Goal: Information Seeking & Learning: Learn about a topic

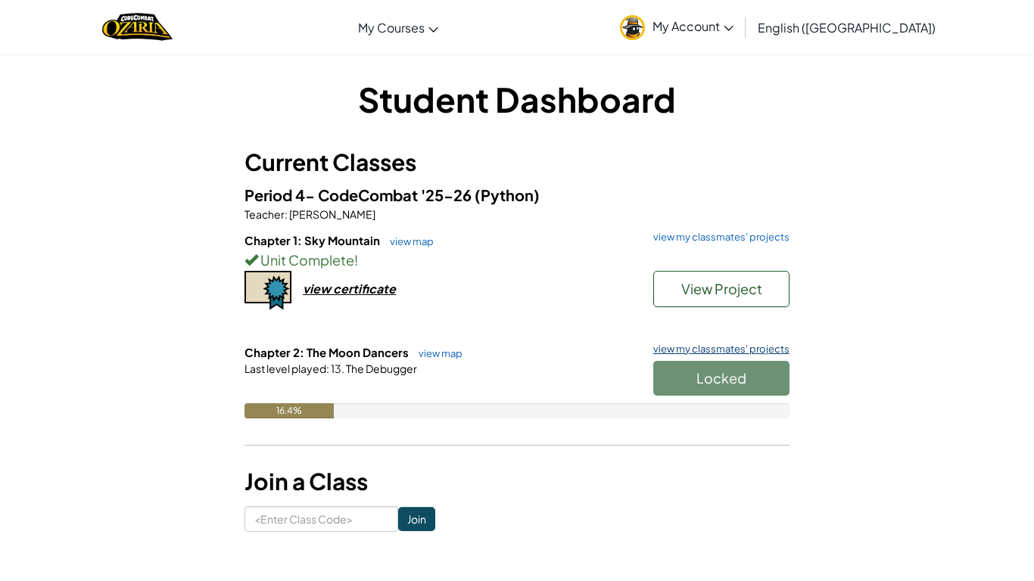
click at [674, 351] on link "view my classmates' projects" at bounding box center [718, 349] width 144 height 10
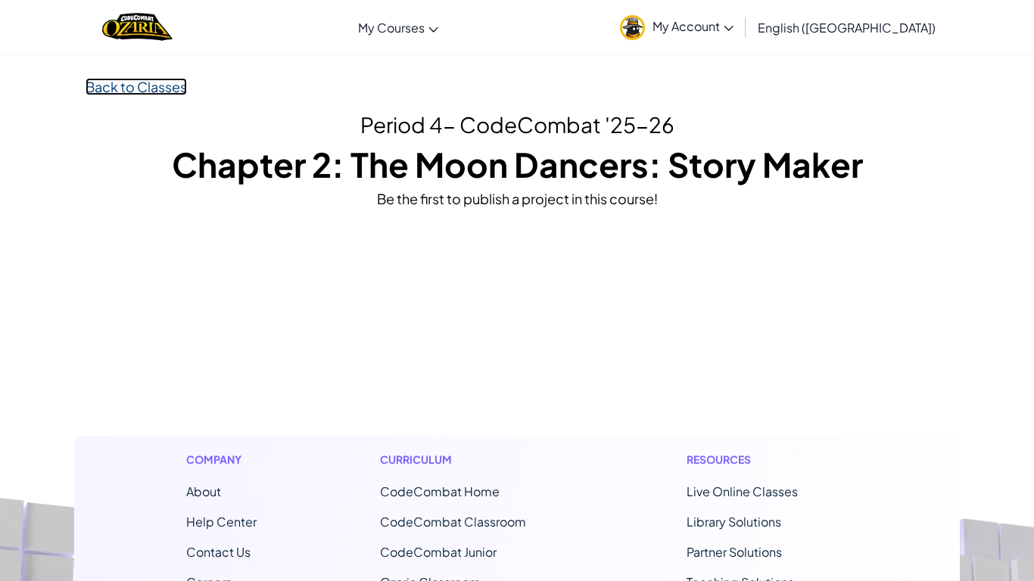
click at [138, 88] on link "Back to Classes" at bounding box center [136, 86] width 101 height 17
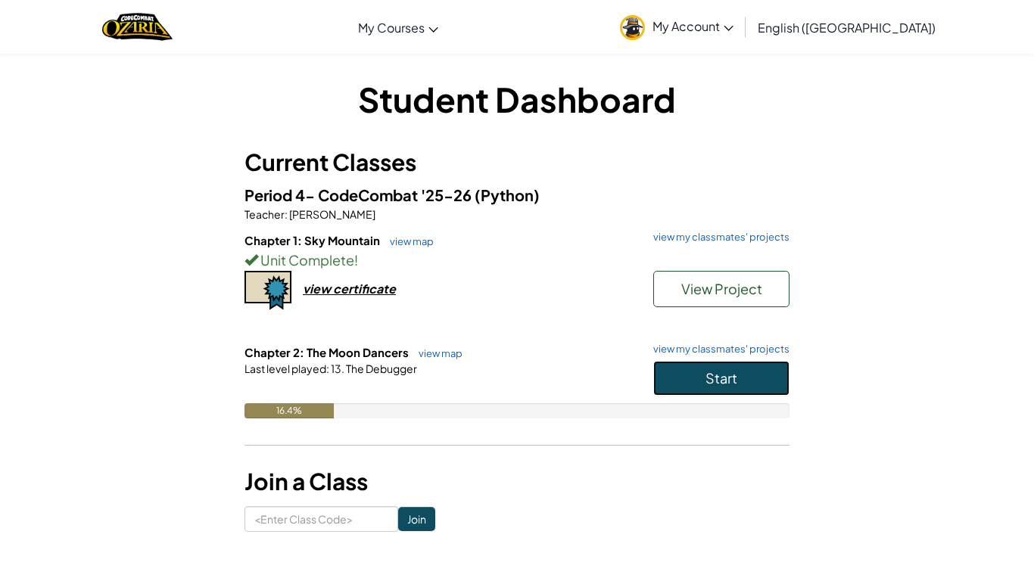
click at [680, 375] on button "Start" at bounding box center [721, 378] width 136 height 35
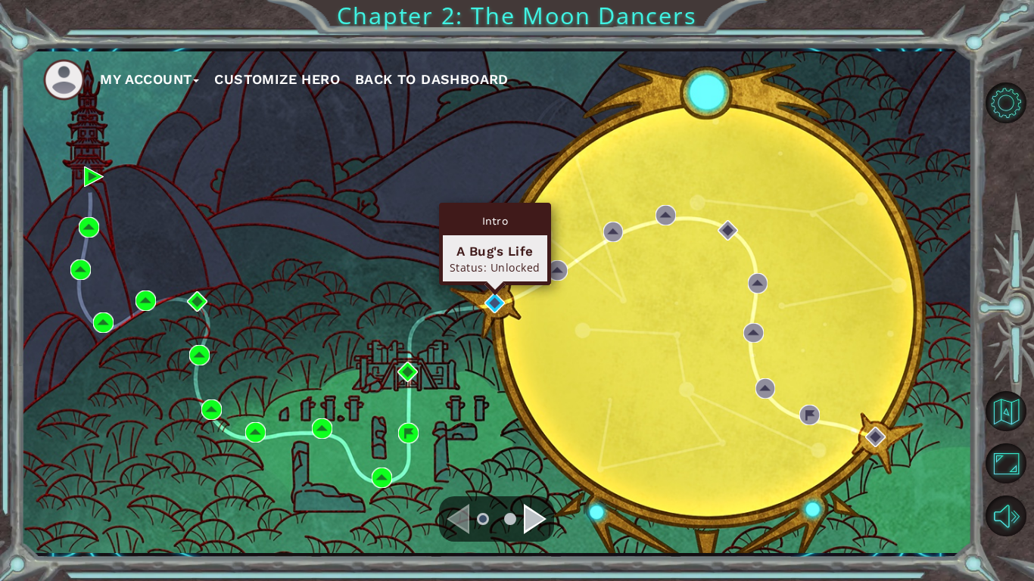
click at [493, 285] on div "Intro A Bug's Life Status: Unlocked" at bounding box center [495, 244] width 112 height 82
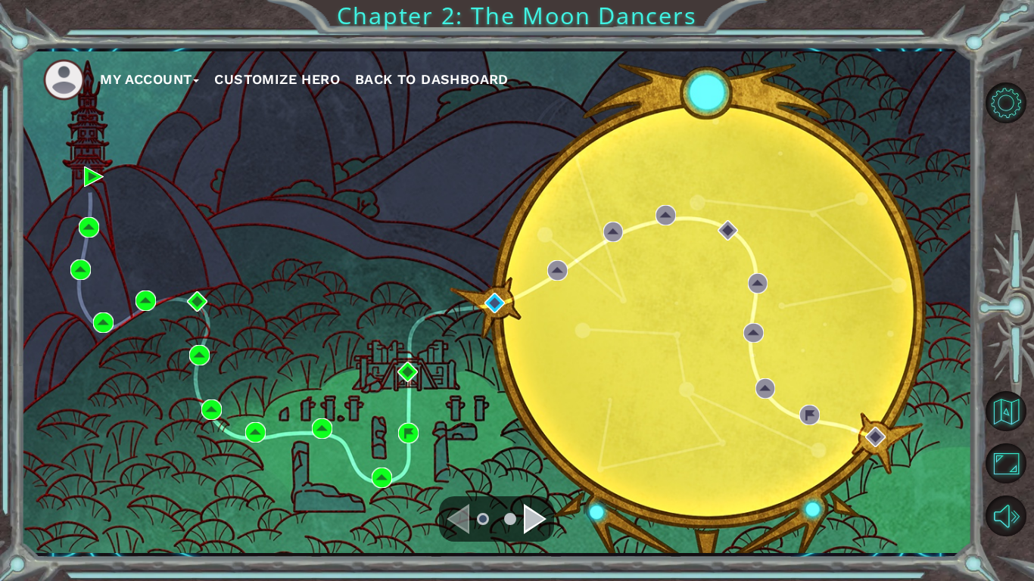
click at [501, 313] on div "My Account Customize Hero Back to Dashboard" at bounding box center [495, 302] width 951 height 502
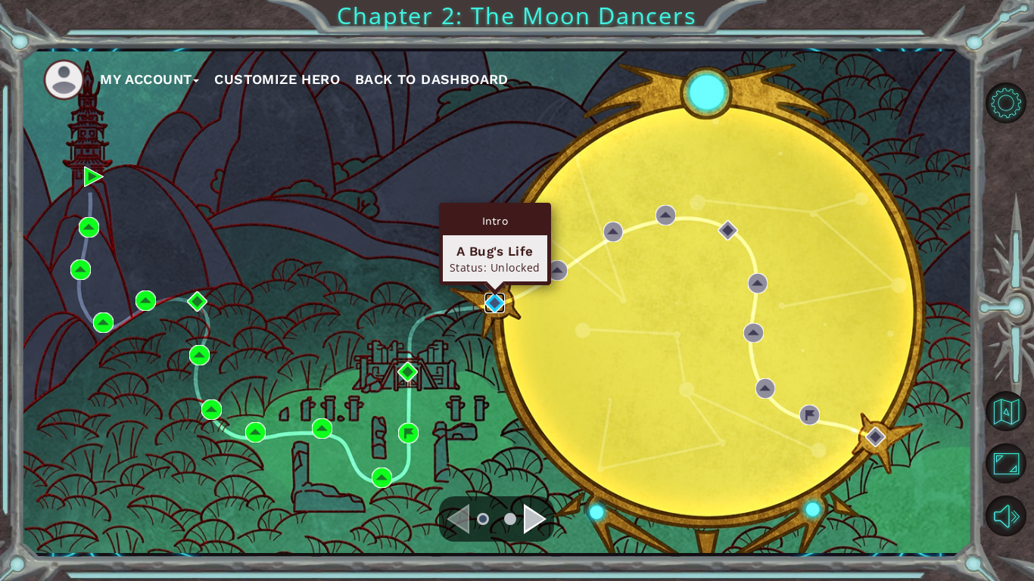
click at [487, 313] on img at bounding box center [494, 303] width 20 height 20
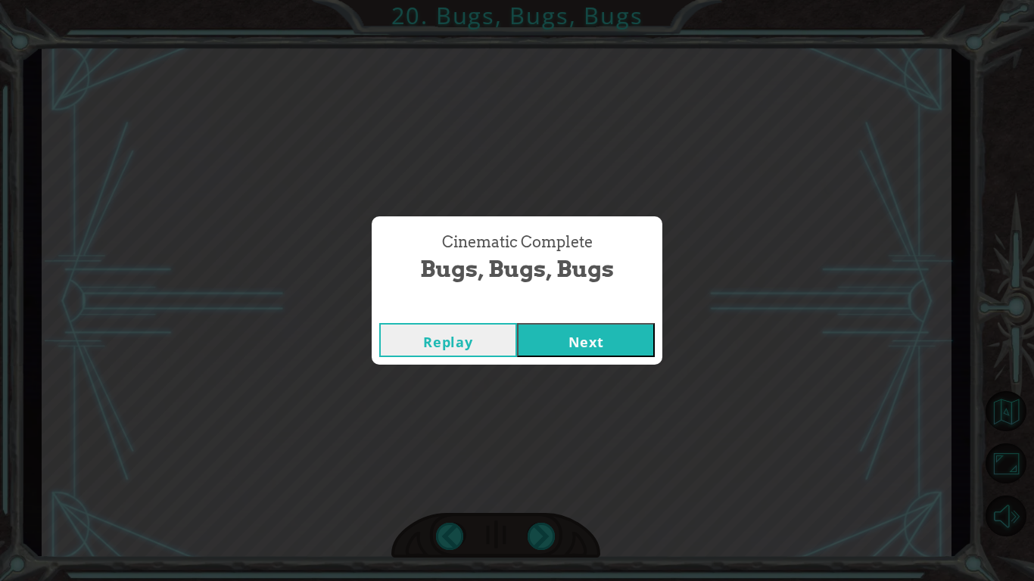
click at [561, 334] on button "Next" at bounding box center [586, 340] width 138 height 34
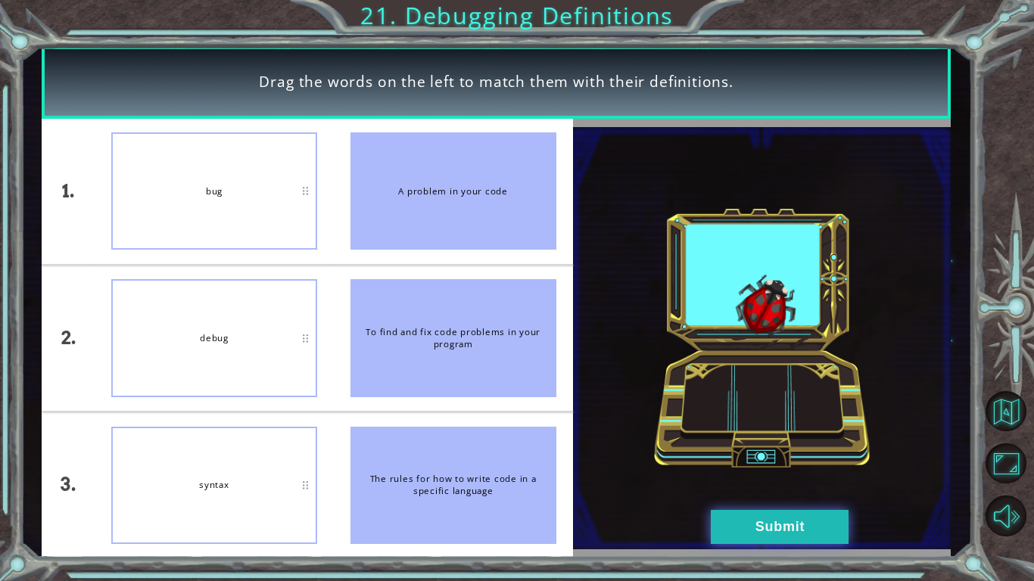
click at [745, 535] on button "Submit" at bounding box center [780, 527] width 138 height 34
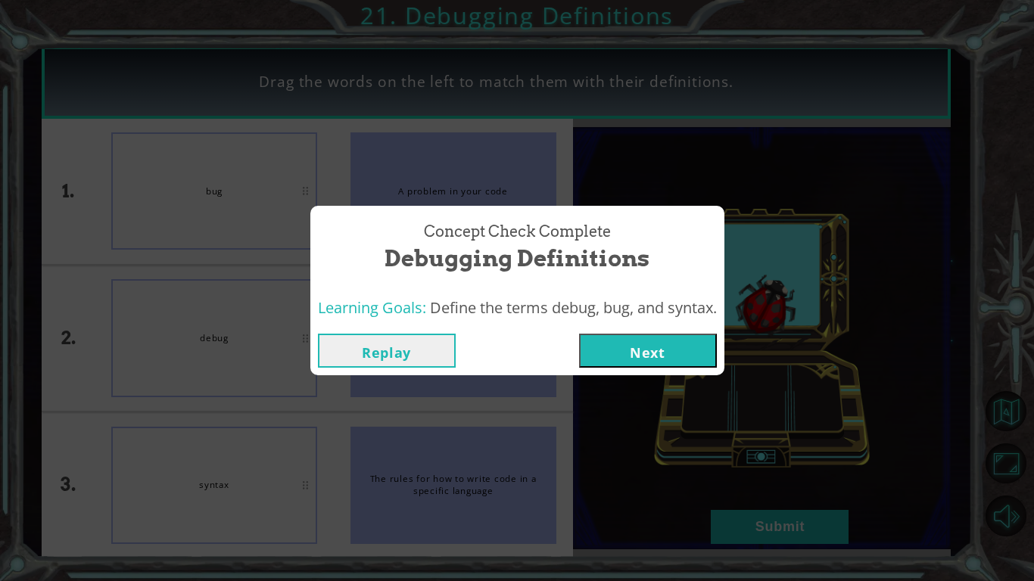
click at [649, 350] on button "Next" at bounding box center [648, 351] width 138 height 34
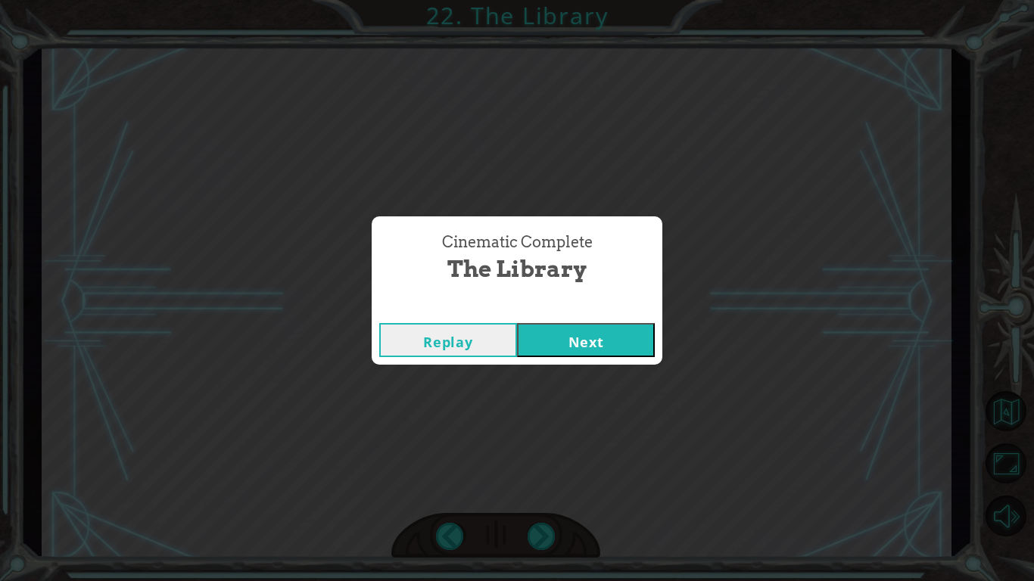
click at [598, 335] on button "Next" at bounding box center [586, 340] width 138 height 34
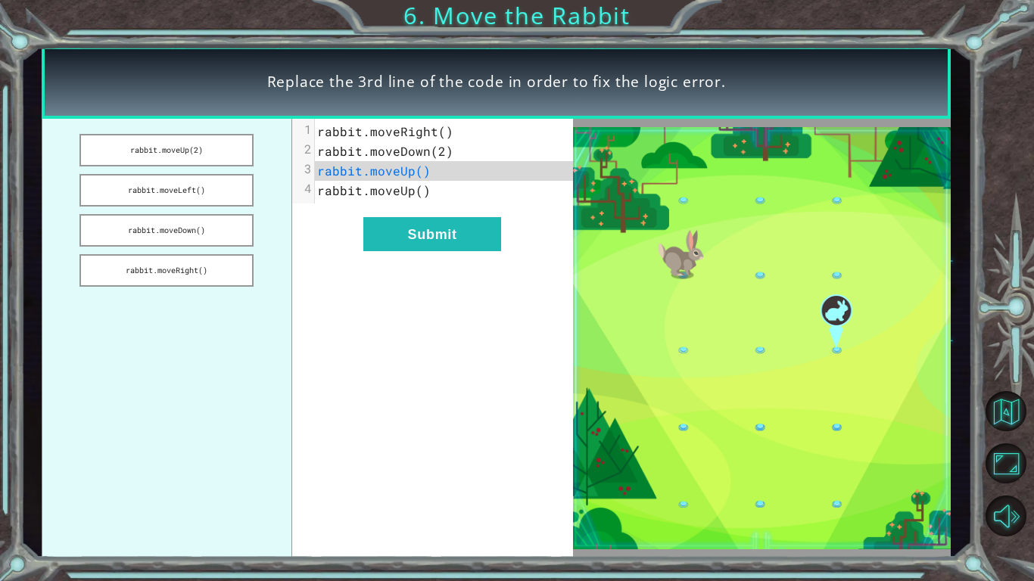
drag, startPoint x: 199, startPoint y: 274, endPoint x: 212, endPoint y: 210, distance: 65.6
click at [212, 210] on ul "rabbit.moveUp(2) rabbit.moveLeft() rabbit.moveDown() rabbit.moveRight()" at bounding box center [167, 339] width 250 height 440
click at [215, 226] on button "rabbit.moveDown()" at bounding box center [166, 230] width 174 height 33
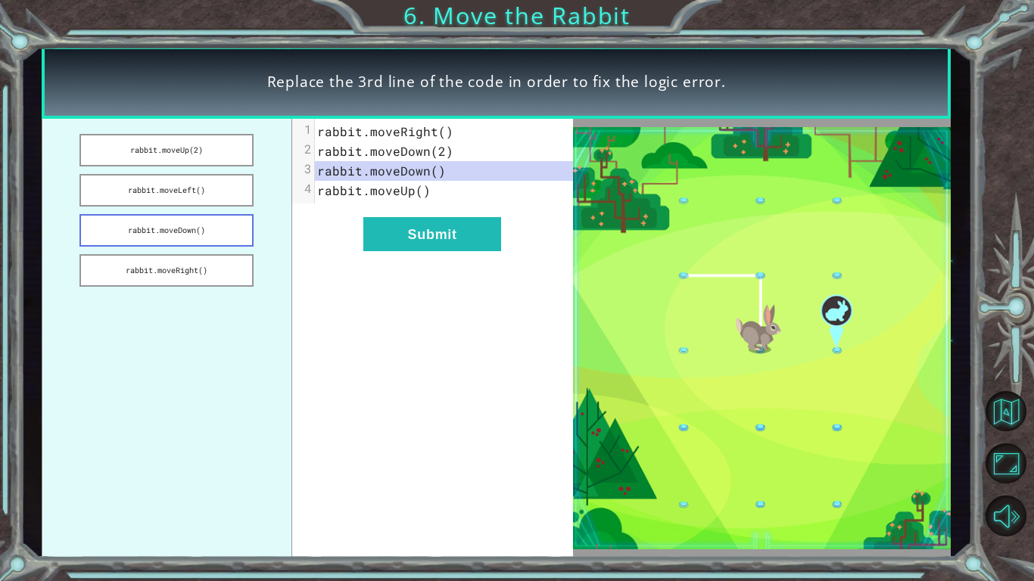
click at [225, 236] on button "rabbit.moveDown()" at bounding box center [166, 230] width 174 height 33
click at [210, 201] on button "rabbit.moveLeft()" at bounding box center [166, 190] width 174 height 33
click at [201, 152] on button "rabbit.moveUp(2)" at bounding box center [166, 150] width 174 height 33
click at [151, 278] on button "rabbit.moveRight()" at bounding box center [166, 270] width 174 height 33
click at [402, 241] on button "Submit" at bounding box center [432, 234] width 138 height 34
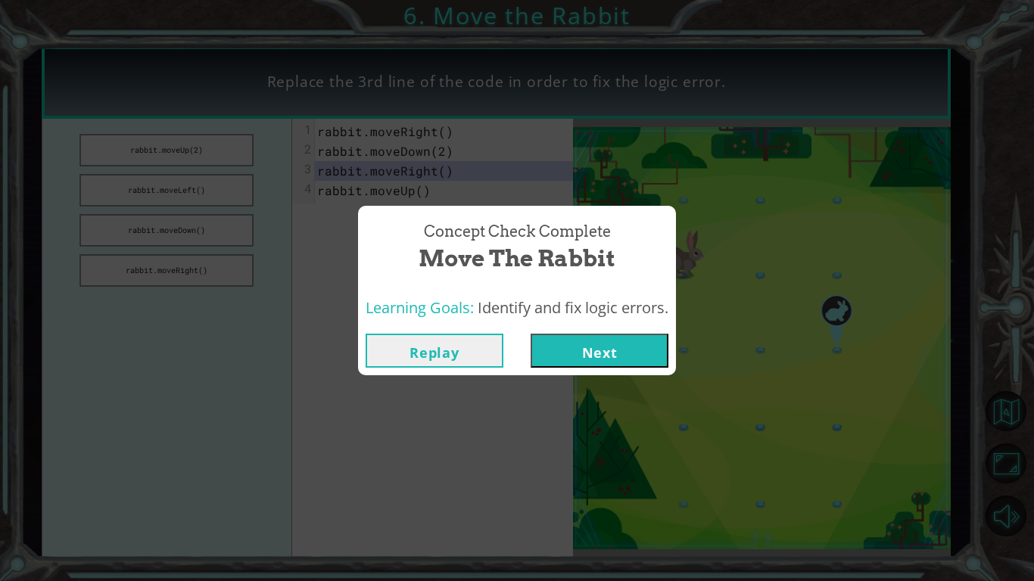
click at [637, 356] on button "Next" at bounding box center [599, 351] width 138 height 34
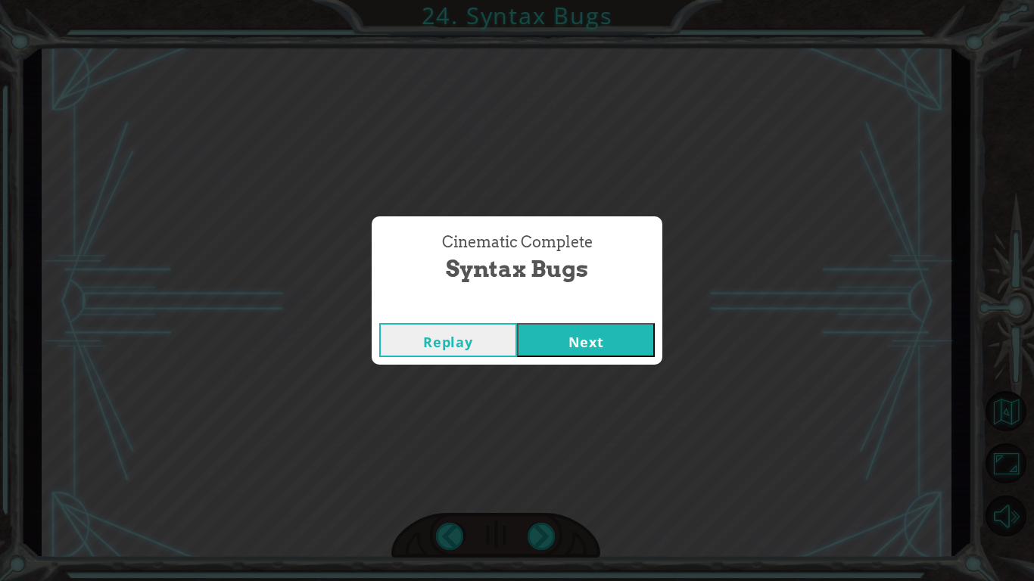
click at [624, 357] on div "Replay Next" at bounding box center [517, 340] width 291 height 49
click at [612, 345] on button "Next" at bounding box center [586, 340] width 138 height 34
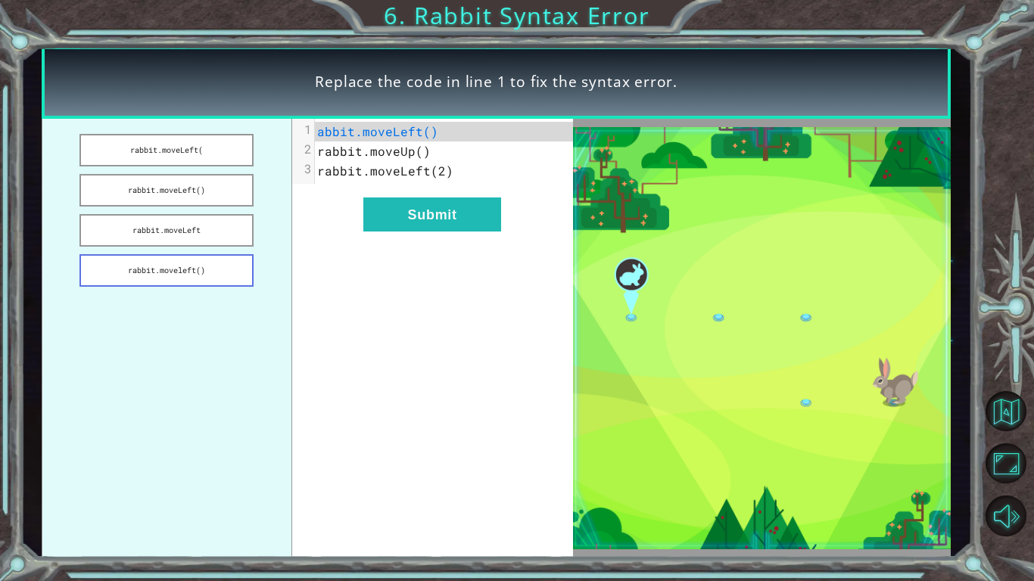
click at [188, 272] on button "rabbit.moveleft()" at bounding box center [166, 270] width 174 height 33
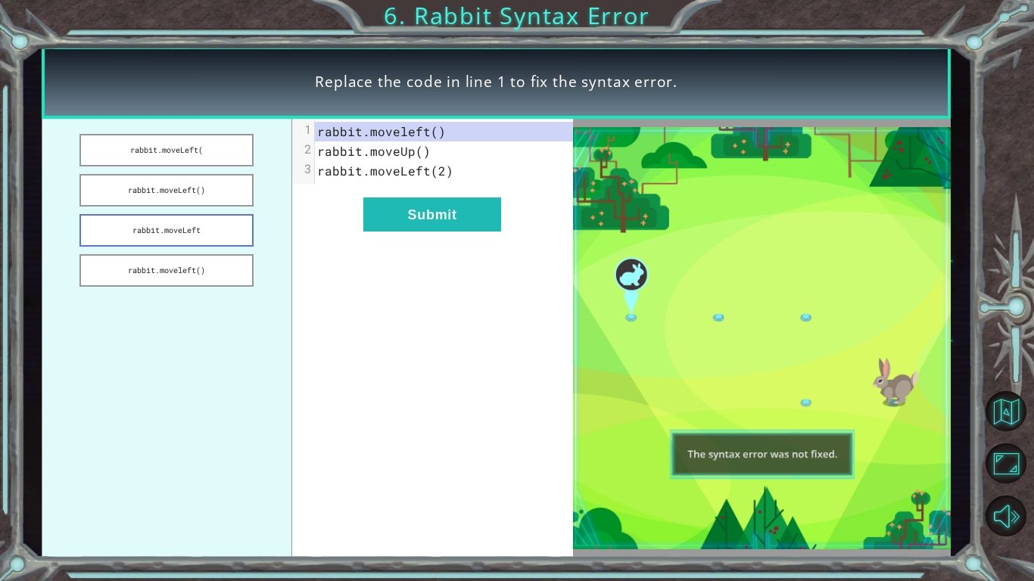
click at [204, 237] on button "rabbit.moveLeft" at bounding box center [166, 230] width 174 height 33
click at [186, 193] on button "rabbit.moveLeft()" at bounding box center [166, 190] width 174 height 33
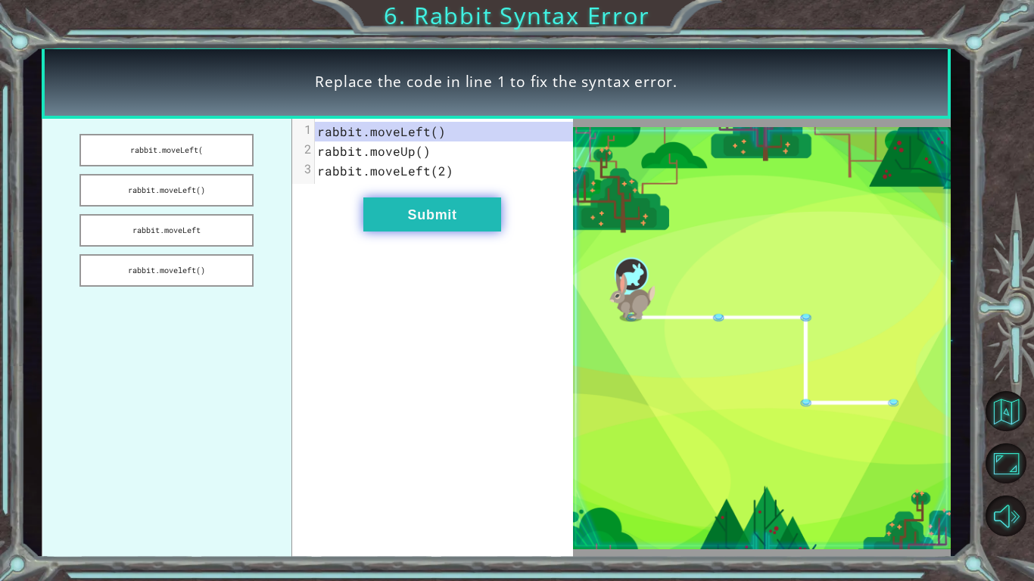
click at [420, 199] on button "Submit" at bounding box center [432, 215] width 138 height 34
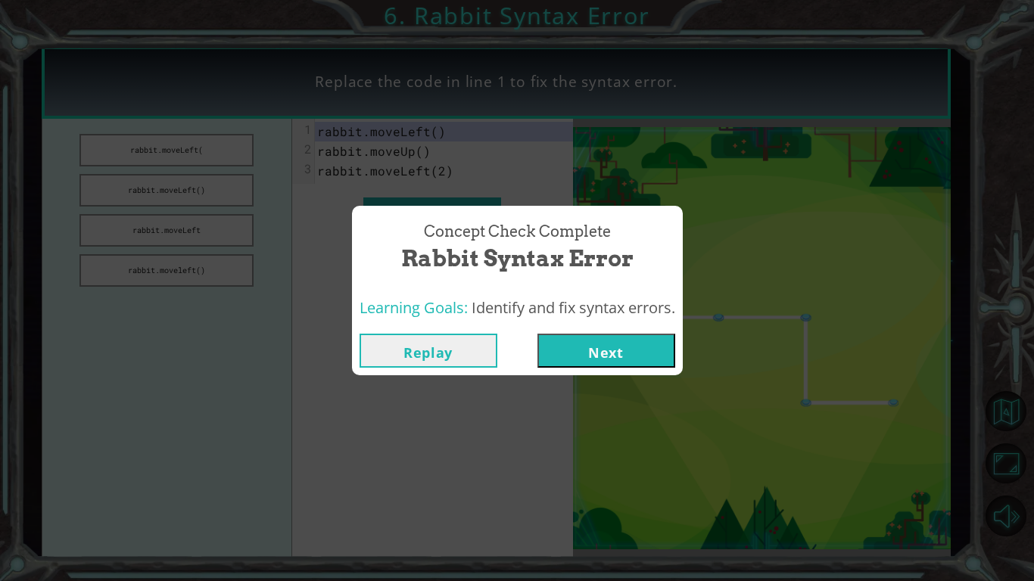
click at [614, 349] on button "Next" at bounding box center [606, 351] width 138 height 34
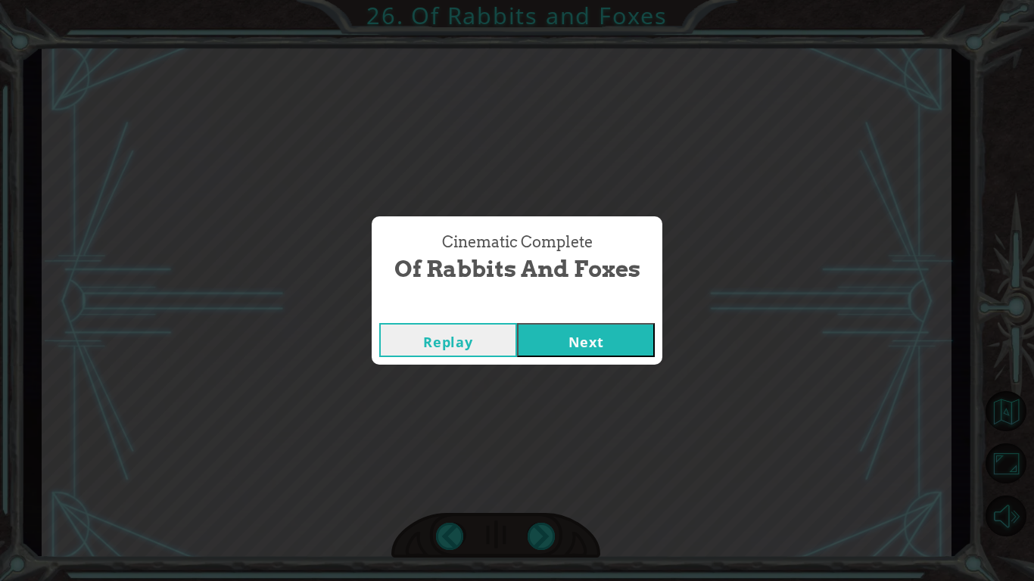
click at [571, 344] on button "Next" at bounding box center [586, 340] width 138 height 34
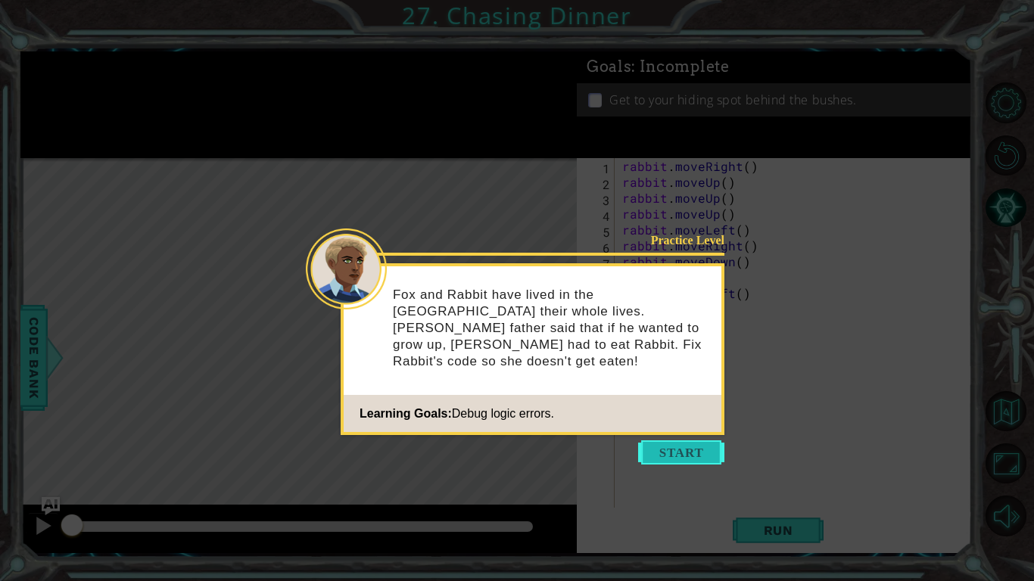
click at [659, 453] on button "Start" at bounding box center [681, 452] width 86 height 24
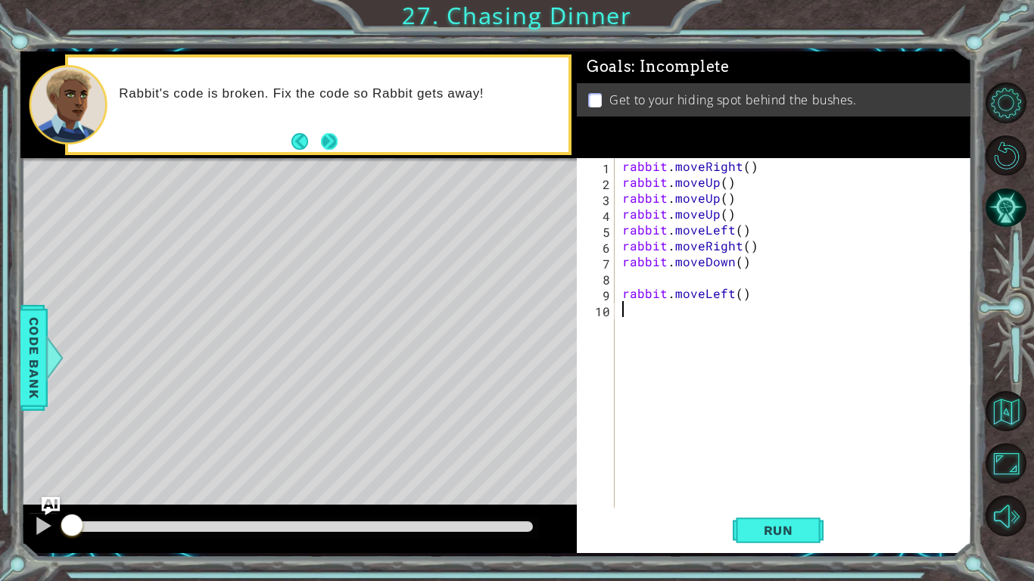
click at [327, 138] on button "Next" at bounding box center [329, 141] width 17 height 17
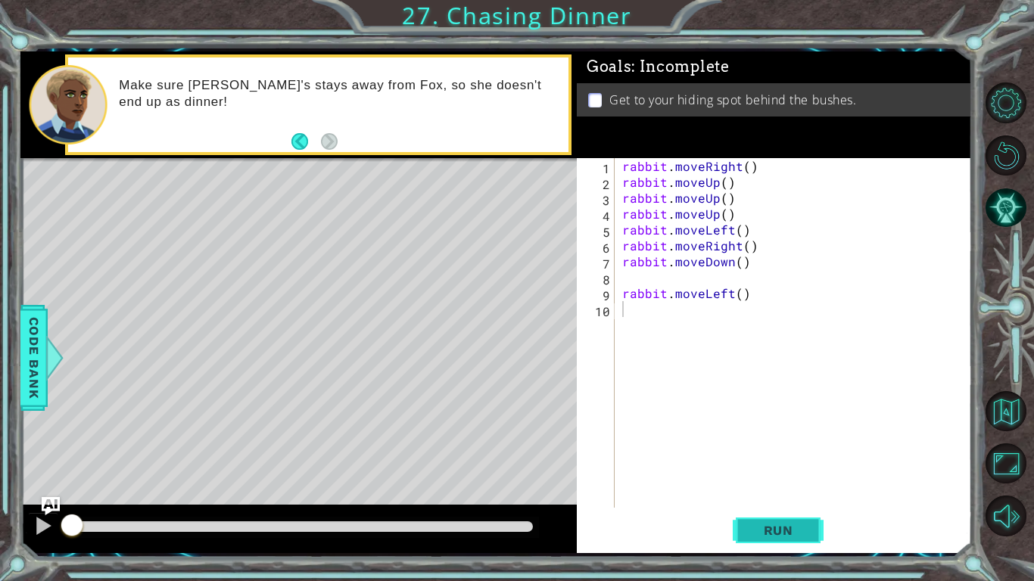
click at [808, 524] on button "Run" at bounding box center [778, 530] width 91 height 39
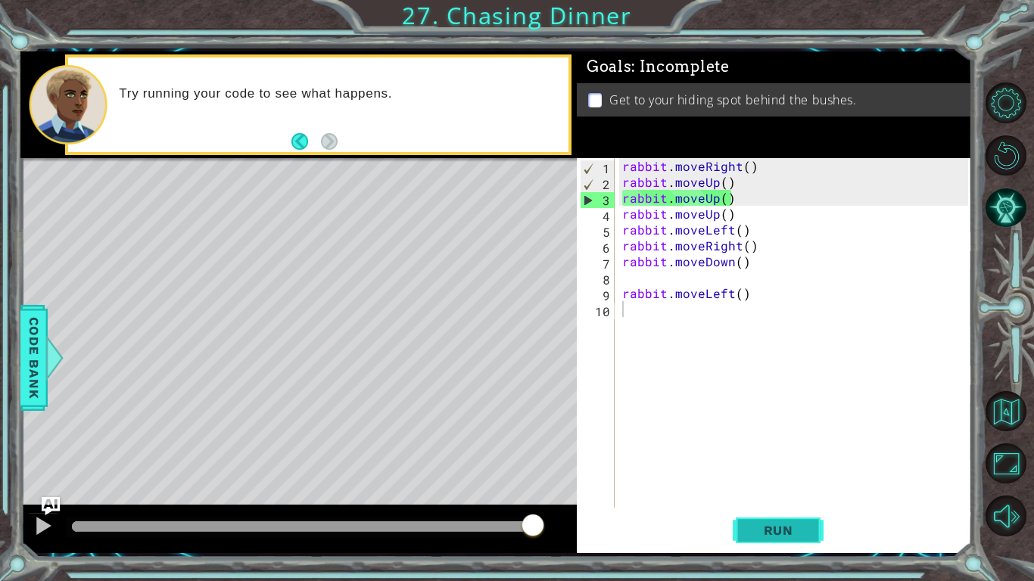
click at [808, 515] on button "Run" at bounding box center [778, 530] width 91 height 39
click at [711, 199] on div "rabbit . moveRight ( ) rabbit . moveUp ( ) rabbit . moveUp ( ) rabbit . moveUp …" at bounding box center [797, 348] width 356 height 381
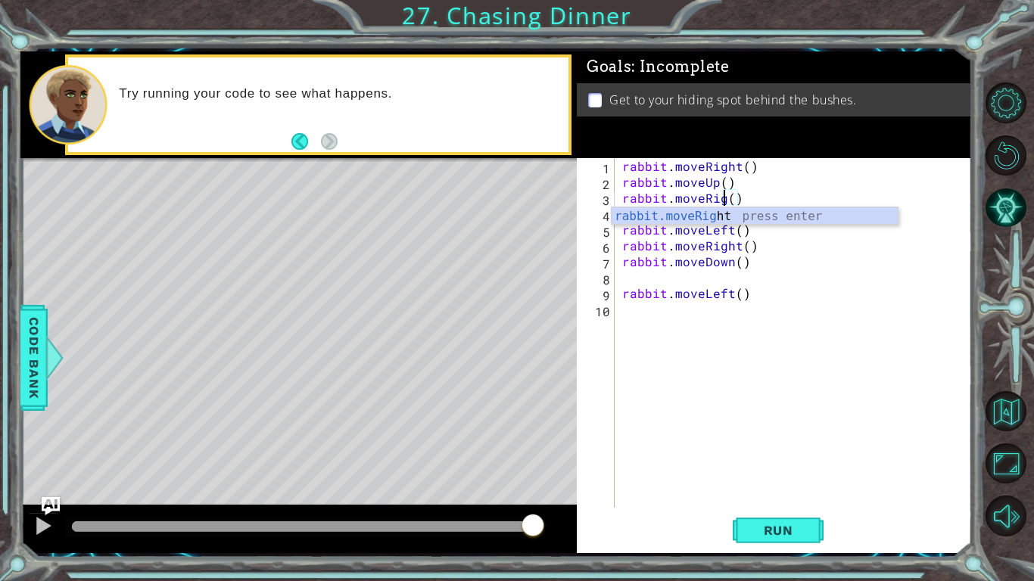
scroll to position [0, 7]
click at [757, 530] on span "Run" at bounding box center [778, 530] width 60 height 15
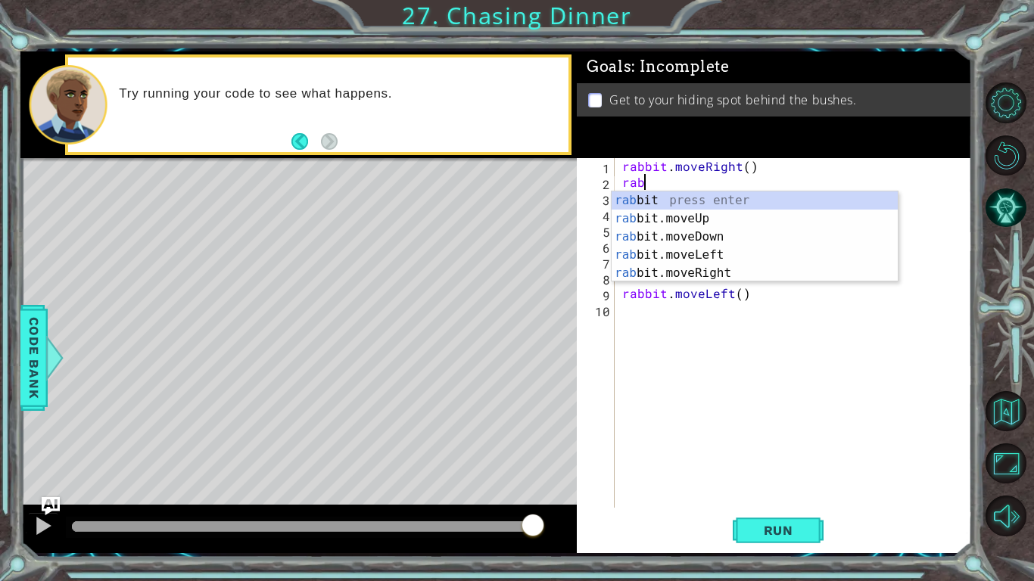
scroll to position [0, 0]
type textarea "r"
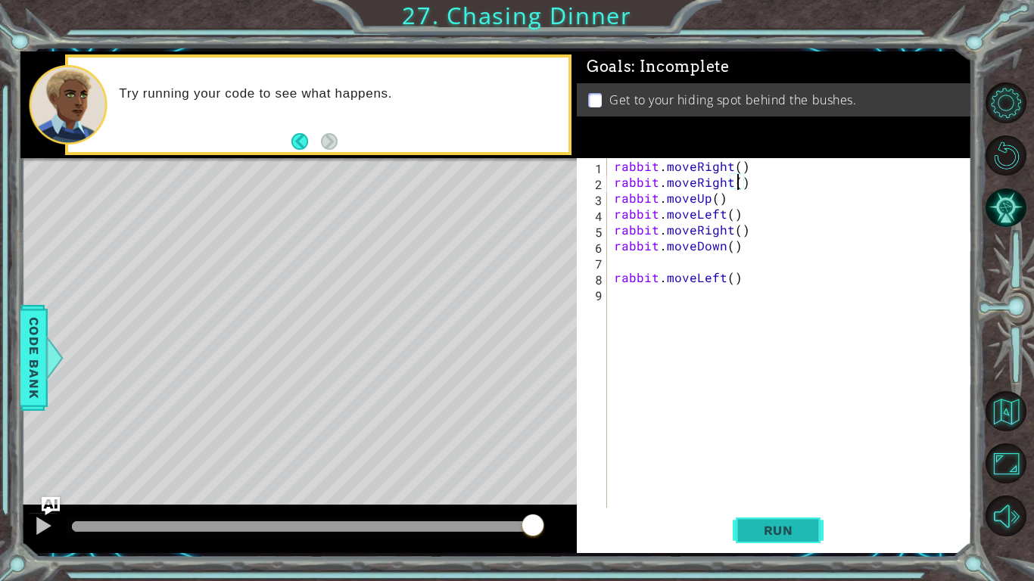
click at [779, 535] on span "Run" at bounding box center [778, 530] width 60 height 15
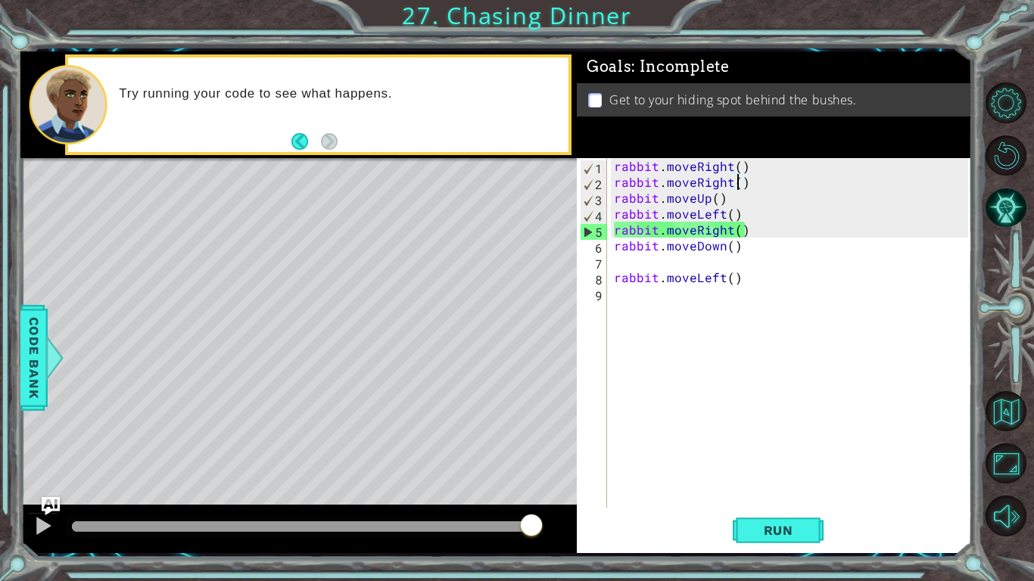
click at [720, 213] on div "rabbit . moveRight ( ) rabbit . moveRight ( ) rabbit . moveUp ( ) rabbit . move…" at bounding box center [793, 348] width 364 height 381
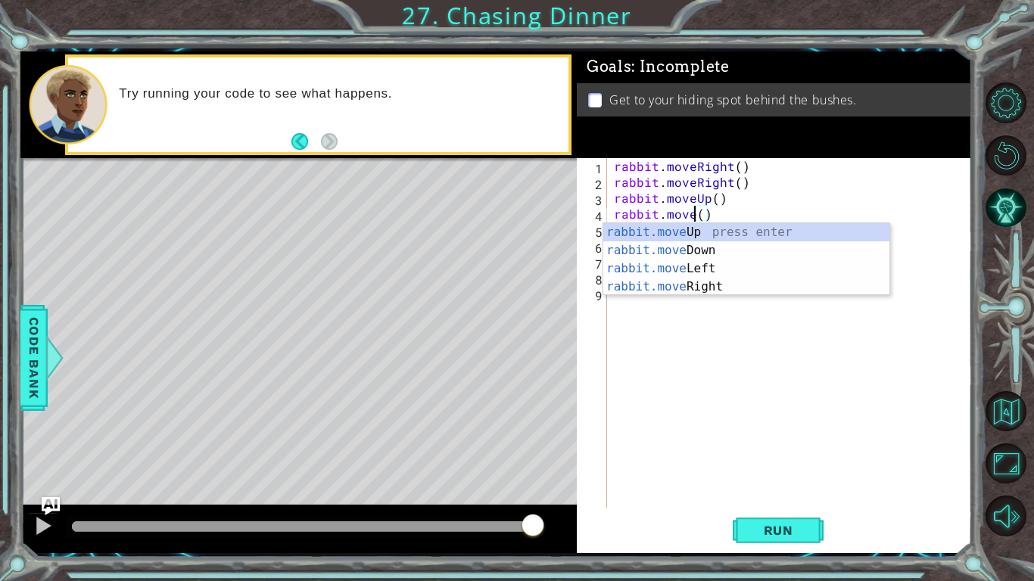
scroll to position [0, 5]
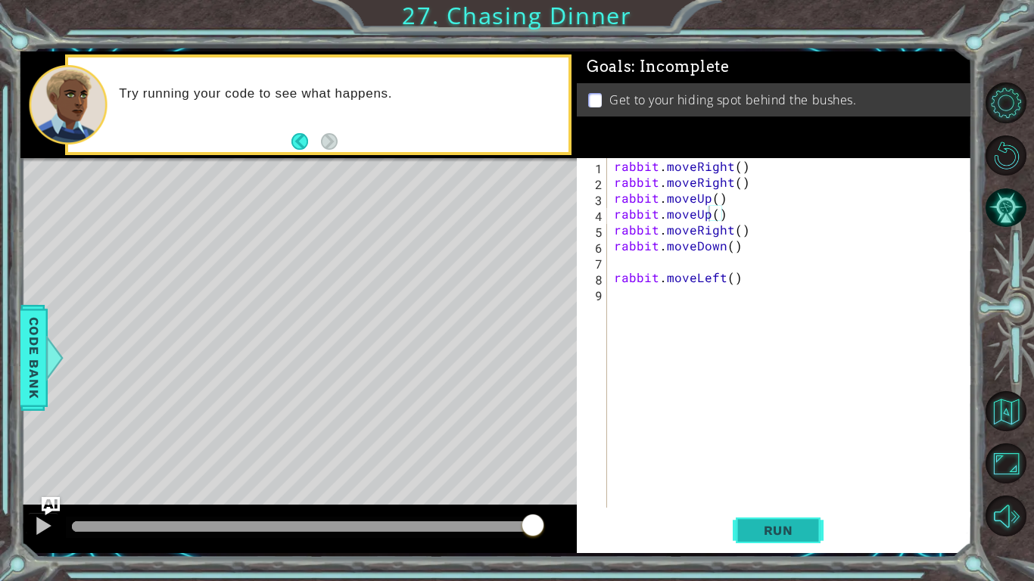
click at [772, 537] on span "Run" at bounding box center [778, 530] width 60 height 15
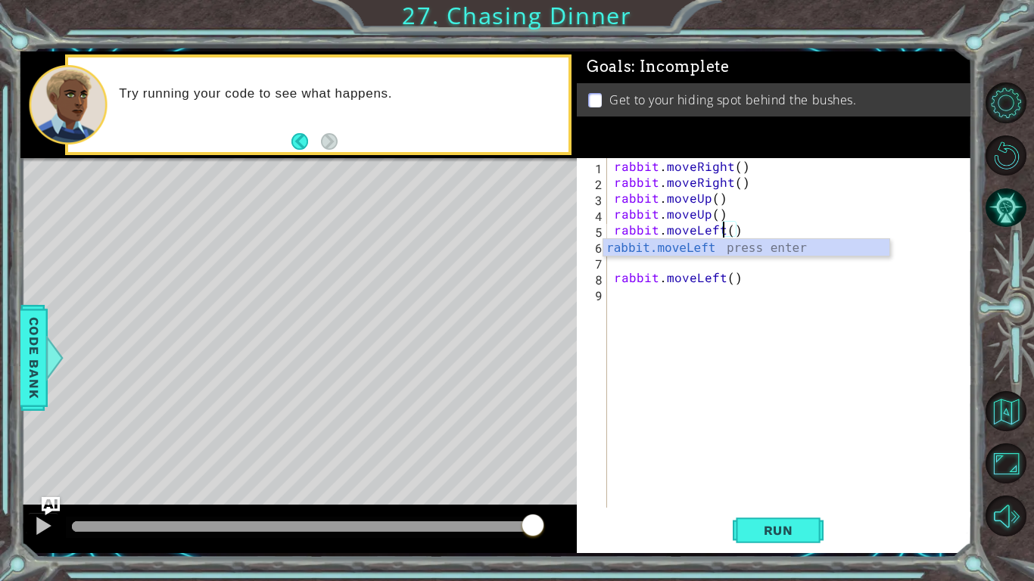
scroll to position [0, 7]
click at [754, 530] on span "Run" at bounding box center [778, 530] width 60 height 15
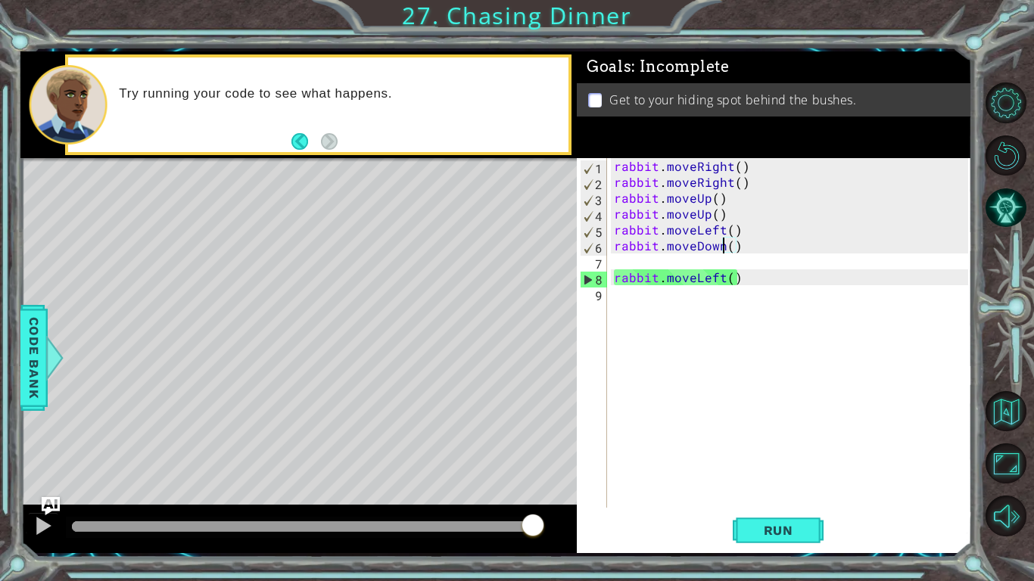
click at [723, 244] on div "rabbit . moveRight ( ) rabbit . moveRight ( ) rabbit . moveUp ( ) rabbit . move…" at bounding box center [793, 348] width 364 height 381
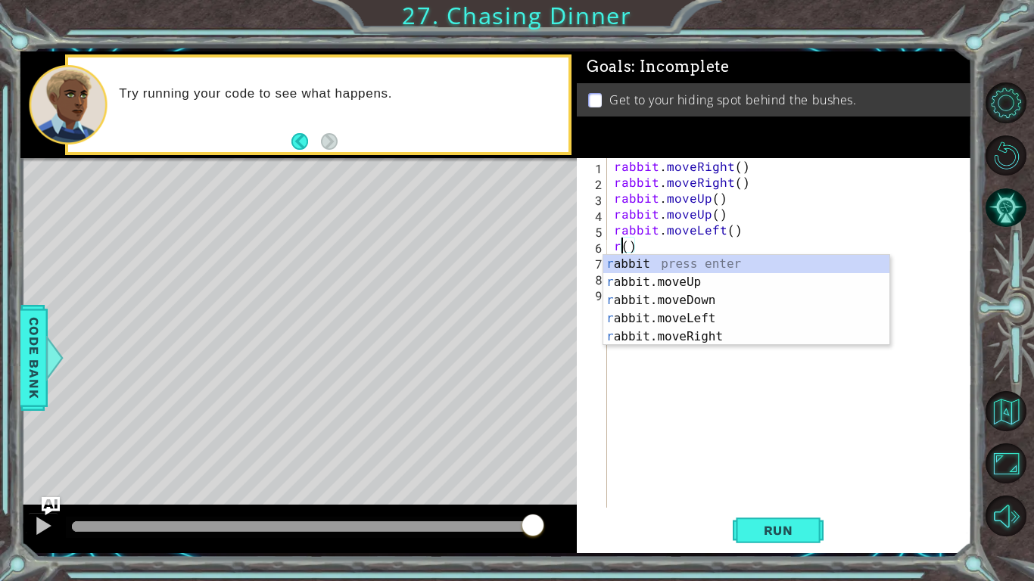
scroll to position [0, 0]
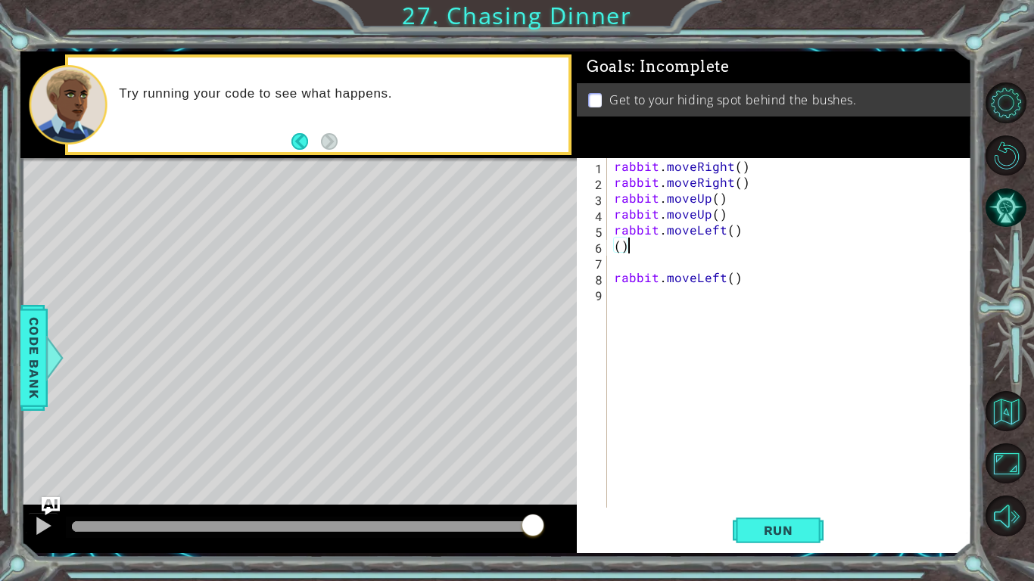
type textarea "("
type textarea "rabbit.moveLeft()"
click at [767, 529] on span "Run" at bounding box center [778, 530] width 60 height 15
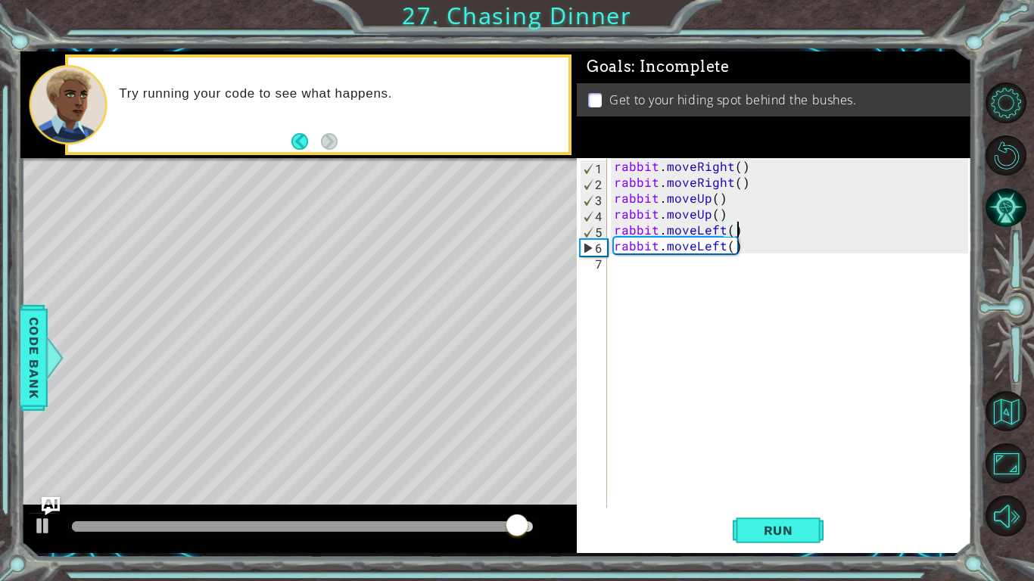
click at [639, 269] on div "rabbit . moveRight ( ) rabbit . moveRight ( ) rabbit . moveUp ( ) rabbit . move…" at bounding box center [793, 348] width 364 height 381
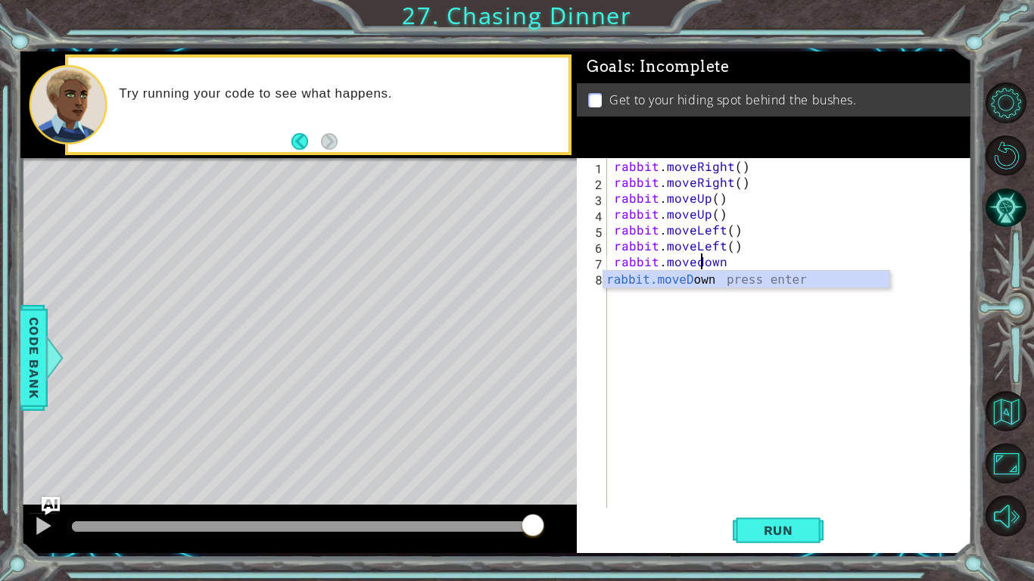
scroll to position [0, 5]
type textarea "rabbit.moveDown()"
click at [636, 279] on div "rabbit . moveRight ( ) rabbit . moveRight ( ) rabbit . moveUp ( ) rabbit . move…" at bounding box center [793, 348] width 364 height 381
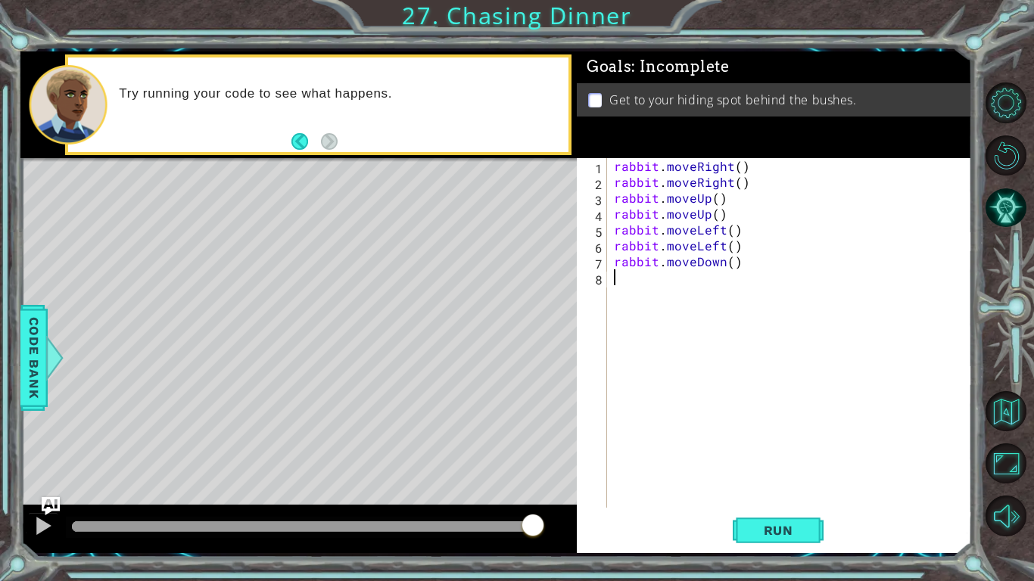
type textarea "h"
type textarea "rabbit.moveLeft()"
click at [798, 531] on span "Run" at bounding box center [778, 530] width 60 height 15
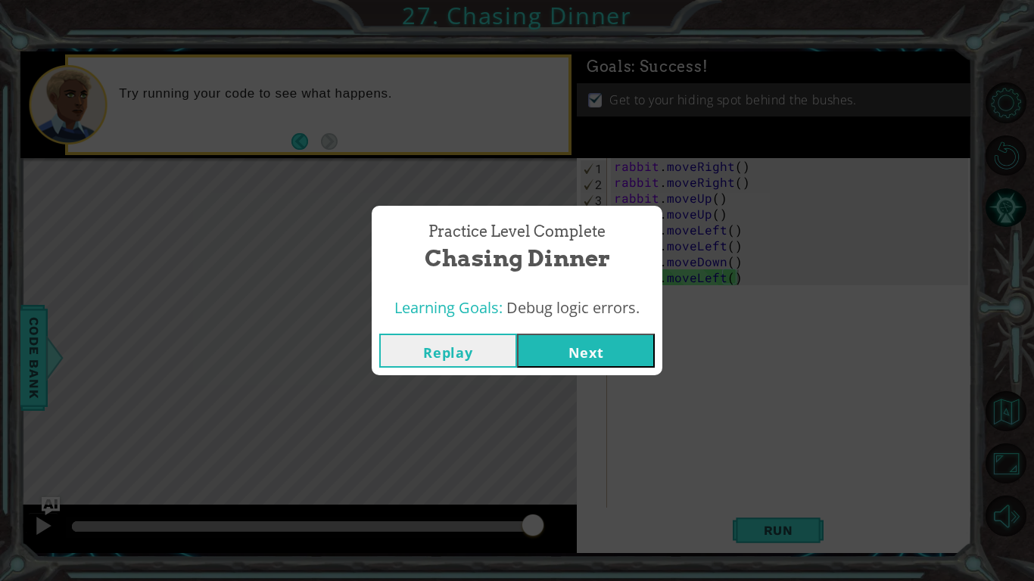
click at [569, 353] on button "Next" at bounding box center [586, 351] width 138 height 34
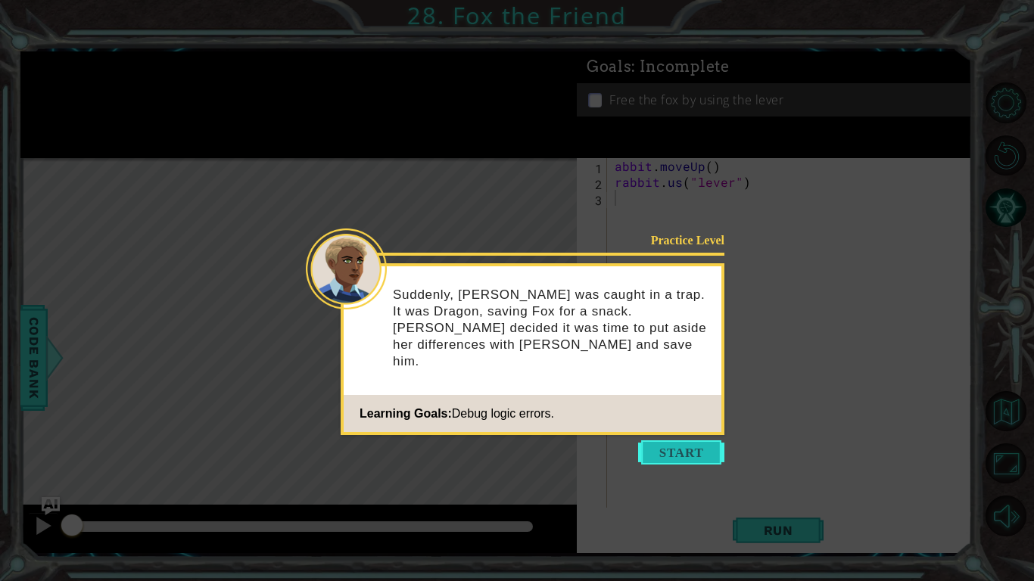
click at [672, 452] on button "Start" at bounding box center [681, 452] width 86 height 24
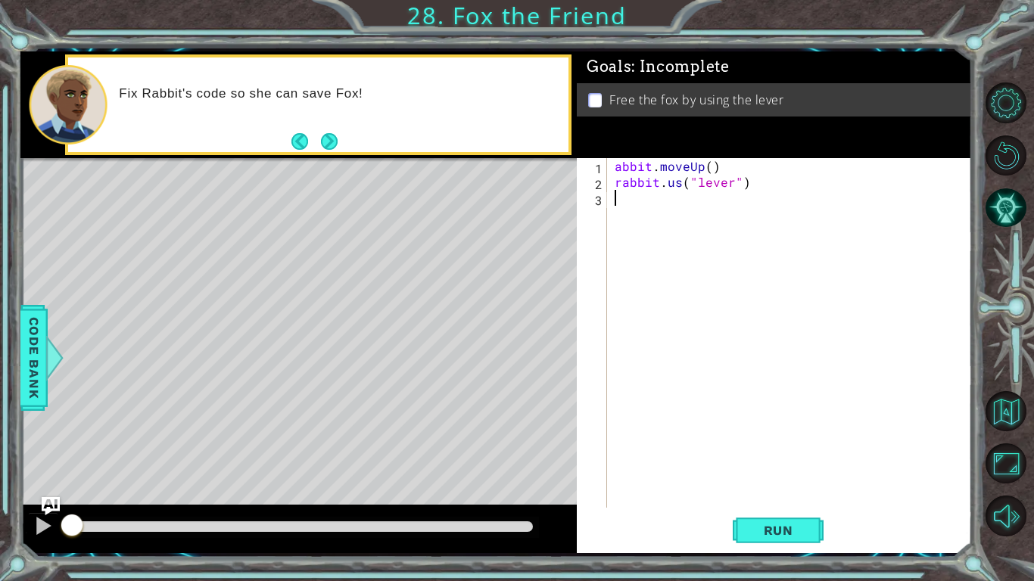
click at [618, 166] on div "abbit . moveUp ( ) rabbit . us ( "lever" )" at bounding box center [793, 348] width 364 height 381
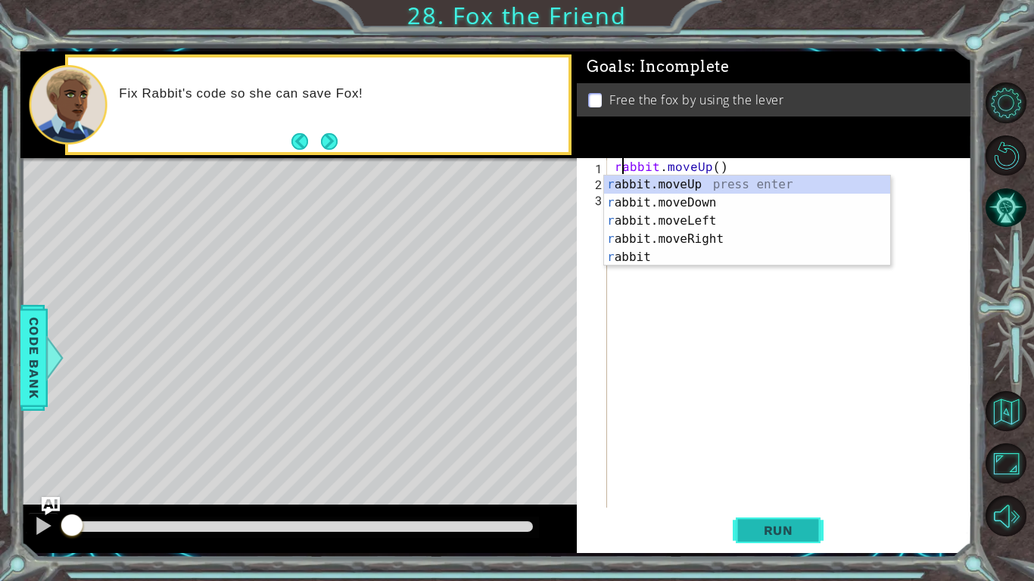
click at [749, 535] on span "Run" at bounding box center [778, 530] width 60 height 15
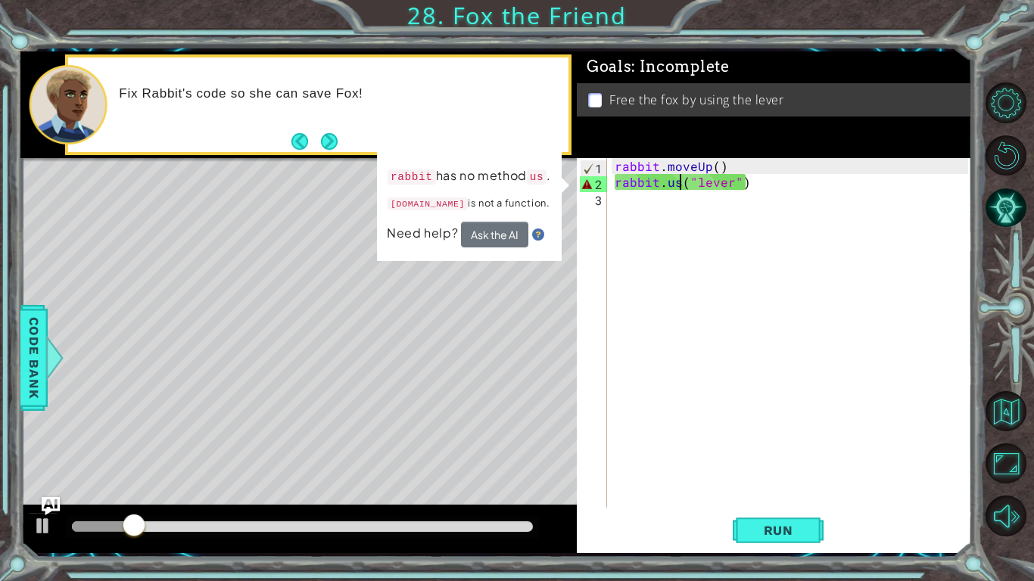
click at [680, 182] on div "rabbit . moveUp ( ) rabbit . us ( "lever" )" at bounding box center [793, 348] width 364 height 381
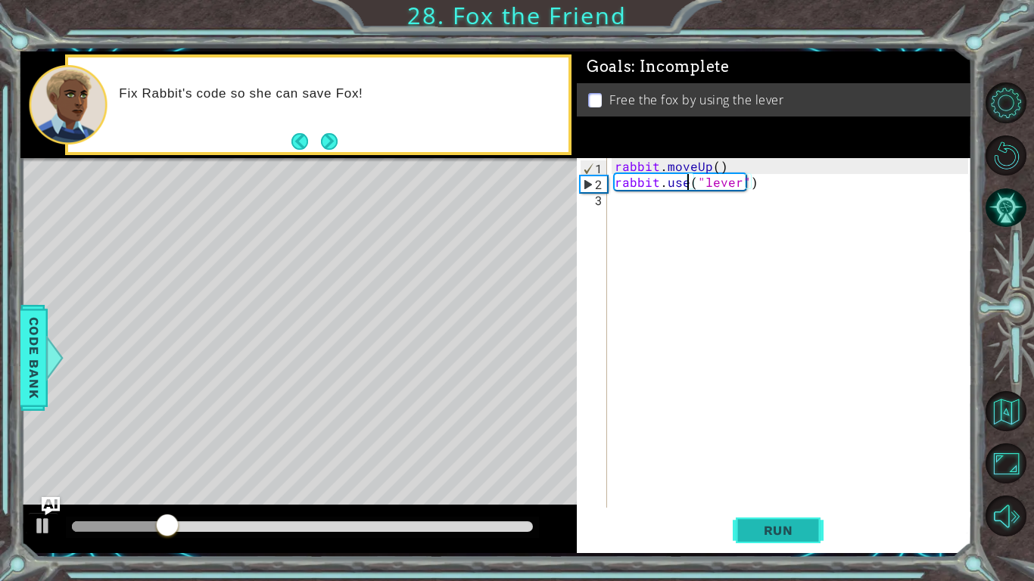
type textarea "rabbit.use("lever")"
click at [764, 532] on span "Run" at bounding box center [778, 530] width 60 height 15
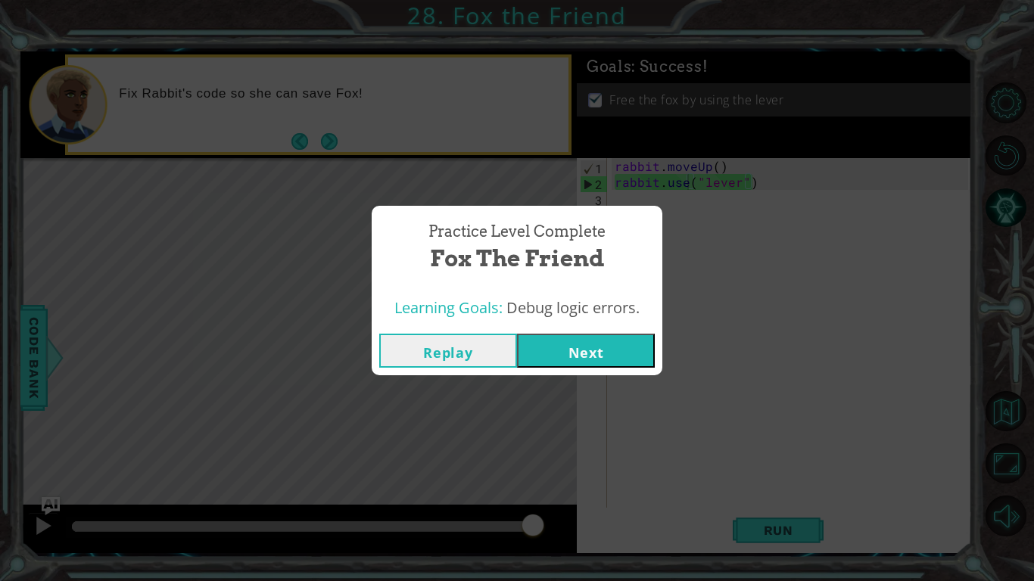
click at [608, 359] on button "Next" at bounding box center [586, 351] width 138 height 34
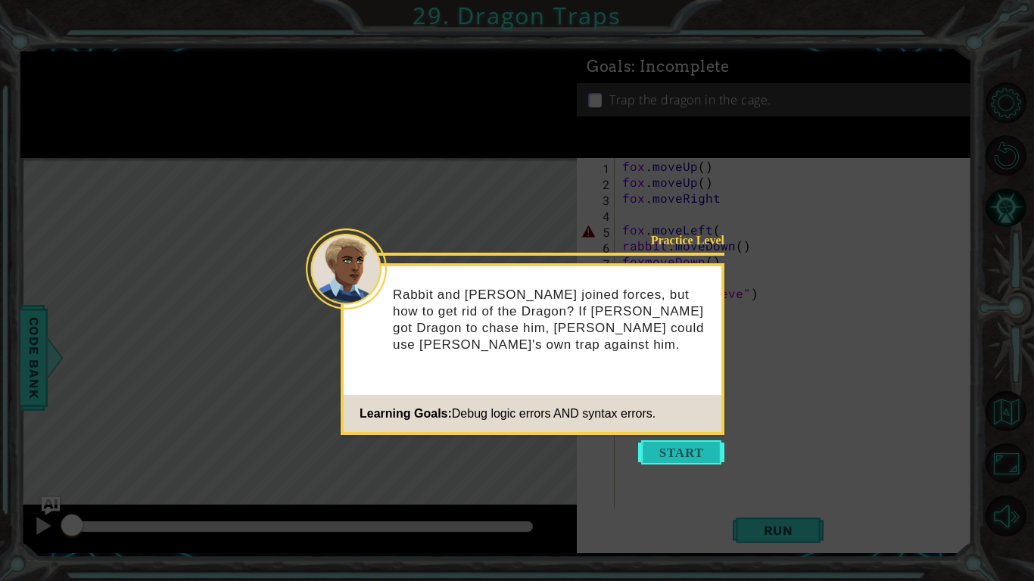
click at [686, 446] on button "Start" at bounding box center [681, 452] width 86 height 24
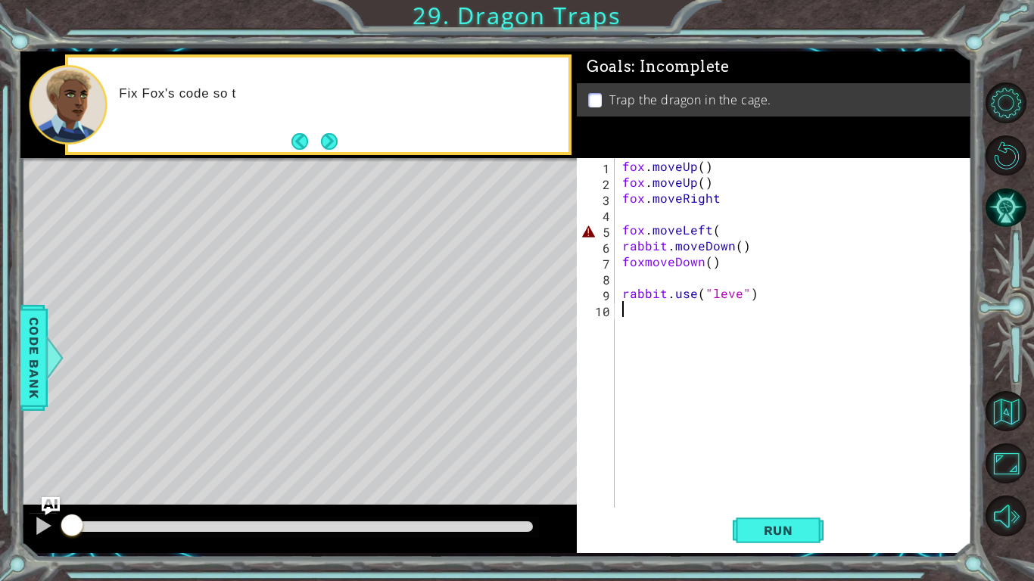
type textarea "rabbit.use("leve")"
click at [329, 138] on button "Next" at bounding box center [329, 141] width 17 height 17
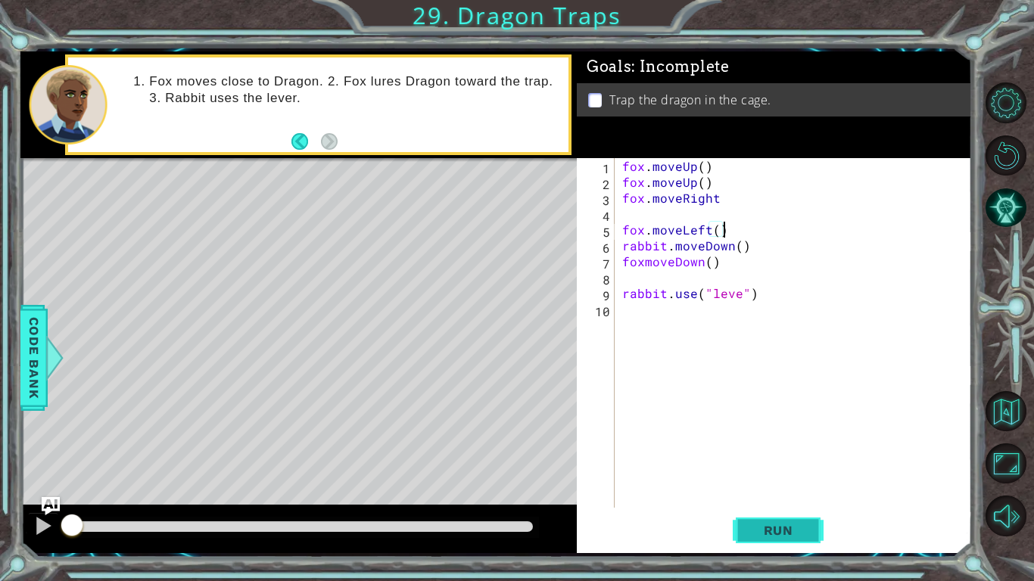
click at [764, 537] on span "Run" at bounding box center [778, 530] width 60 height 15
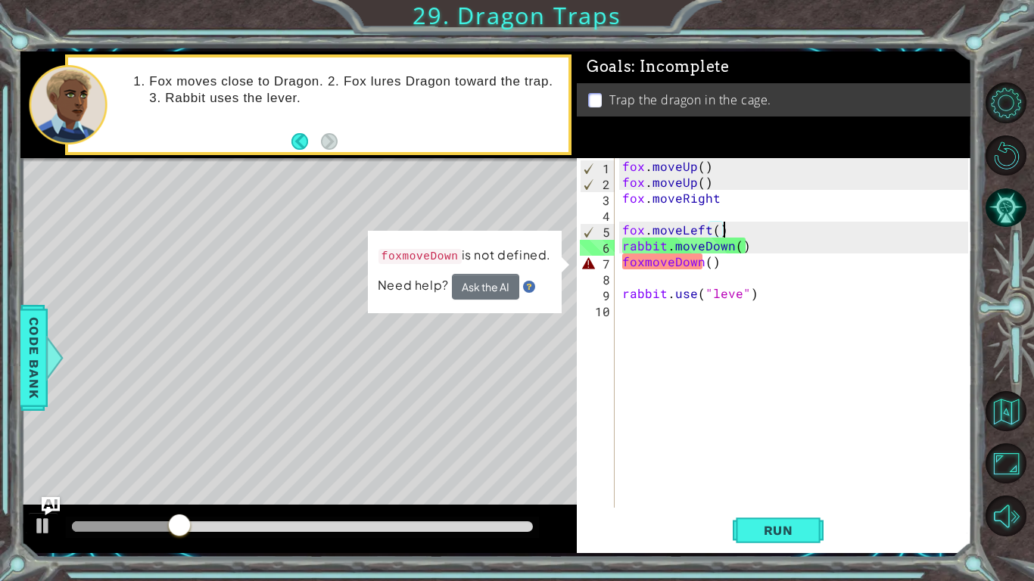
click at [751, 244] on div "fox . moveUp ( ) fox . moveUp ( ) fox . moveRight fox . moveLeft ( ) rabbit . m…" at bounding box center [797, 348] width 356 height 381
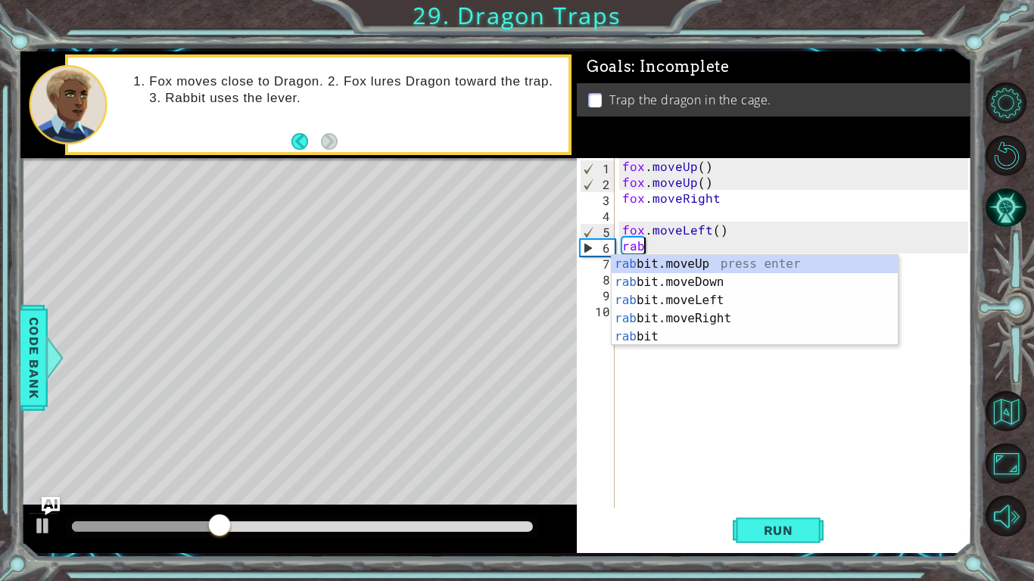
scroll to position [0, 0]
type textarea "r"
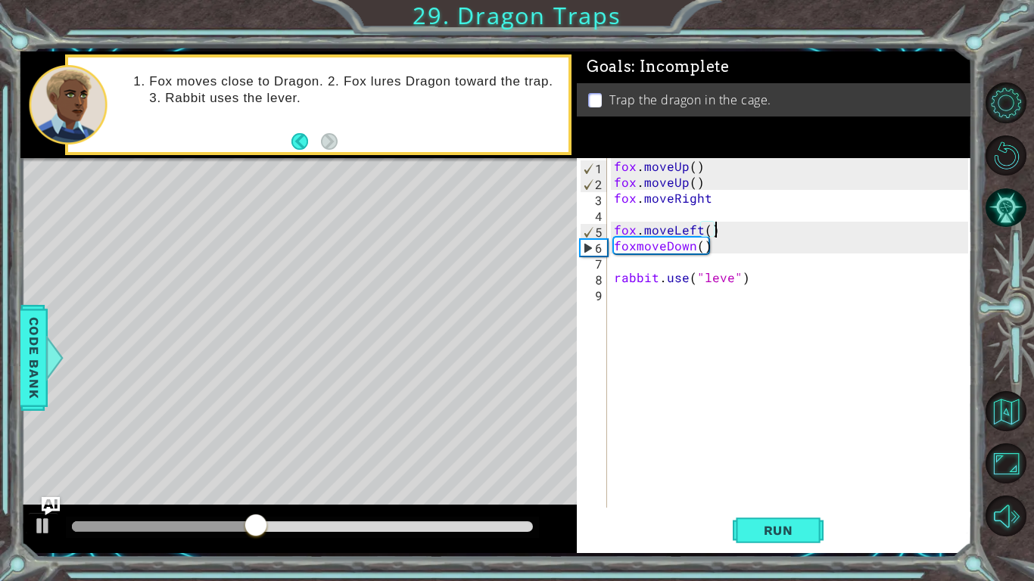
click at [753, 250] on div "fox . moveUp ( ) fox . moveUp ( ) fox . moveRight fox . moveLeft ( ) foxmoveDow…" at bounding box center [793, 348] width 364 height 381
click at [736, 278] on div "fox . moveUp ( ) fox . moveUp ( ) fox . moveRight fox . moveLeft ( ) foxmoveDow…" at bounding box center [793, 348] width 364 height 381
click at [762, 533] on span "Run" at bounding box center [778, 530] width 60 height 15
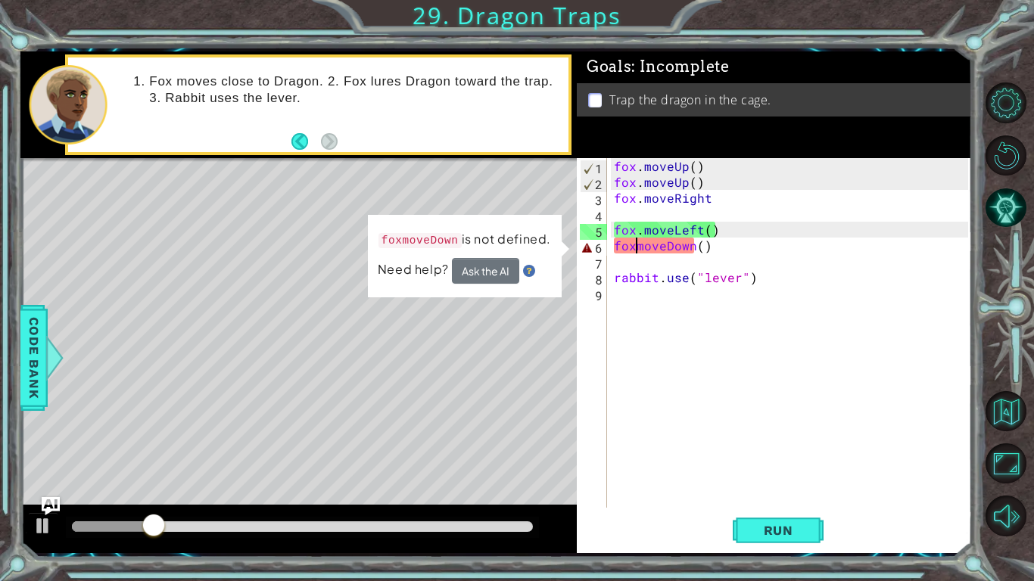
click at [636, 247] on div "fox . moveUp ( ) fox . moveUp ( ) fox . moveRight fox . moveLeft ( ) foxmoveDow…" at bounding box center [793, 348] width 364 height 381
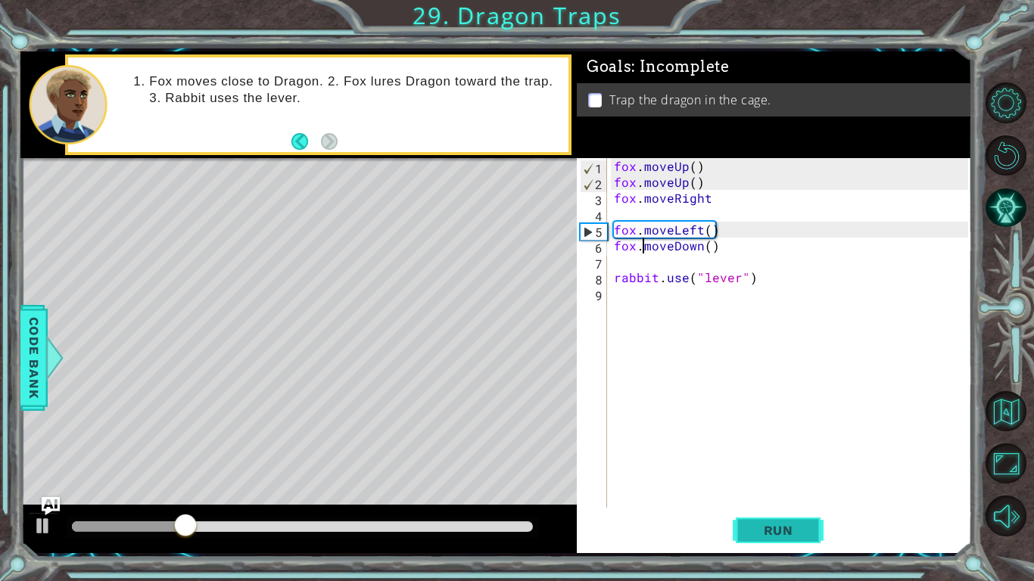
type textarea "fox.moveDown()"
click at [754, 527] on span "Run" at bounding box center [778, 530] width 60 height 15
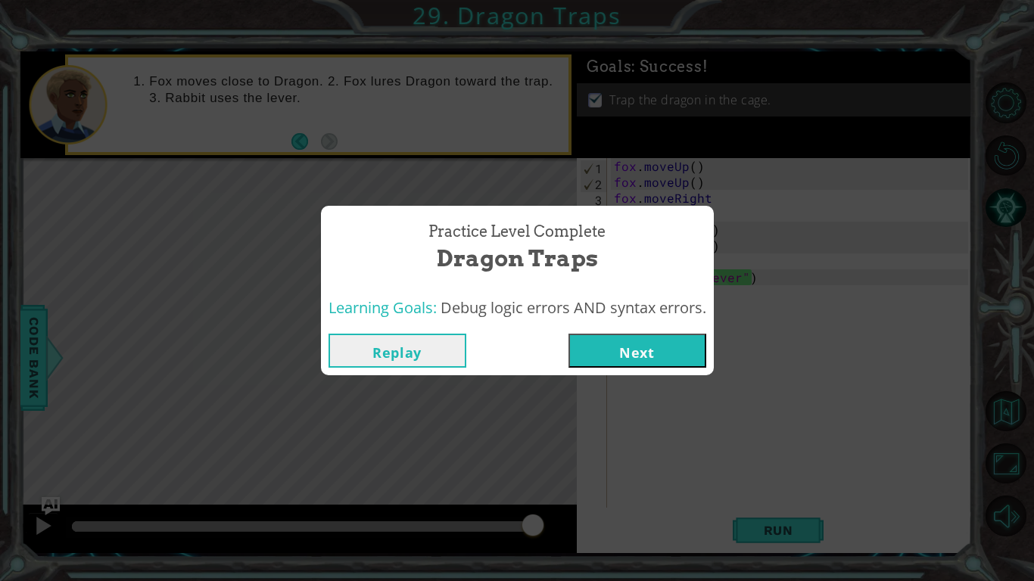
click at [611, 357] on button "Next" at bounding box center [637, 351] width 138 height 34
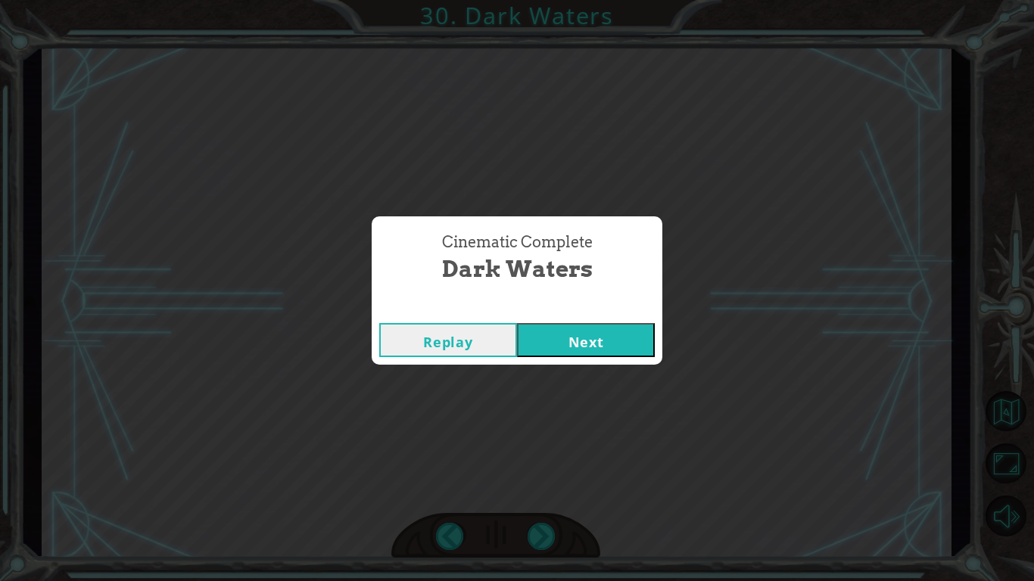
click at [596, 337] on button "Next" at bounding box center [586, 340] width 138 height 34
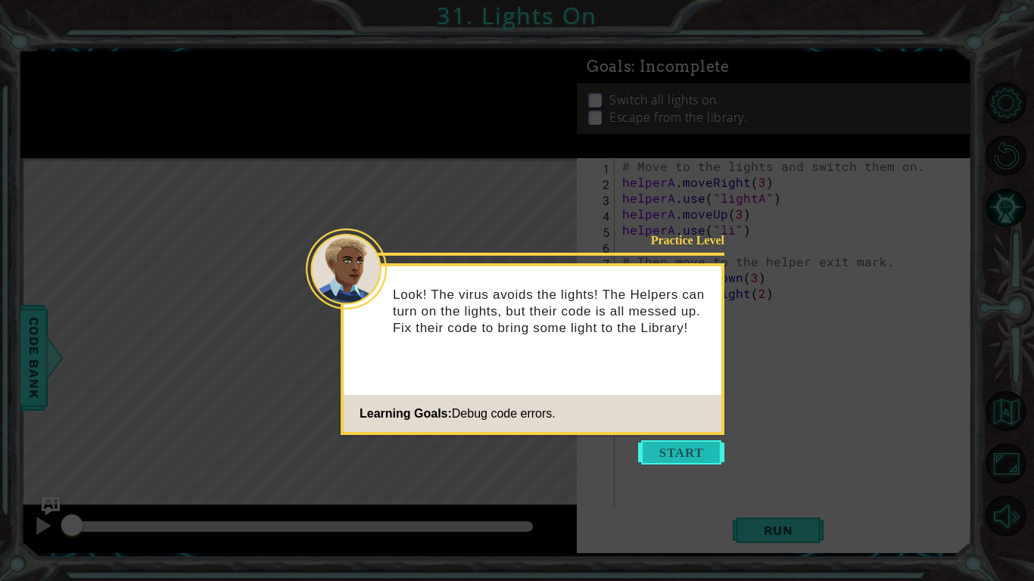
click at [702, 447] on button "Start" at bounding box center [681, 452] width 86 height 24
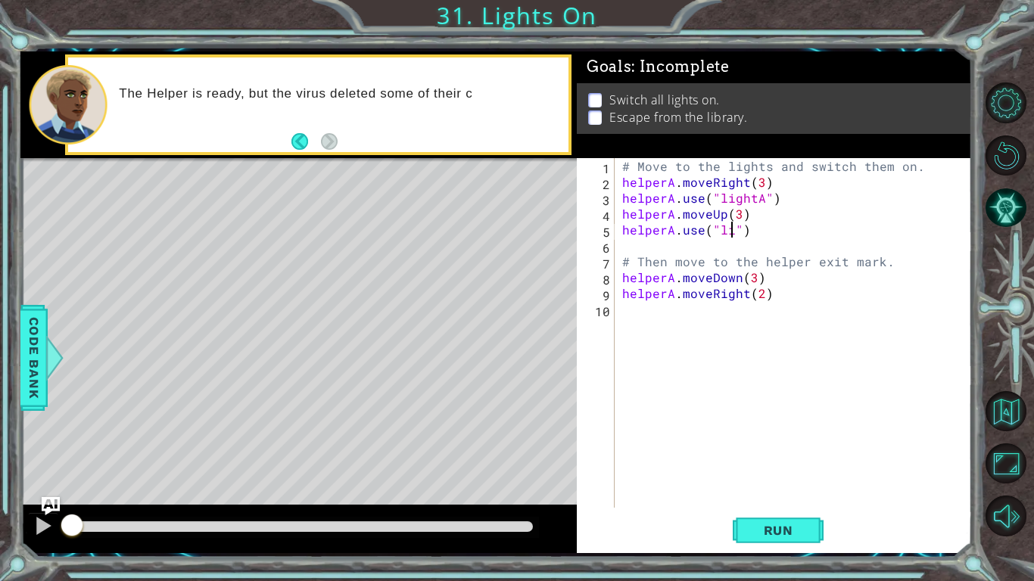
click at [733, 233] on div "# Move to the lights and switch them on. helperA . moveRight ( 3 ) helperA . us…" at bounding box center [797, 348] width 356 height 381
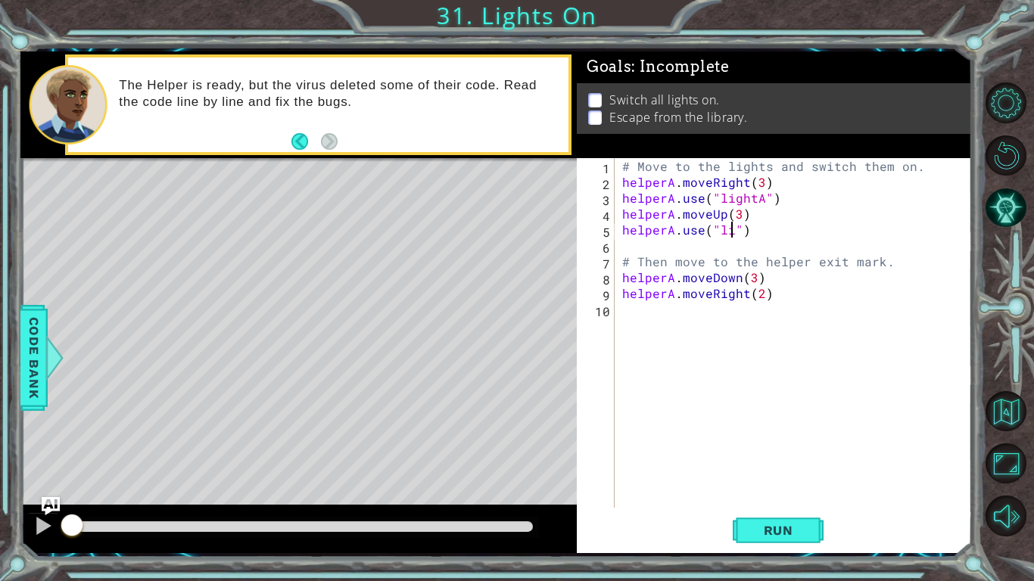
click at [673, 231] on div "# Move to the lights and switch them on. helperA . moveRight ( 3 ) helperA . us…" at bounding box center [797, 348] width 356 height 381
click at [721, 231] on div "# Move to the lights and switch them on. helperA . moveRight ( 3 ) helperA . us…" at bounding box center [797, 348] width 356 height 381
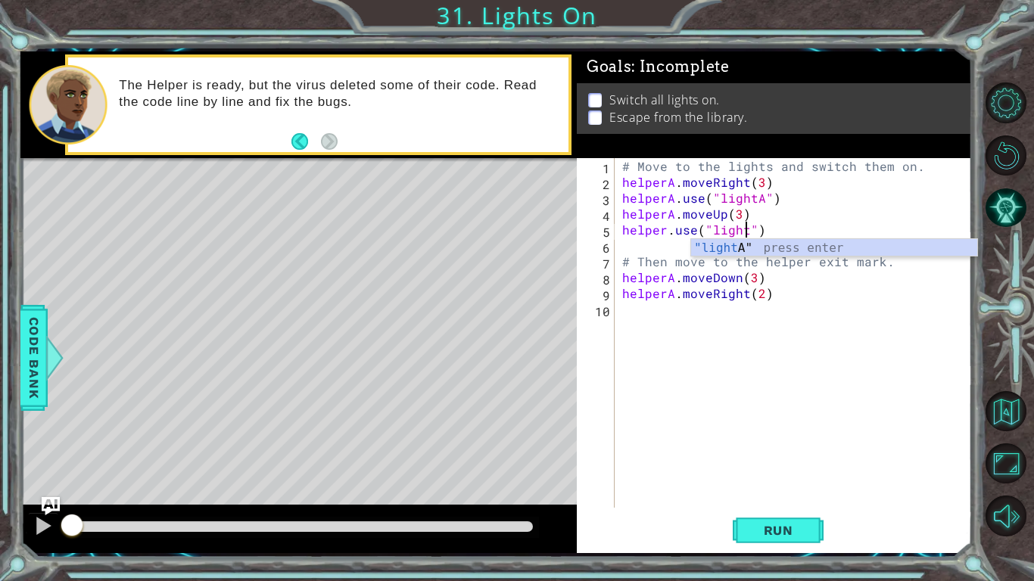
scroll to position [0, 8]
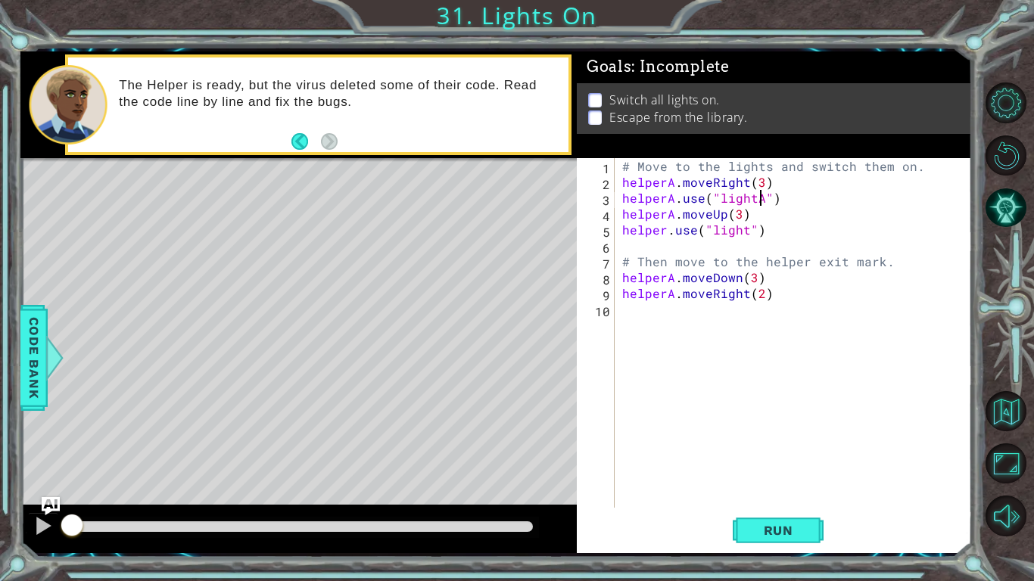
click at [762, 198] on div "# Move to the lights and switch them on. helperA . moveRight ( 3 ) helperA . us…" at bounding box center [797, 348] width 356 height 381
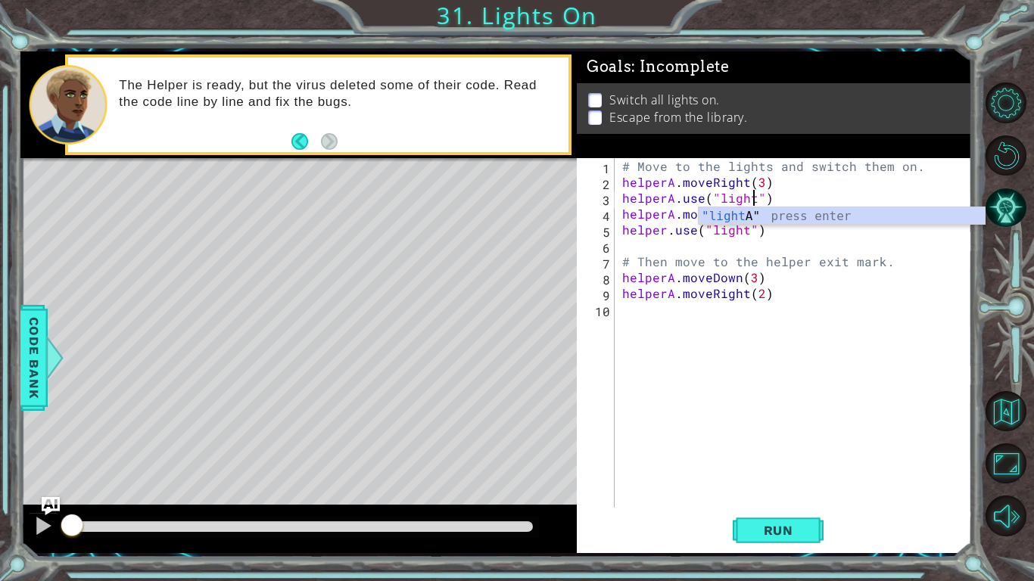
click at [666, 234] on div "# Move to the lights and switch them on. helperA . moveRight ( 3 ) helperA . us…" at bounding box center [797, 348] width 356 height 381
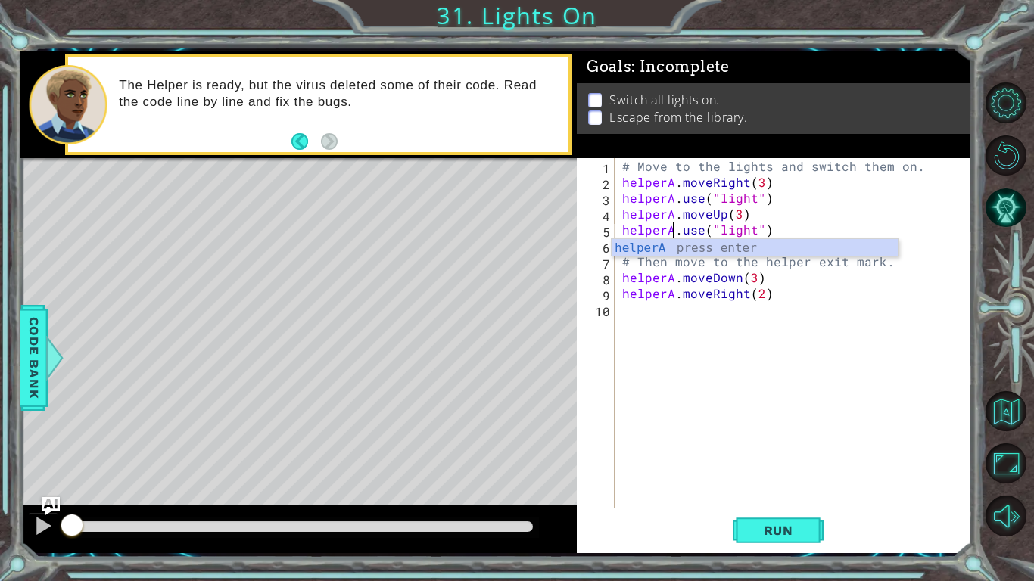
scroll to position [0, 3]
click at [779, 518] on button "Run" at bounding box center [778, 530] width 91 height 39
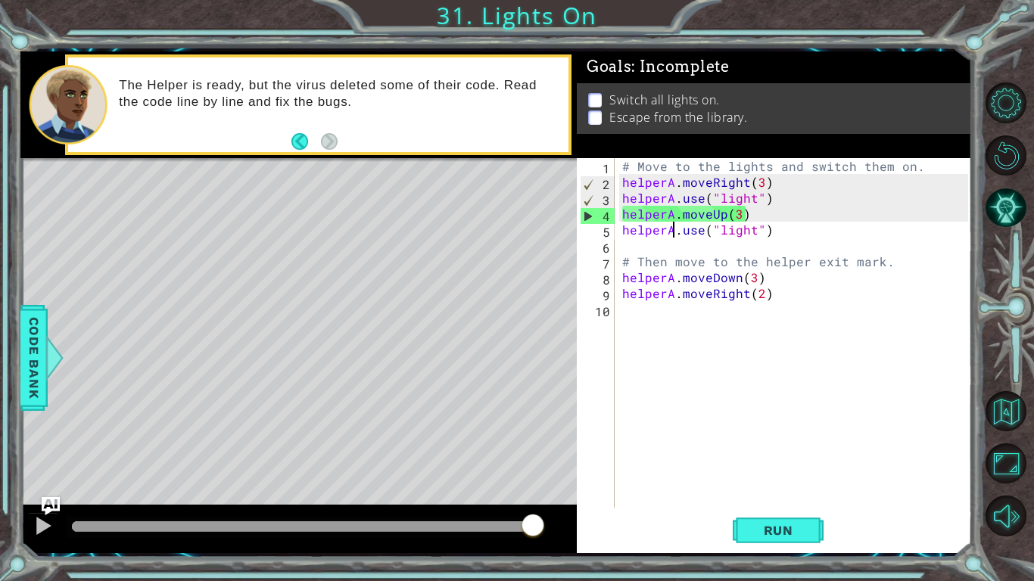
click at [753, 231] on div "# Move to the lights and switch them on. helperA . moveRight ( 3 ) helperA . us…" at bounding box center [797, 348] width 356 height 381
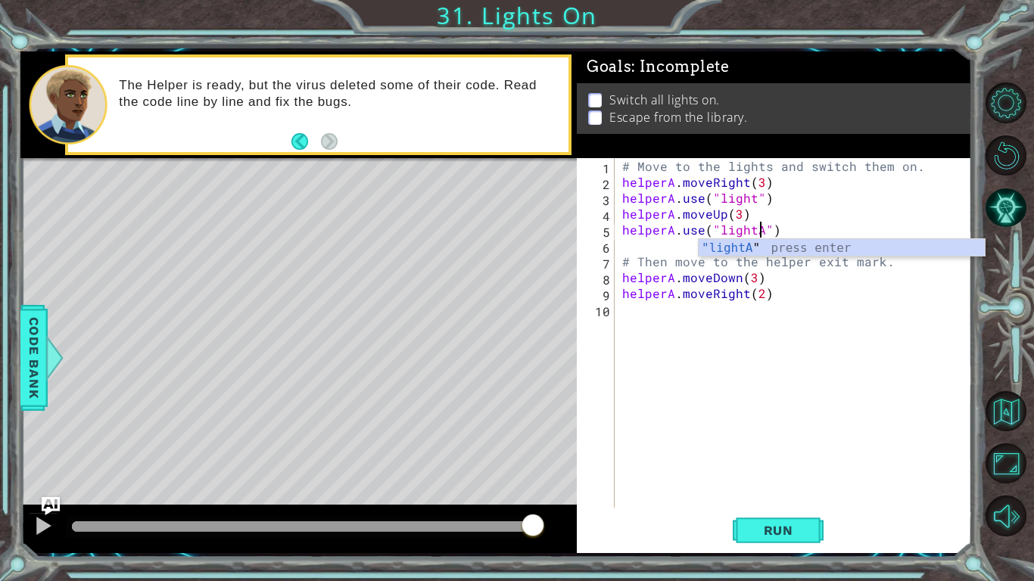
scroll to position [0, 8]
click at [752, 196] on div "# Move to the lights and switch them on. helperA . moveRight ( 3 ) helperA . us…" at bounding box center [797, 348] width 356 height 381
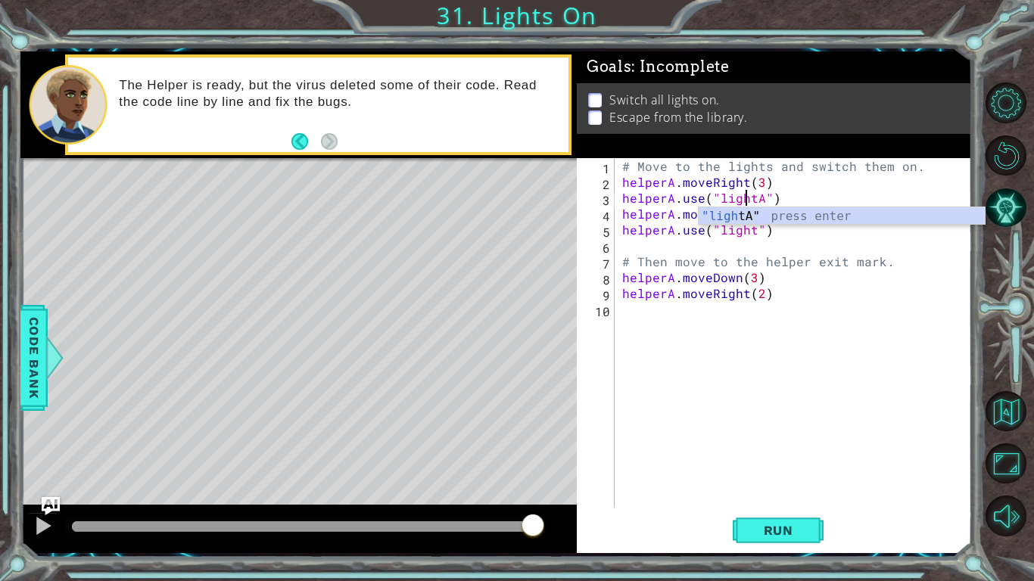
click at [683, 219] on div "# Move to the lights and switch them on. helperA . moveRight ( 3 ) helperA . us…" at bounding box center [797, 348] width 356 height 381
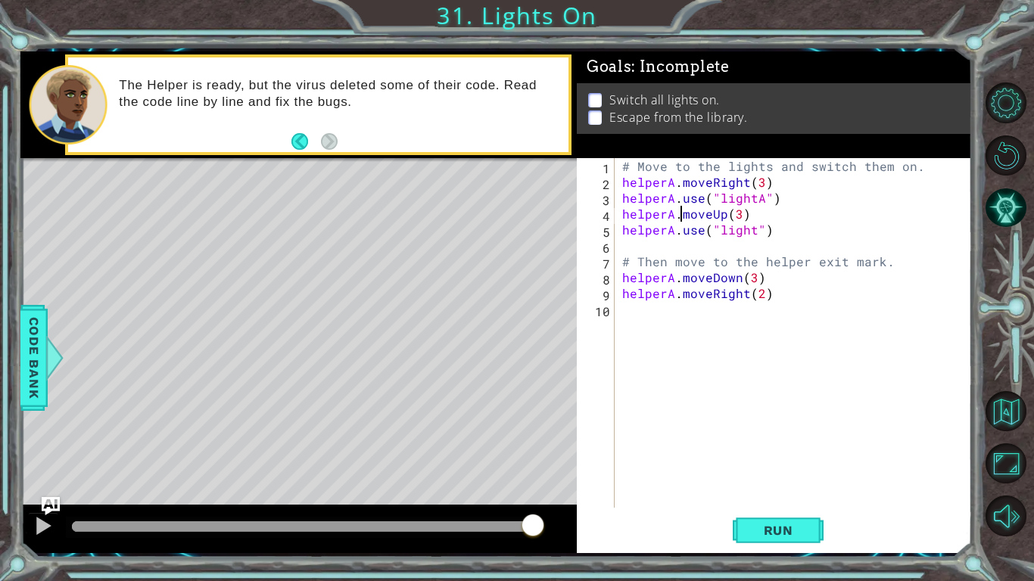
click at [754, 232] on div "# Move to the lights and switch them on. helperA . moveRight ( 3 ) helperA . us…" at bounding box center [797, 348] width 356 height 381
click at [762, 537] on span "Run" at bounding box center [778, 530] width 60 height 15
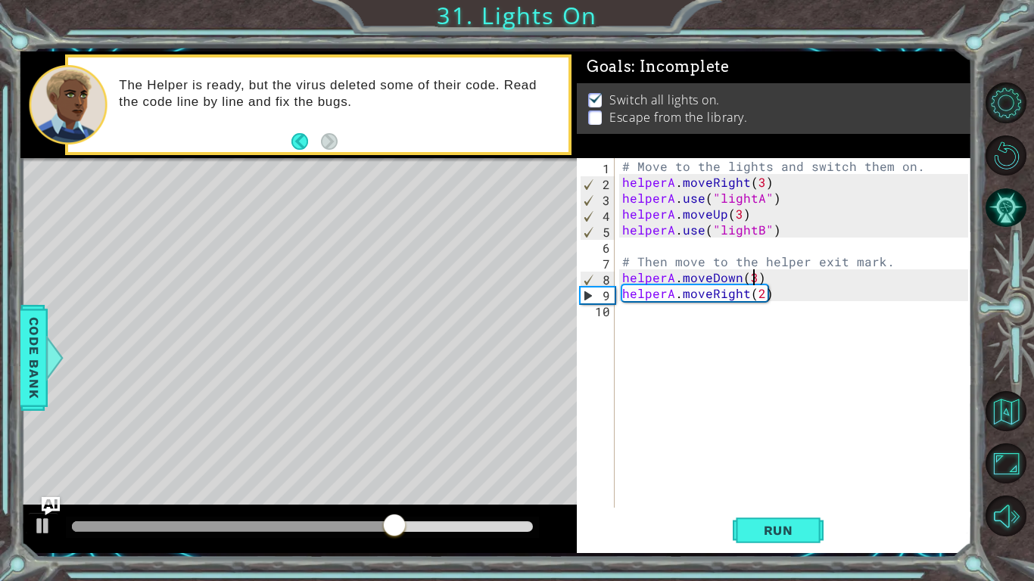
click at [754, 277] on div "# Move to the lights and switch them on. helperA . moveRight ( 3 ) helperA . us…" at bounding box center [797, 348] width 356 height 381
type textarea "helperA.moveDown()"
click at [743, 523] on button "Run" at bounding box center [778, 530] width 91 height 39
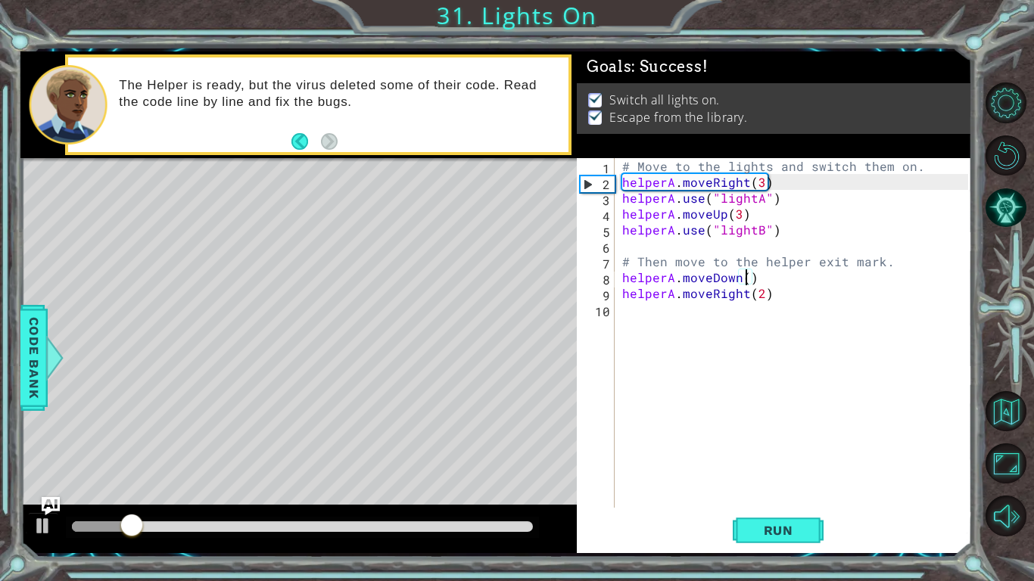
click at [288, 527] on div at bounding box center [302, 526] width 461 height 11
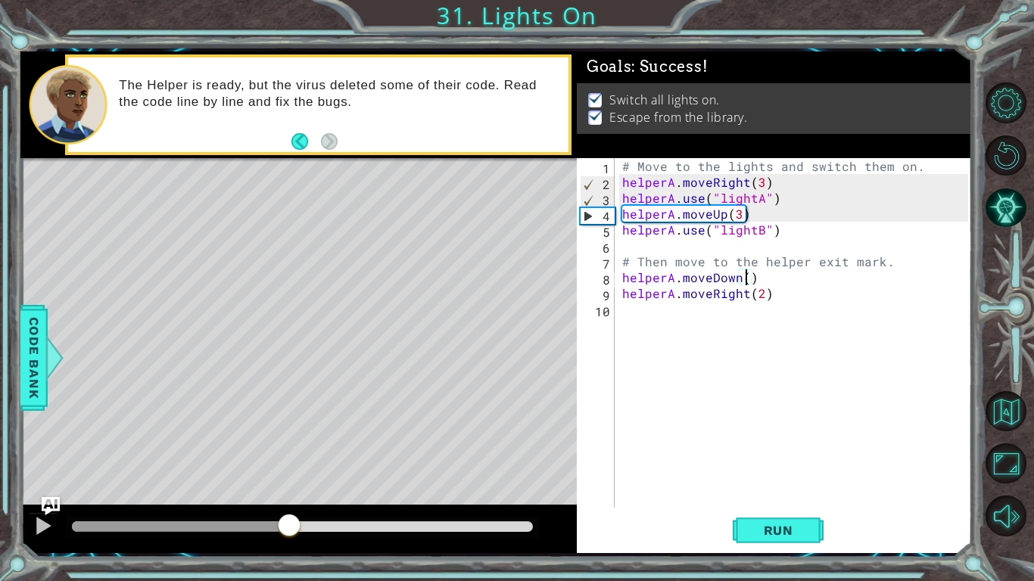
click at [352, 521] on div at bounding box center [302, 526] width 461 height 11
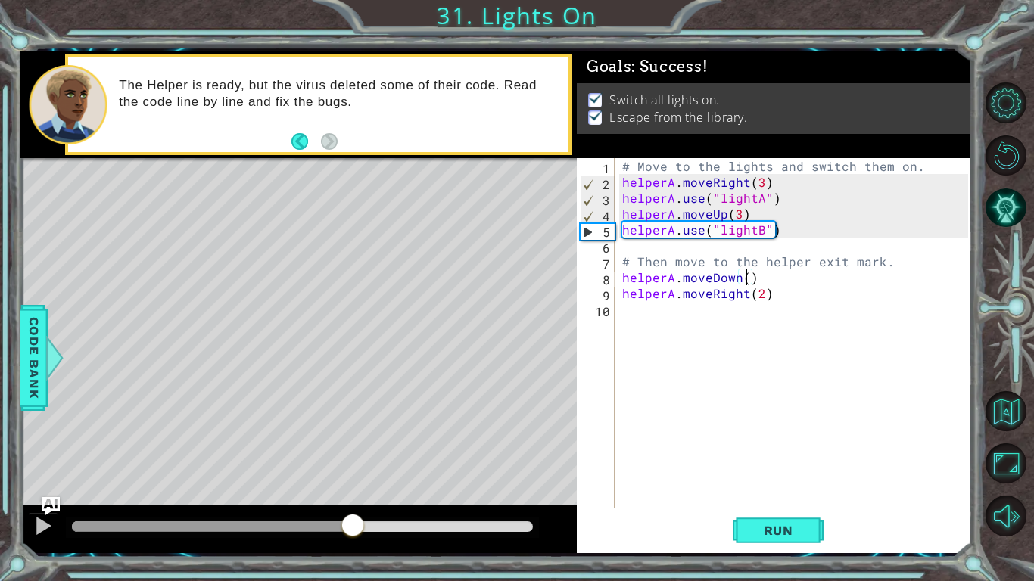
click at [421, 524] on div at bounding box center [302, 526] width 461 height 11
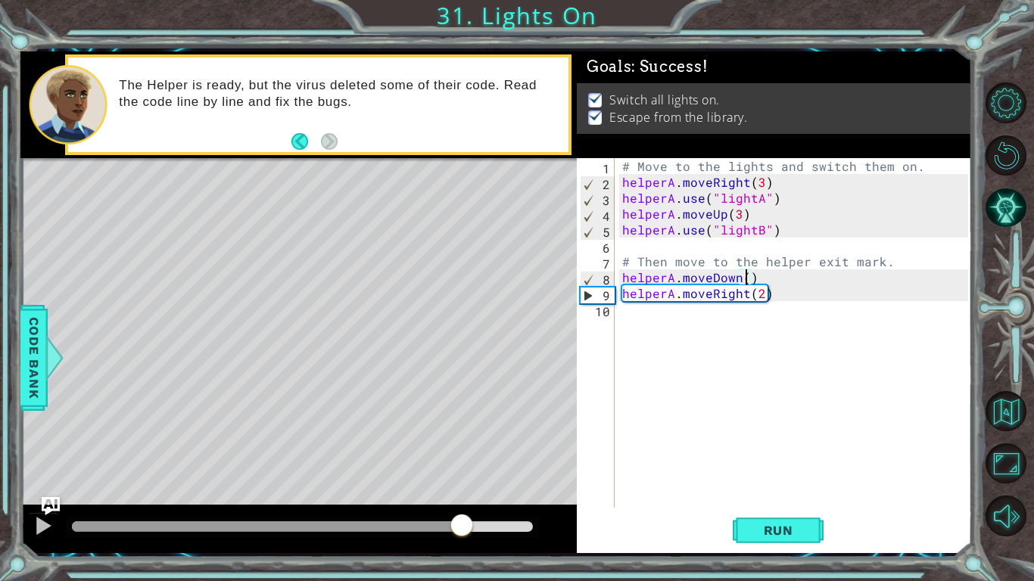
click at [462, 527] on div at bounding box center [302, 526] width 461 height 11
click at [509, 527] on div at bounding box center [302, 526] width 461 height 11
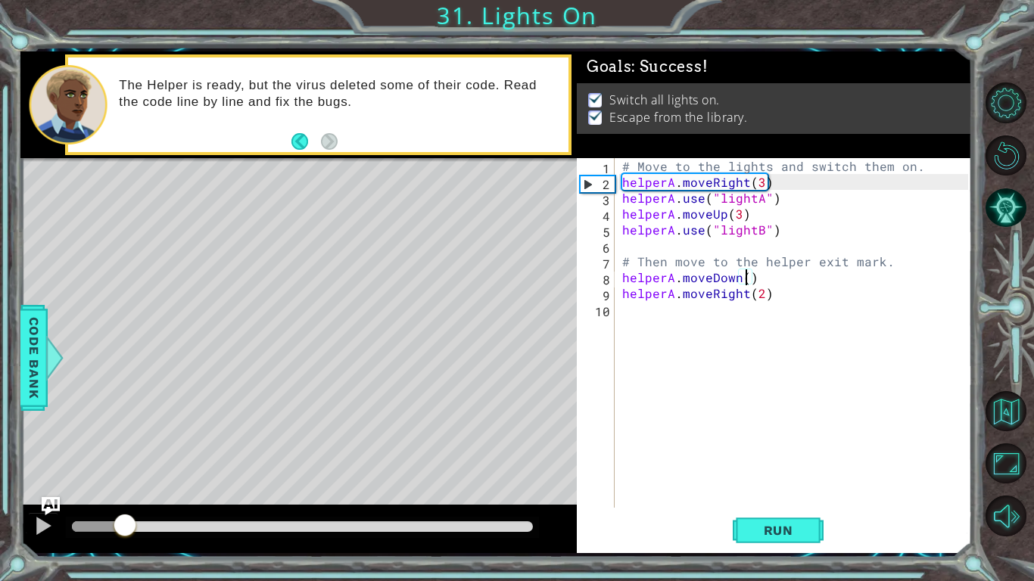
drag, startPoint x: 508, startPoint y: 527, endPoint x: 101, endPoint y: 524, distance: 407.1
click at [111, 524] on div at bounding box center [124, 526] width 27 height 27
click at [39, 534] on div at bounding box center [43, 526] width 20 height 20
click at [235, 526] on div at bounding box center [302, 526] width 461 height 11
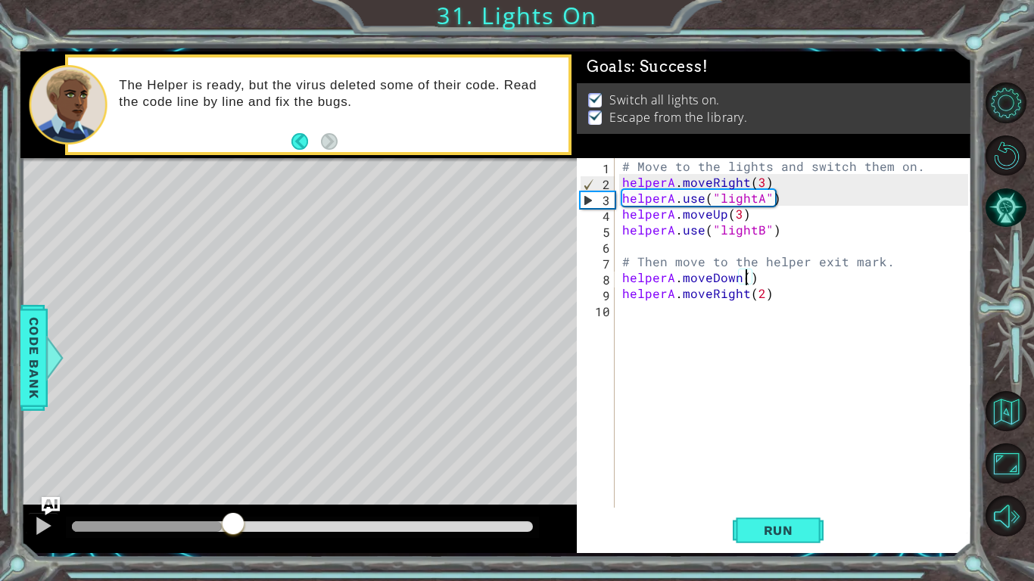
click at [222, 525] on div at bounding box center [232, 525] width 27 height 27
click at [263, 521] on div at bounding box center [302, 526] width 461 height 11
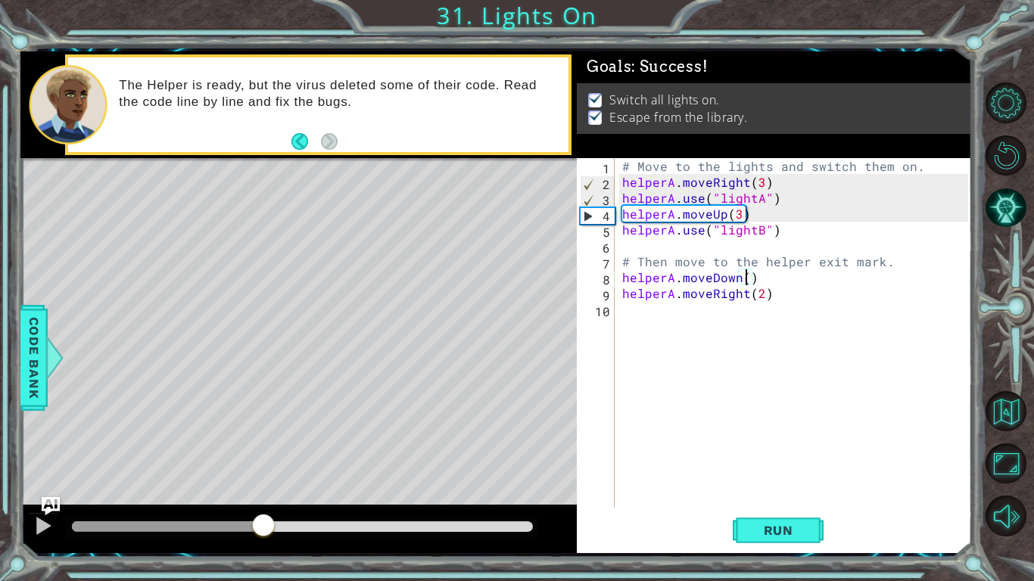
click at [263, 521] on div at bounding box center [263, 526] width 27 height 27
click at [289, 522] on div at bounding box center [302, 526] width 461 height 11
click at [289, 522] on div at bounding box center [288, 517] width 27 height 27
click at [289, 522] on div at bounding box center [288, 523] width 27 height 27
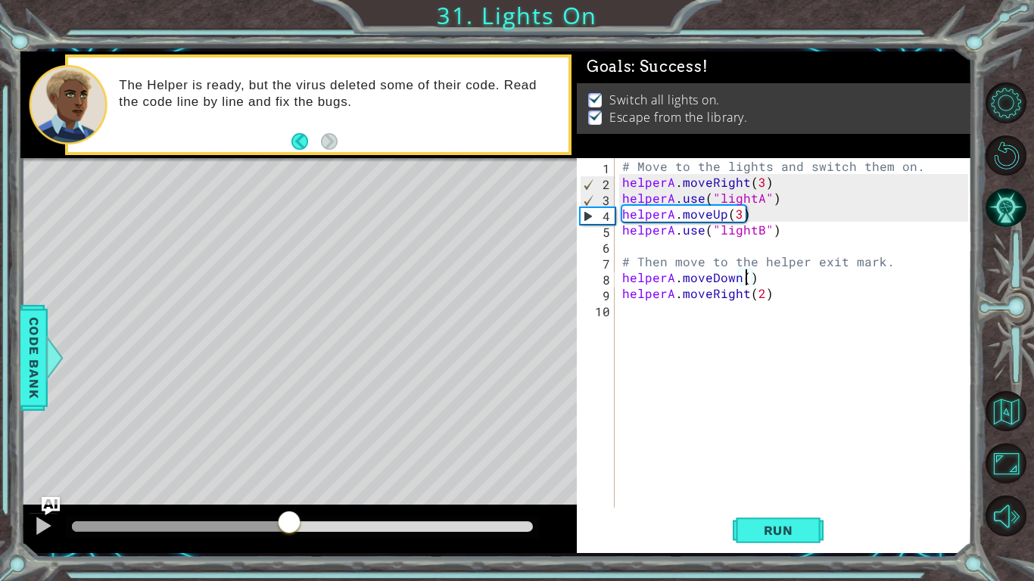
click at [289, 522] on div at bounding box center [288, 523] width 27 height 27
click at [289, 522] on div at bounding box center [288, 525] width 27 height 27
click at [528, 523] on div at bounding box center [302, 526] width 461 height 11
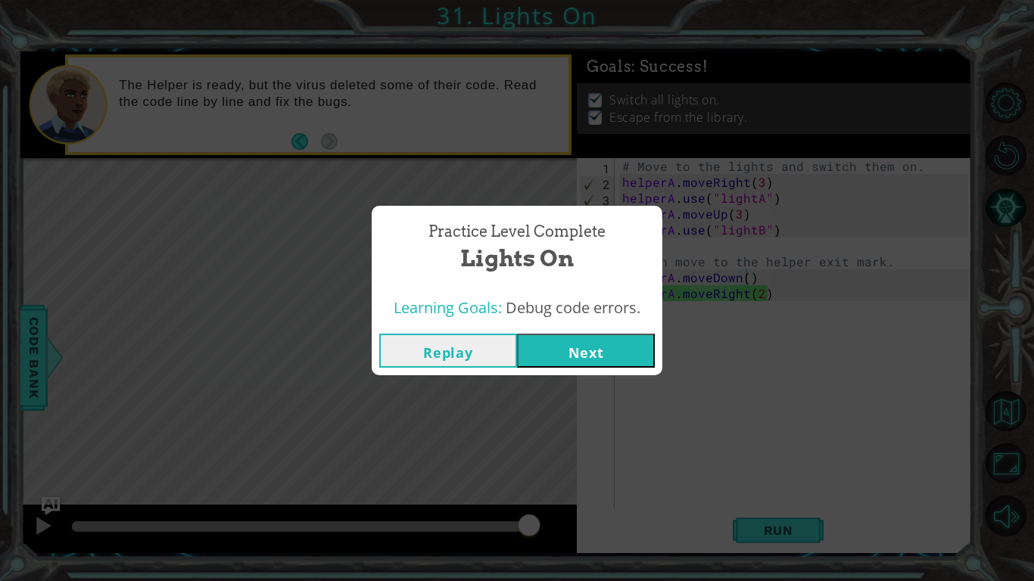
click at [549, 364] on button "Next" at bounding box center [586, 351] width 138 height 34
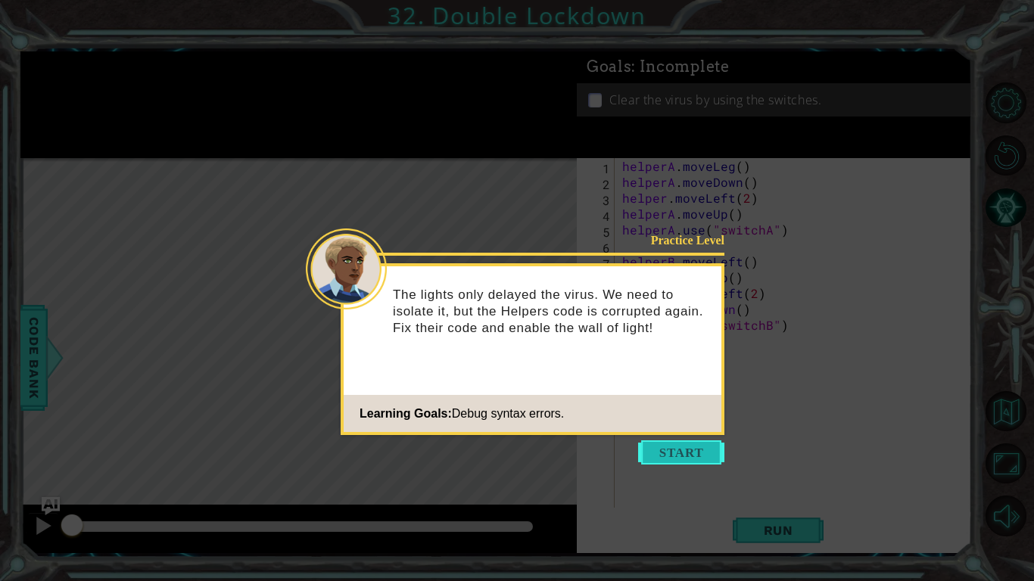
click at [697, 450] on button "Start" at bounding box center [681, 452] width 86 height 24
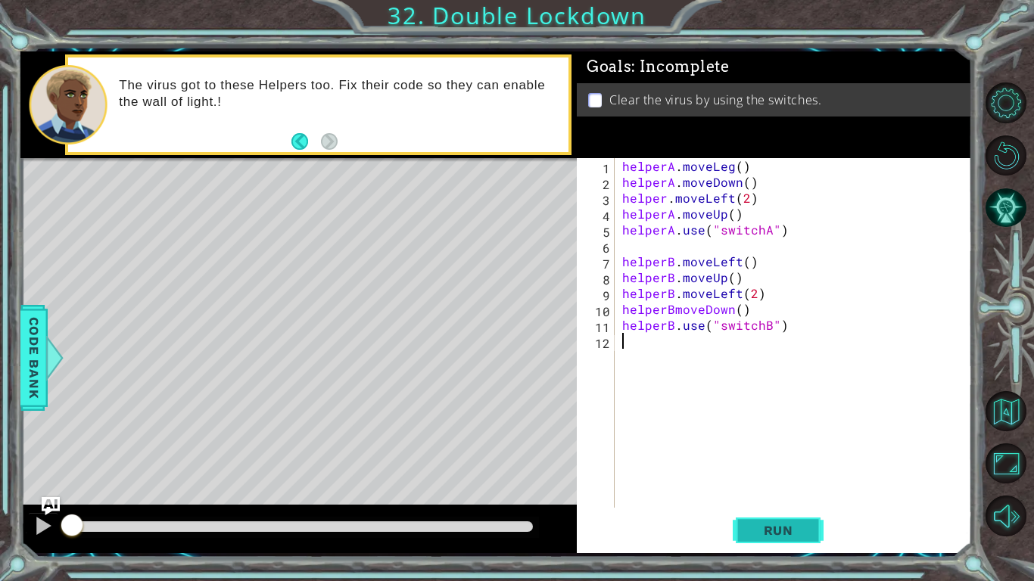
click at [770, 524] on span "Run" at bounding box center [778, 530] width 60 height 15
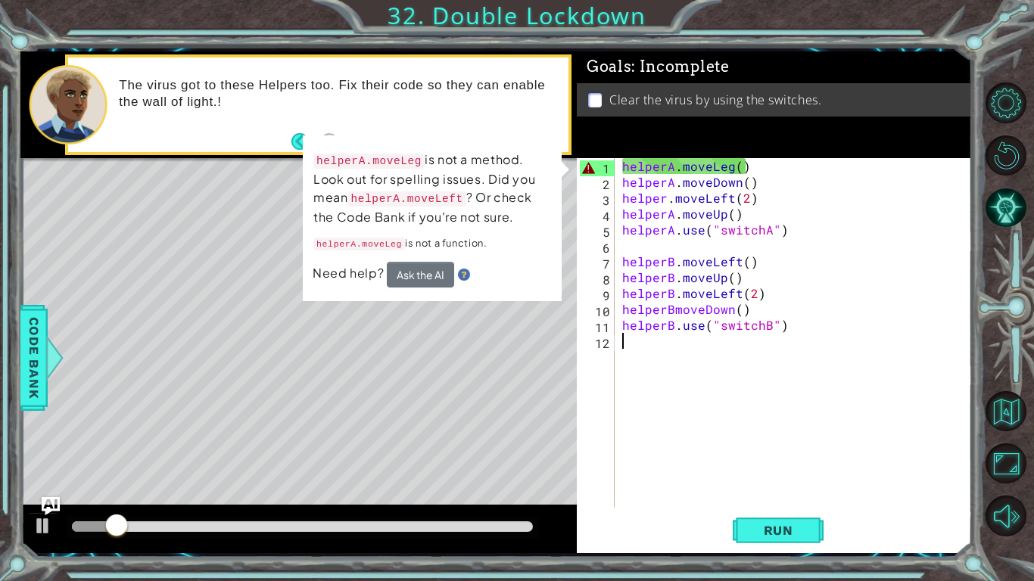
click at [732, 166] on div "helperA . moveLeg ( ) helperA . moveDown ( ) helper . moveLeft ( 2 ) helperA . …" at bounding box center [797, 348] width 356 height 381
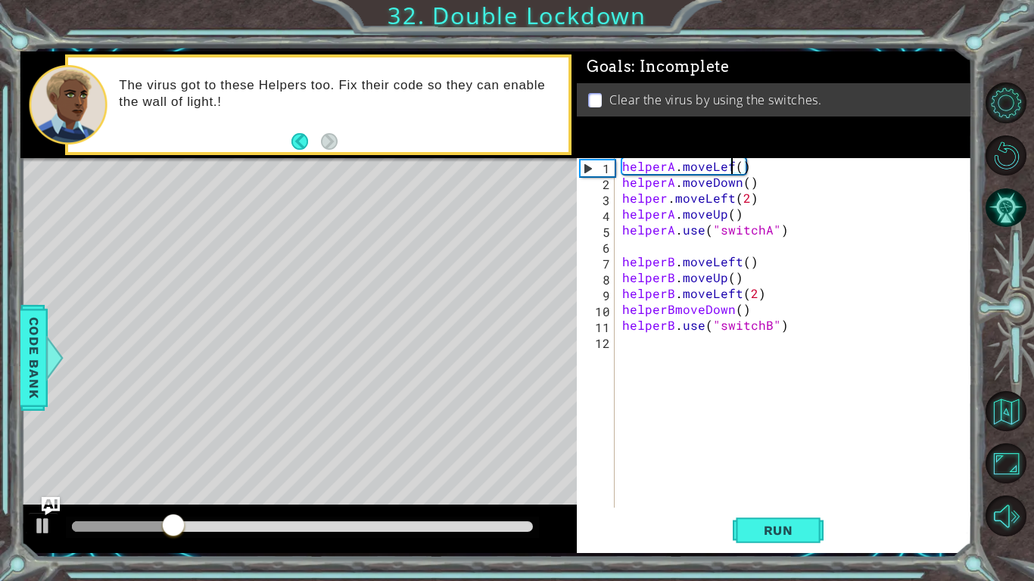
scroll to position [0, 7]
click at [745, 541] on button "Run" at bounding box center [778, 530] width 91 height 39
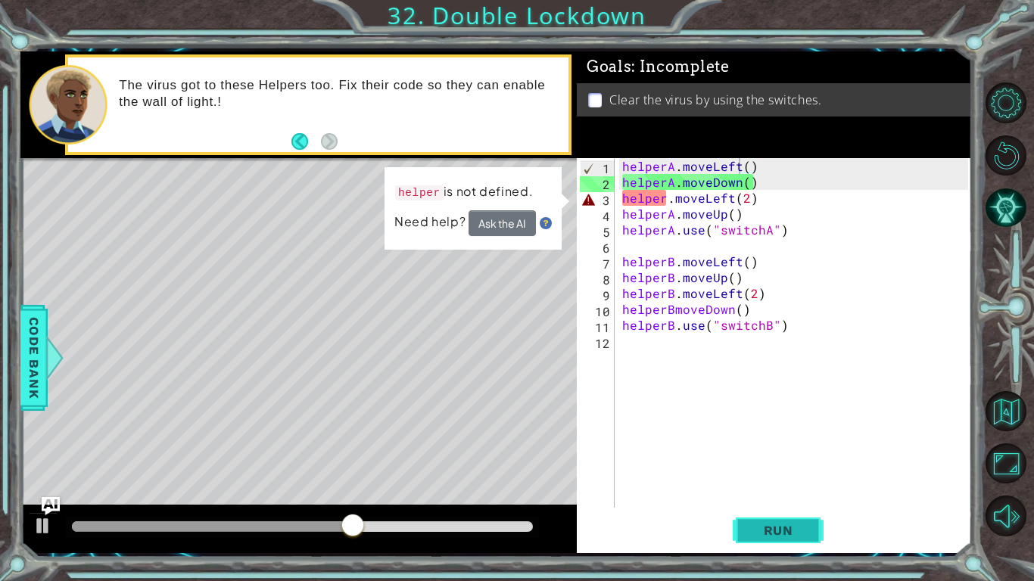
click at [769, 511] on button "Run" at bounding box center [778, 530] width 91 height 39
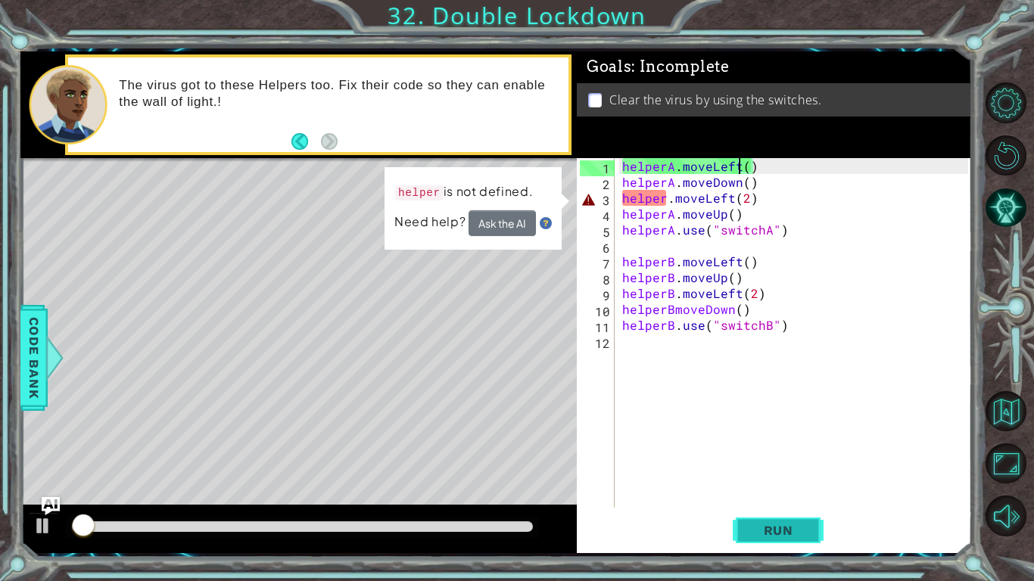
click at [777, 538] on button "Run" at bounding box center [778, 530] width 91 height 39
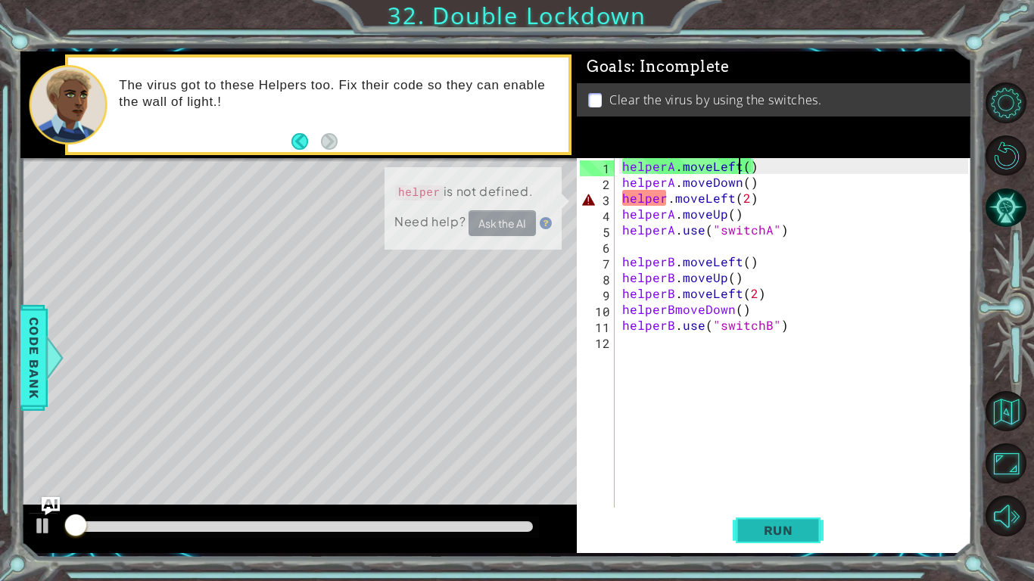
click at [777, 538] on button "Run" at bounding box center [778, 530] width 91 height 39
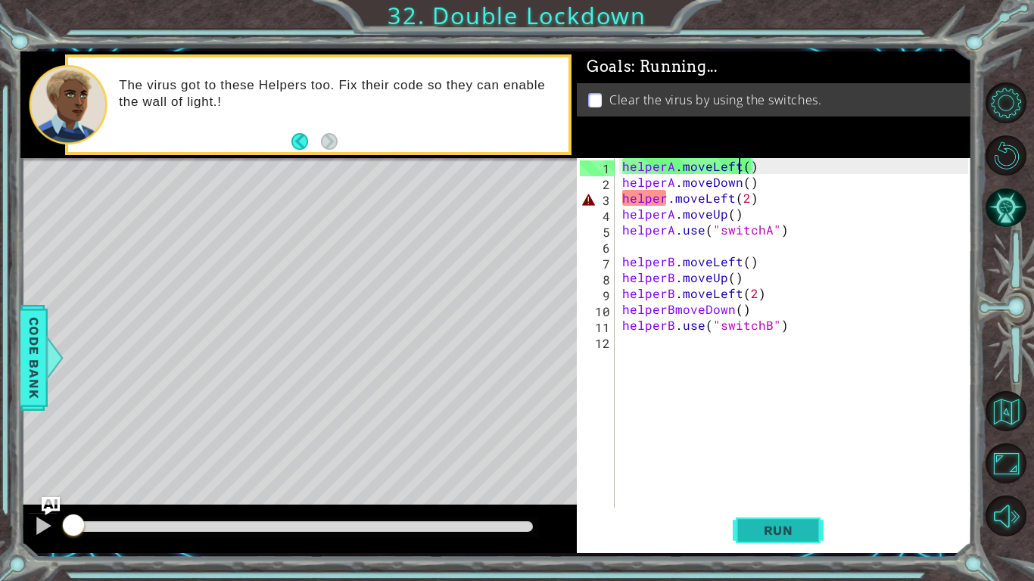
click at [777, 538] on button "Run" at bounding box center [778, 530] width 91 height 39
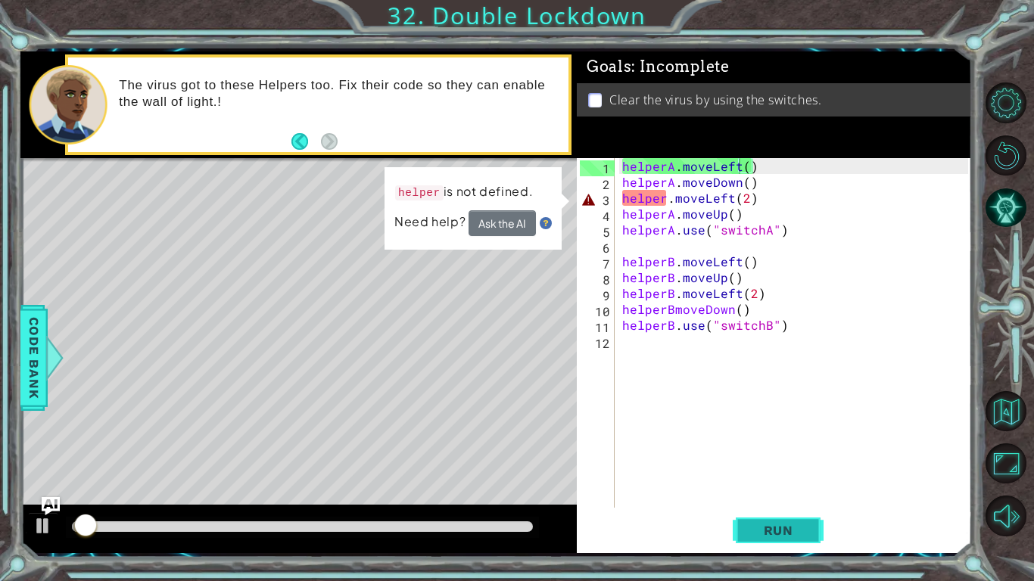
click at [777, 538] on button "Run" at bounding box center [778, 530] width 91 height 39
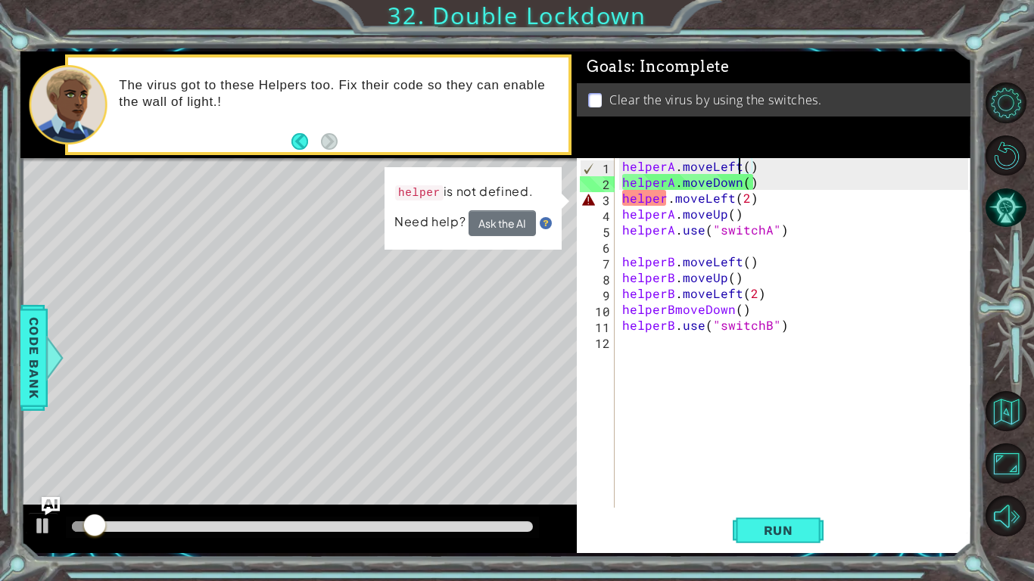
click at [767, 195] on div "helperA . moveLeft ( ) helperA . moveDown ( ) helper . moveLeft ( 2 ) helperA .…" at bounding box center [797, 348] width 356 height 381
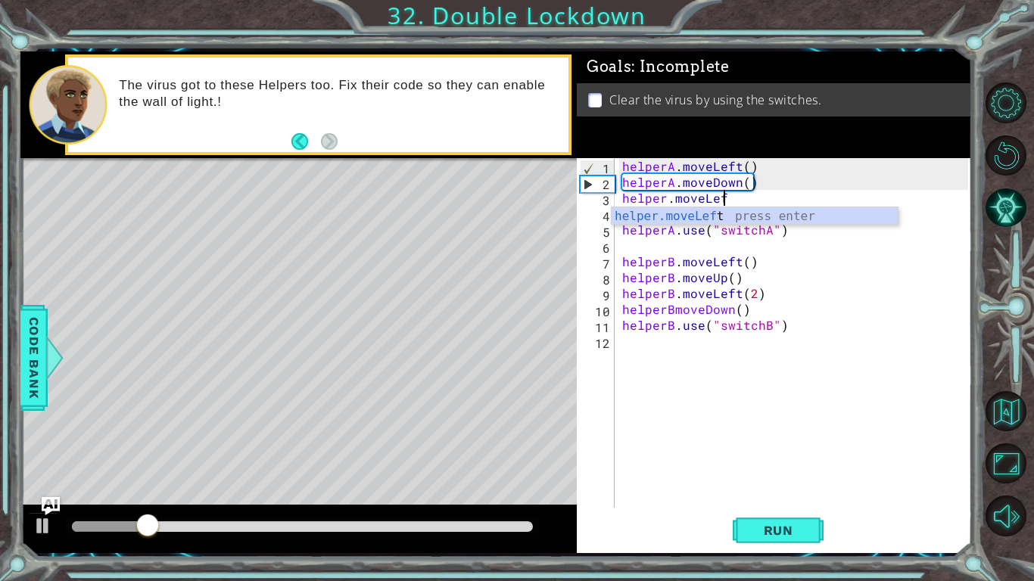
scroll to position [0, 2]
type textarea "h"
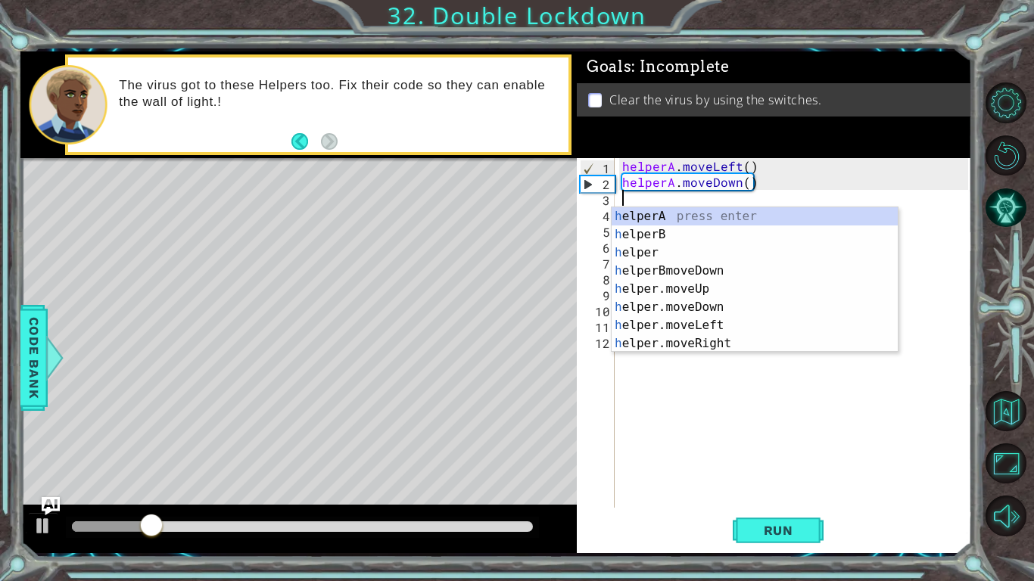
type textarea "helperA.moveDown()"
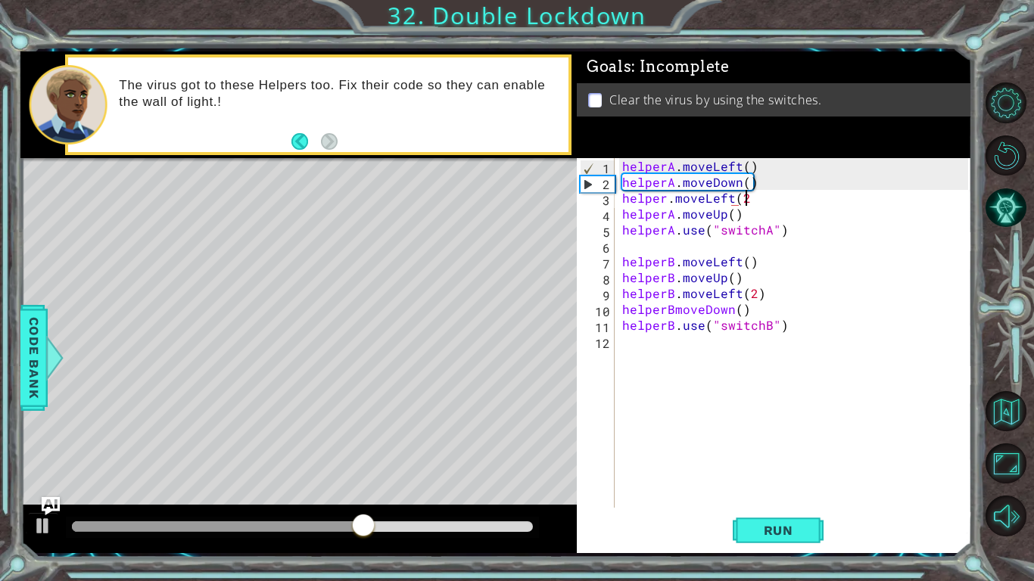
scroll to position [0, 7]
click at [670, 313] on div "helperA . moveLeft ( ) helperA . moveDown ( ) helper . moveLeft ( 2 ) helperA .…" at bounding box center [797, 348] width 356 height 381
click at [743, 527] on button "Run" at bounding box center [778, 530] width 91 height 39
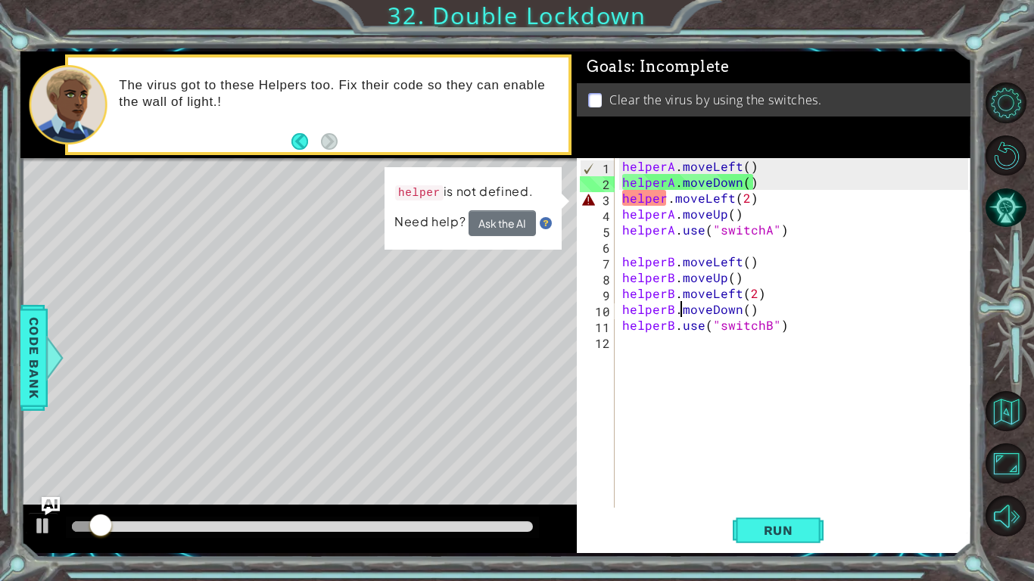
click at [680, 201] on div "helperA . moveLeft ( ) helperA . moveDown ( ) helper . moveLeft ( 2 ) helperA .…" at bounding box center [797, 348] width 356 height 381
click at [736, 201] on div "helperA . moveLeft ( ) helperA . moveDown ( ) helper . moveLeft ( 2 ) helperA .…" at bounding box center [797, 348] width 356 height 381
click at [760, 201] on div "helperA . moveLeft ( ) helperA . moveDown ( ) helper . moveLeft ( 2 ) helperA .…" at bounding box center [797, 348] width 356 height 381
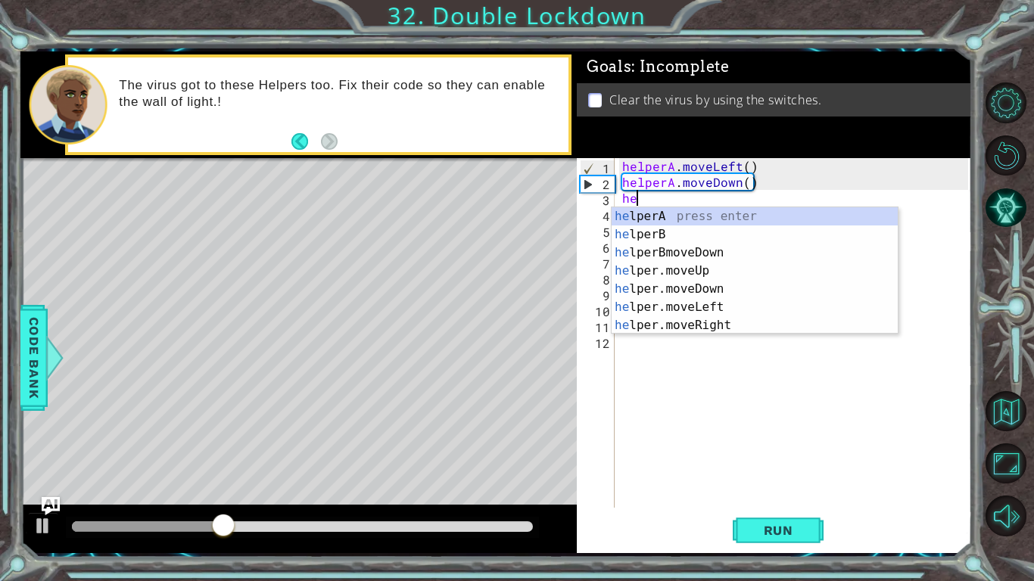
scroll to position [0, 0]
type textarea "h"
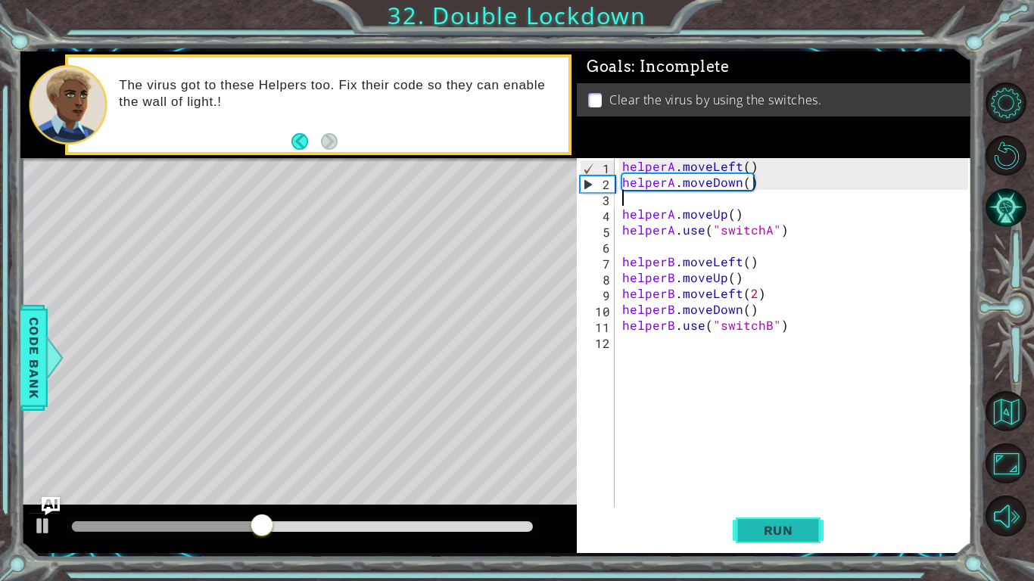
click at [749, 521] on button "Run" at bounding box center [778, 530] width 91 height 39
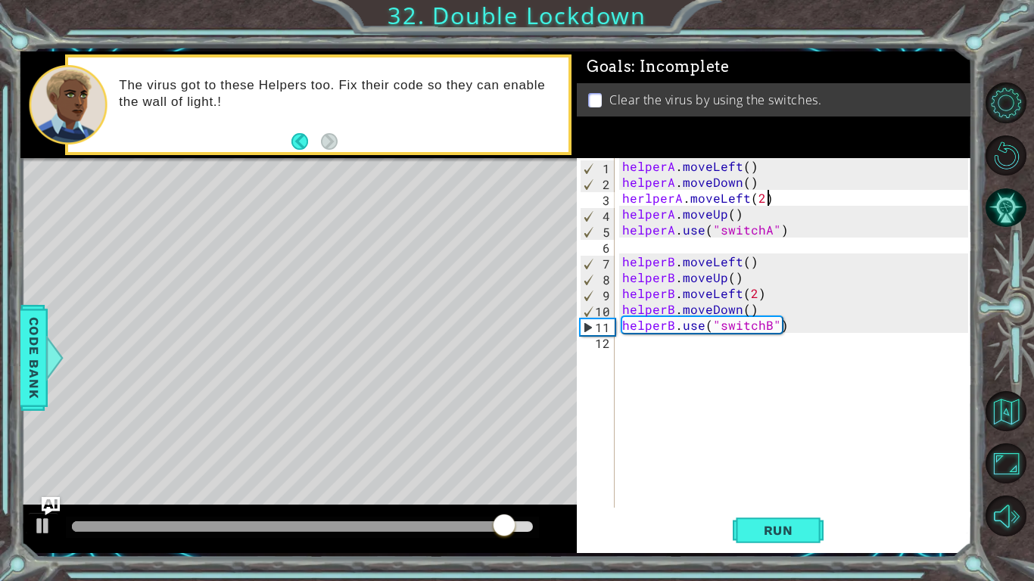
scroll to position [0, 8]
click at [751, 534] on span "Run" at bounding box center [778, 530] width 60 height 15
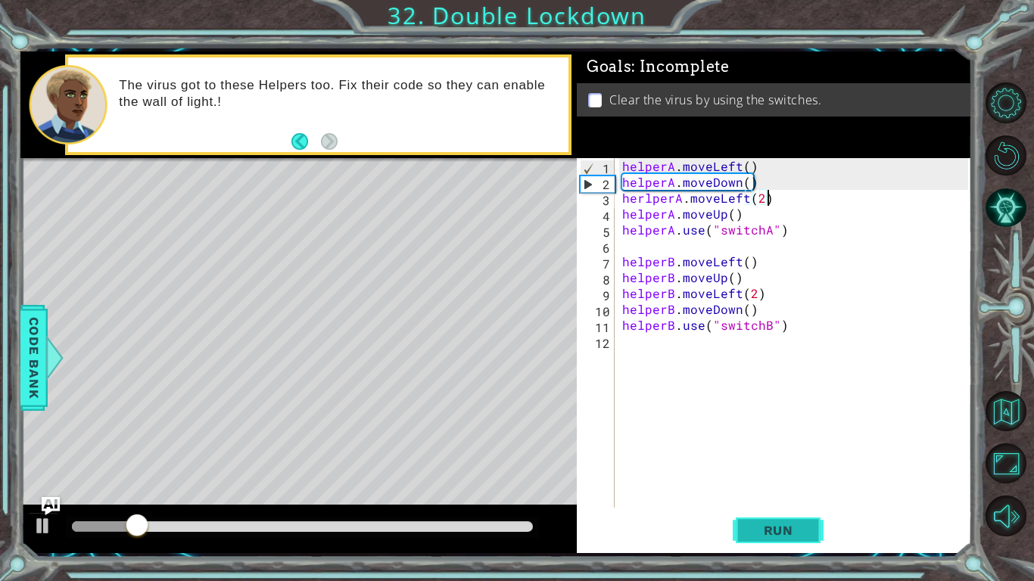
click at [755, 531] on span "Run" at bounding box center [778, 530] width 60 height 15
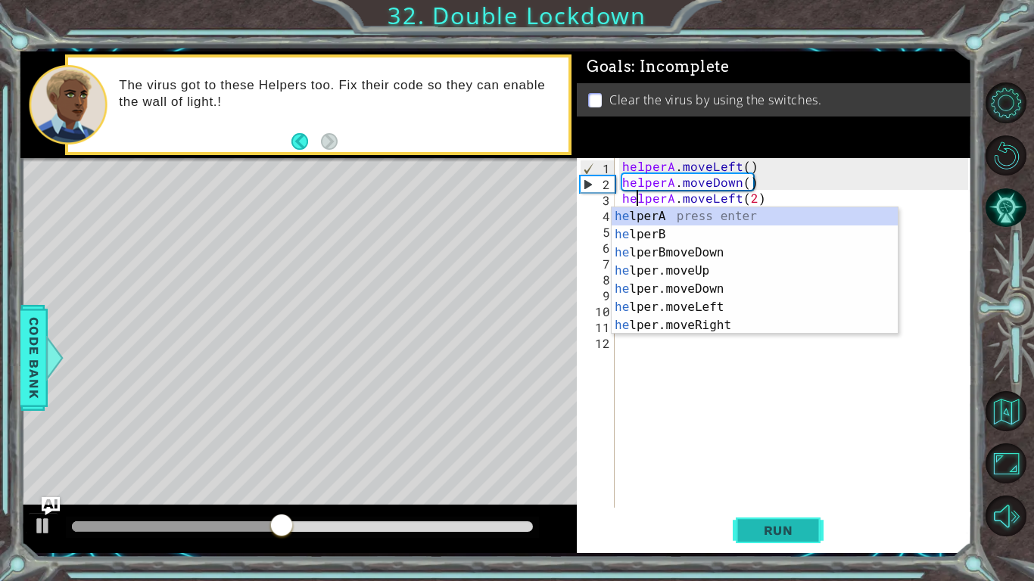
type textarea "helperA.moveLeft(2)"
click at [779, 530] on span "Run" at bounding box center [778, 530] width 60 height 15
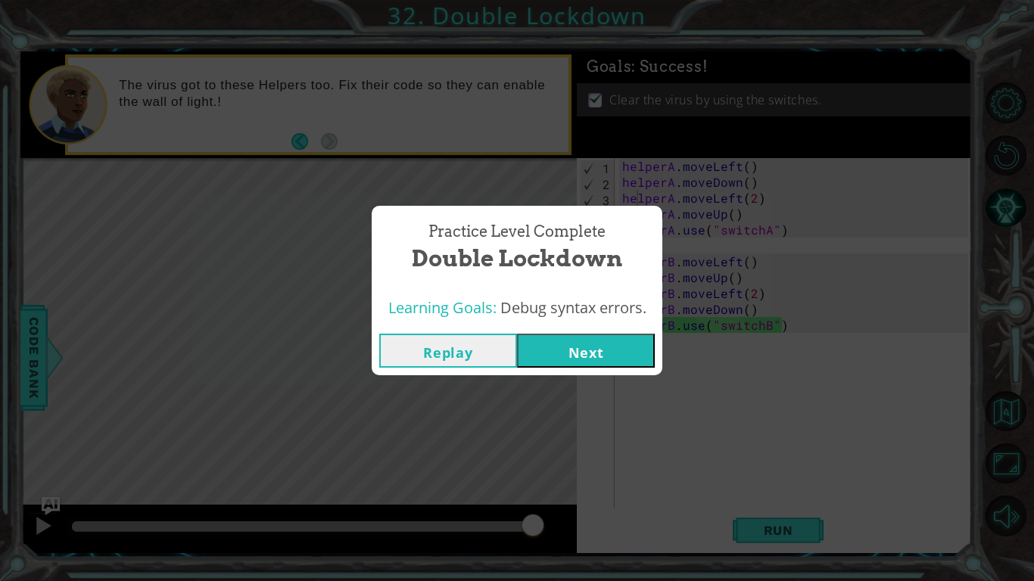
click at [579, 353] on button "Next" at bounding box center [586, 351] width 138 height 34
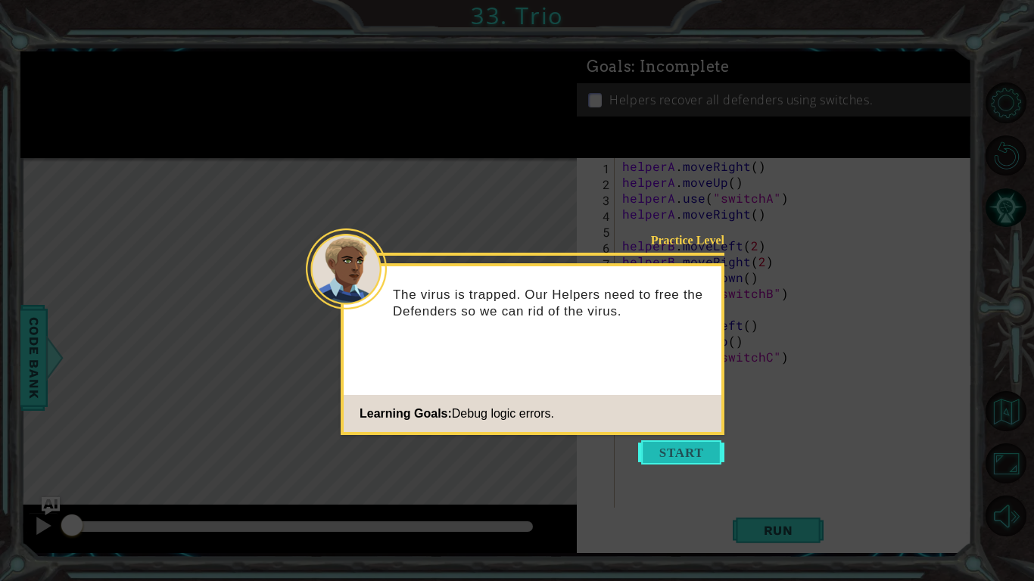
click at [691, 454] on button "Start" at bounding box center [681, 452] width 86 height 24
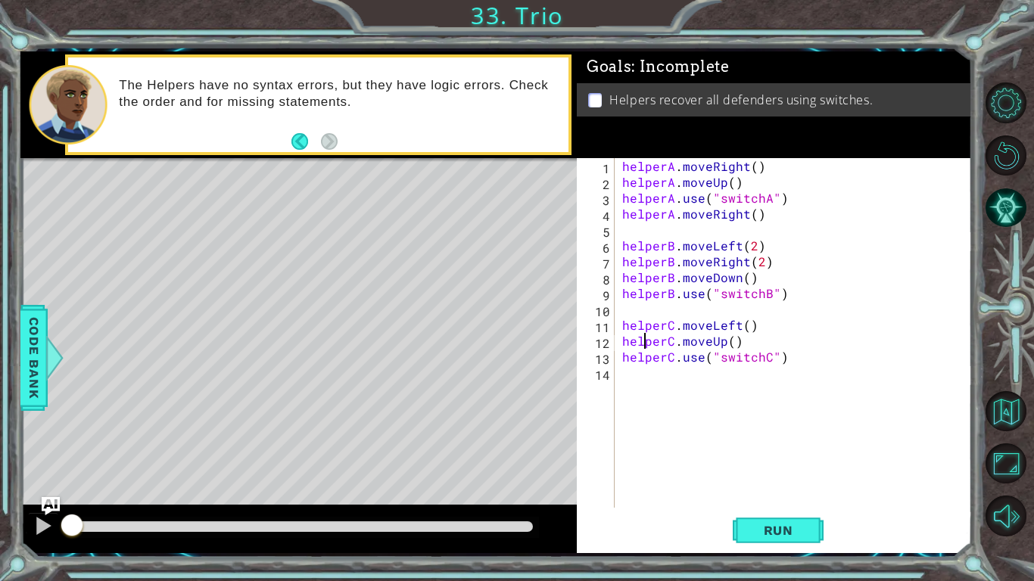
type textarea "helperC.moveLeft()"
type textarea "helperB.moveLeft(2)"
type textarea "helperA.moveRight()"
type textarea "helperB.use("switchB")"
click at [753, 521] on button "Run" at bounding box center [778, 530] width 91 height 39
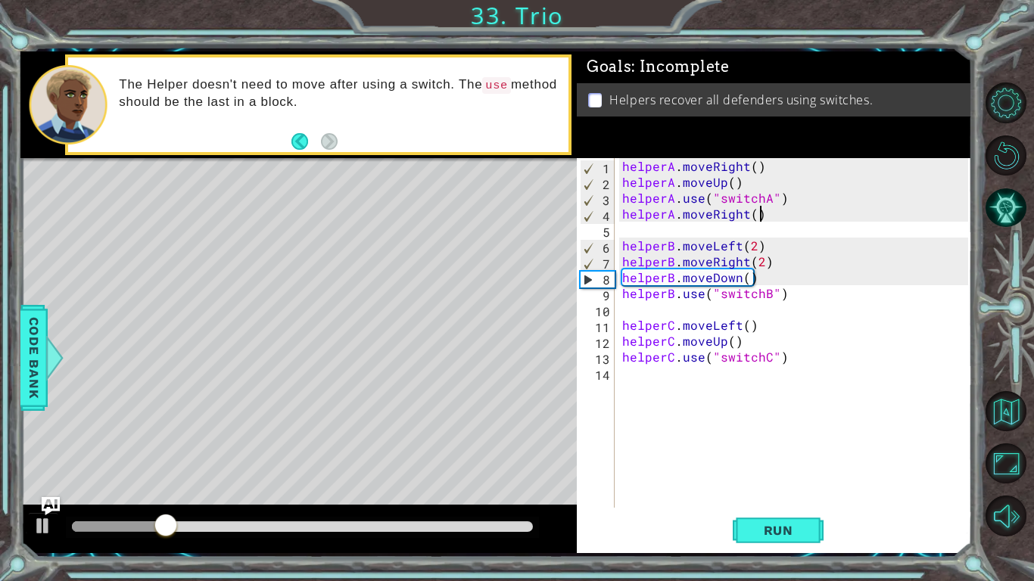
click at [770, 213] on div "helperA . moveRight ( ) helperA . moveUp ( ) helperA . use ( "switchA" ) helper…" at bounding box center [797, 348] width 356 height 381
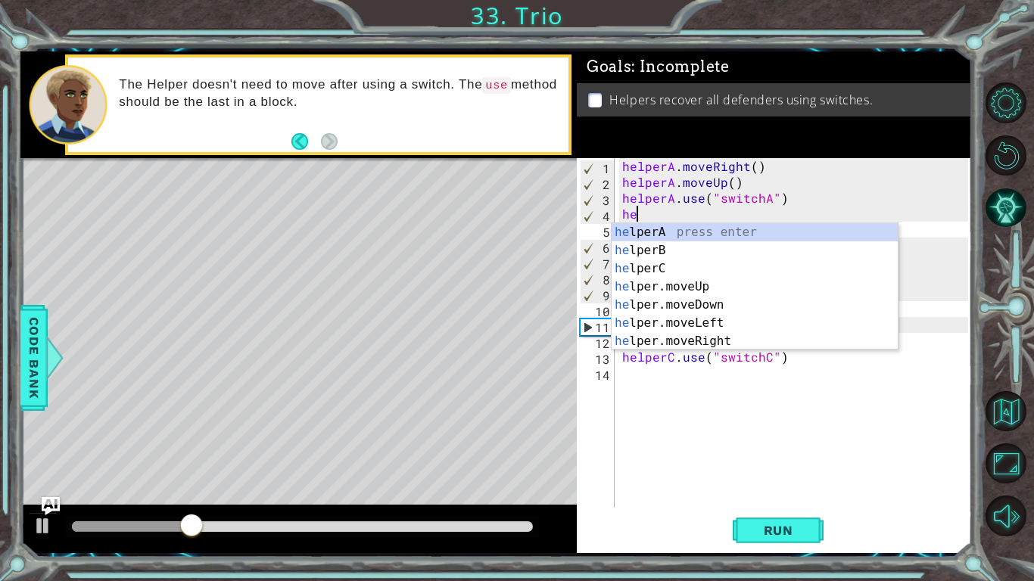
type textarea "h"
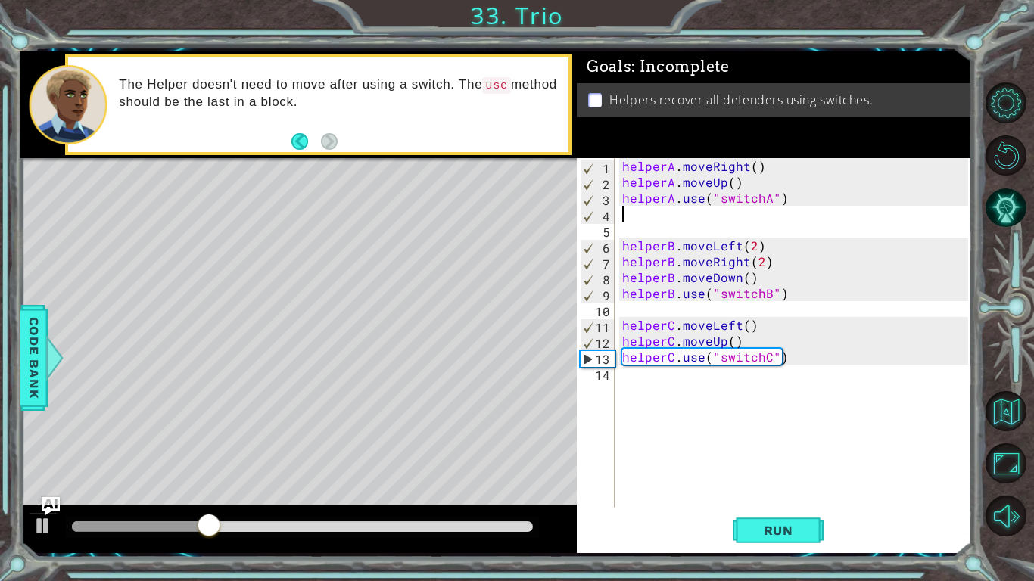
type textarea "helperA.use("switchA")"
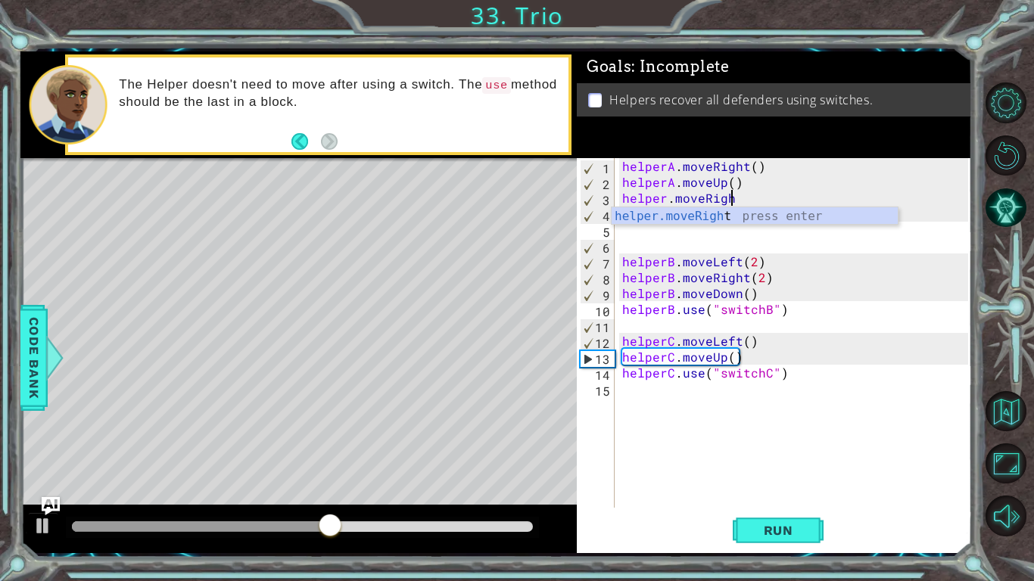
scroll to position [0, 6]
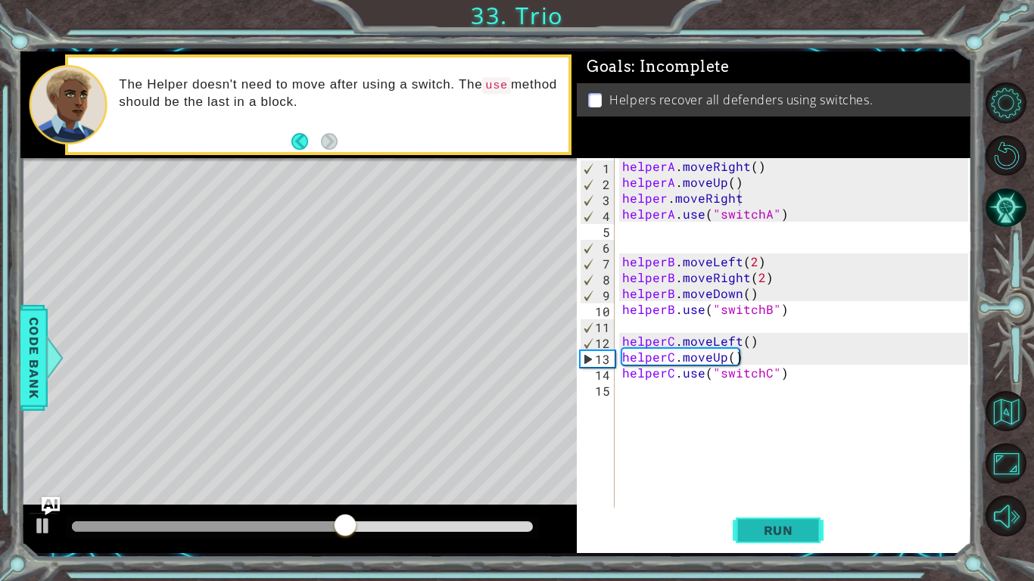
click at [744, 542] on button "Run" at bounding box center [778, 530] width 91 height 39
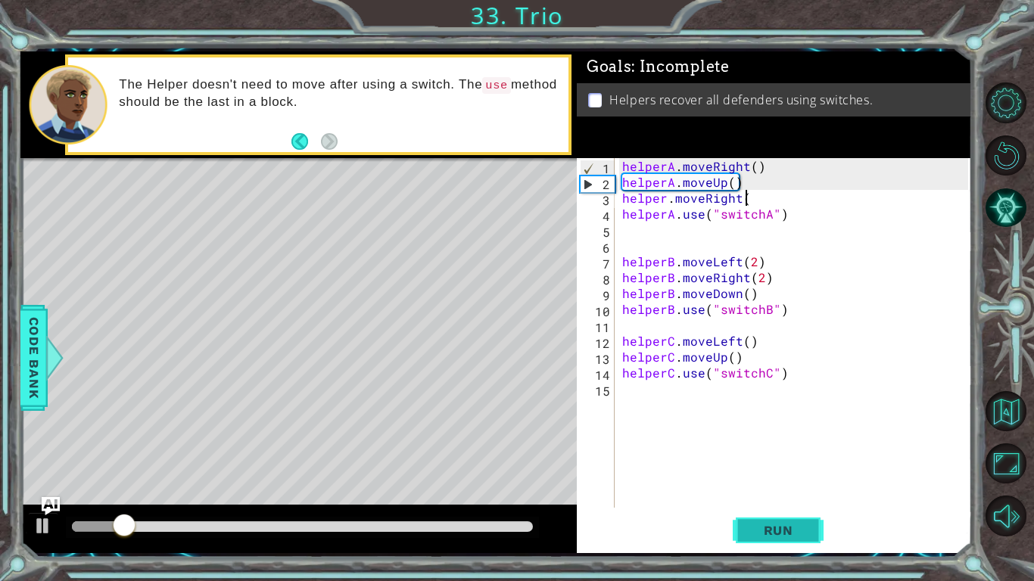
scroll to position [0, 7]
click at [748, 530] on span "Run" at bounding box center [778, 530] width 60 height 15
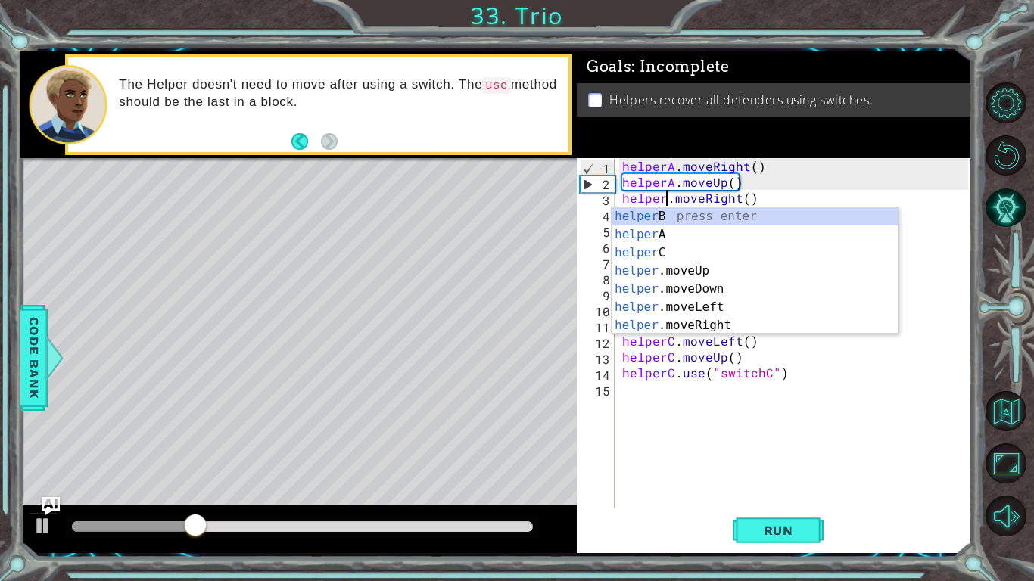
scroll to position [0, 3]
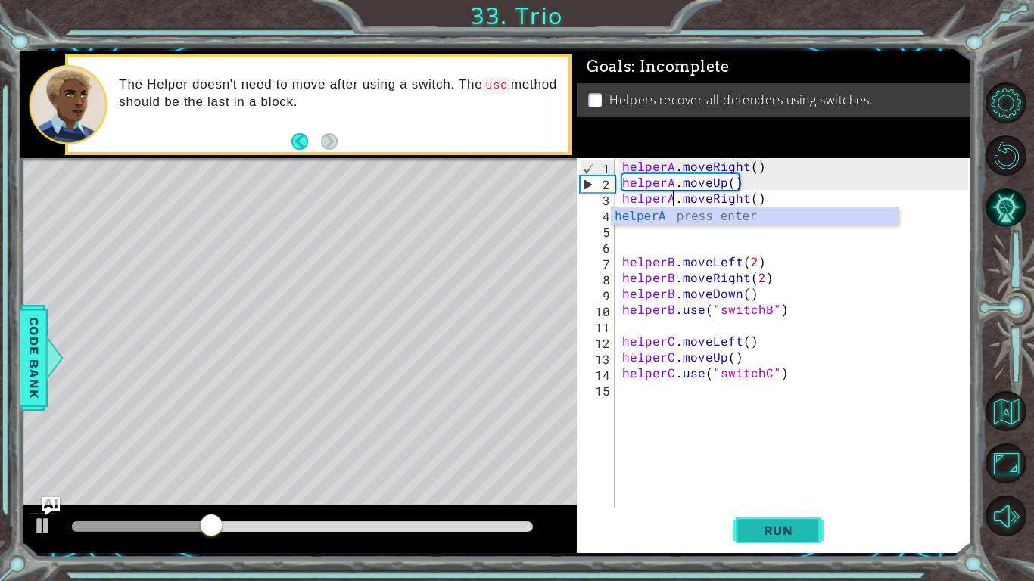
click at [795, 525] on span "Run" at bounding box center [778, 530] width 60 height 15
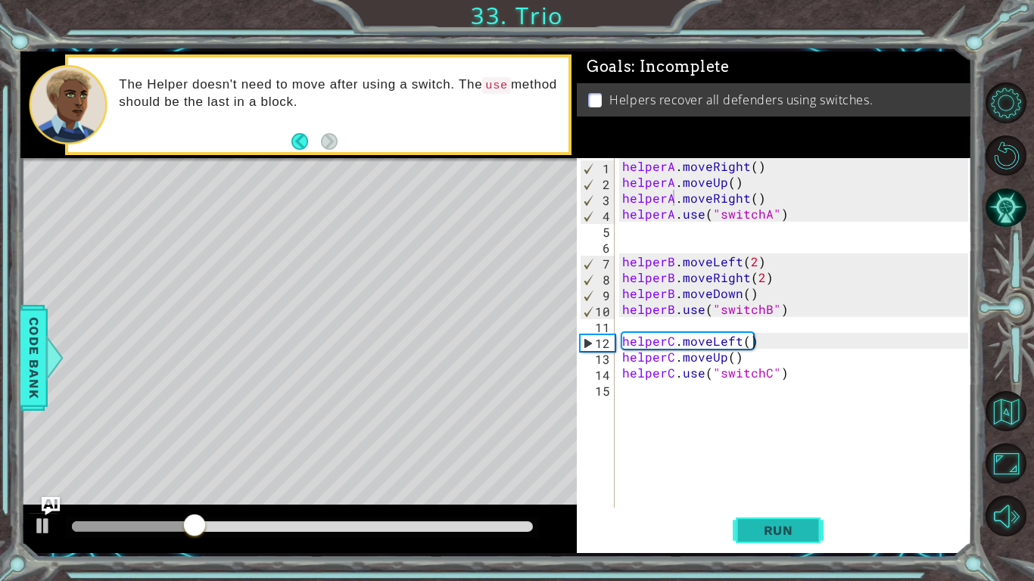
click at [776, 531] on span "Run" at bounding box center [778, 530] width 60 height 15
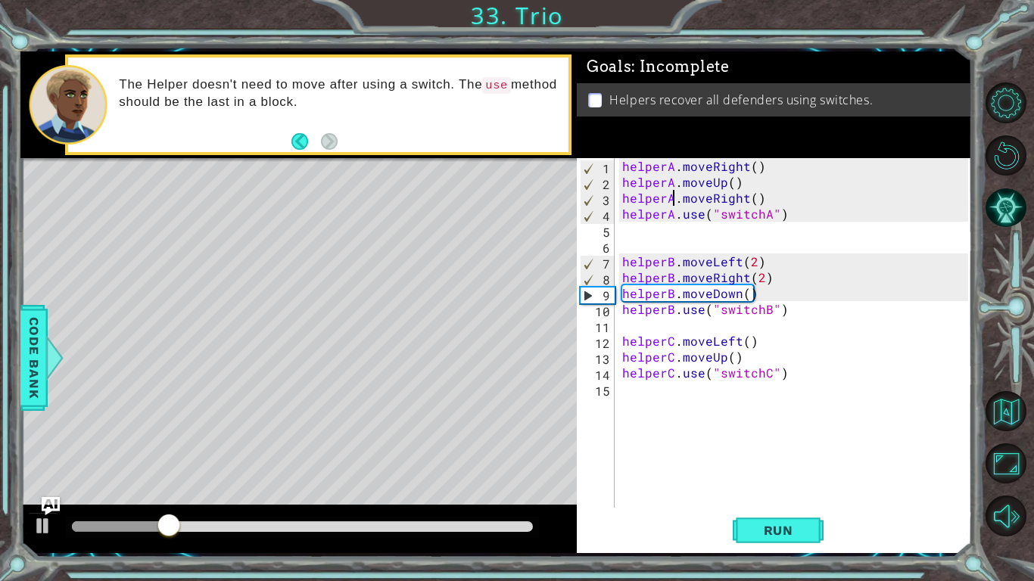
click at [745, 277] on div "helperA . moveRight ( ) helperA . moveUp ( ) helperA . moveRight ( ) helperA . …" at bounding box center [797, 348] width 356 height 381
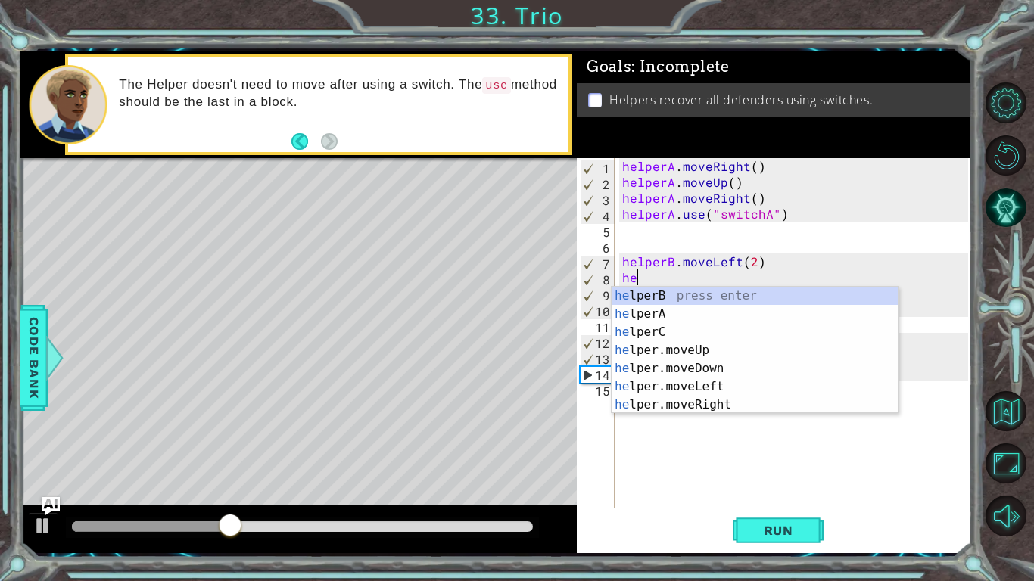
scroll to position [0, 0]
type textarea "h"
type textarea "helperB.moveLeft(2)"
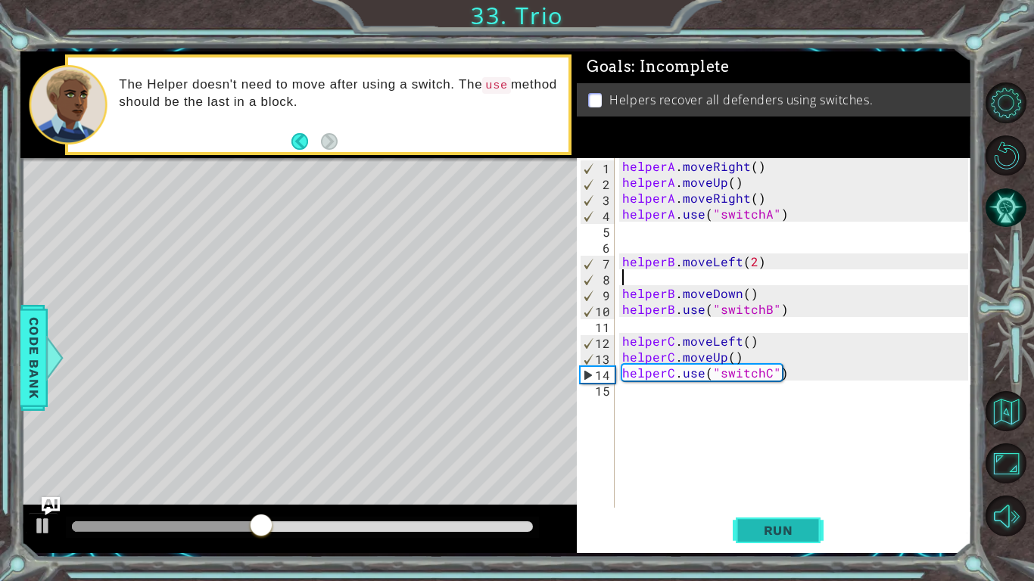
click at [767, 515] on button "Run" at bounding box center [778, 530] width 91 height 39
click at [623, 294] on div "helperA . moveRight ( ) helperA . moveUp ( ) helperA . moveRight ( ) helperA . …" at bounding box center [797, 348] width 356 height 381
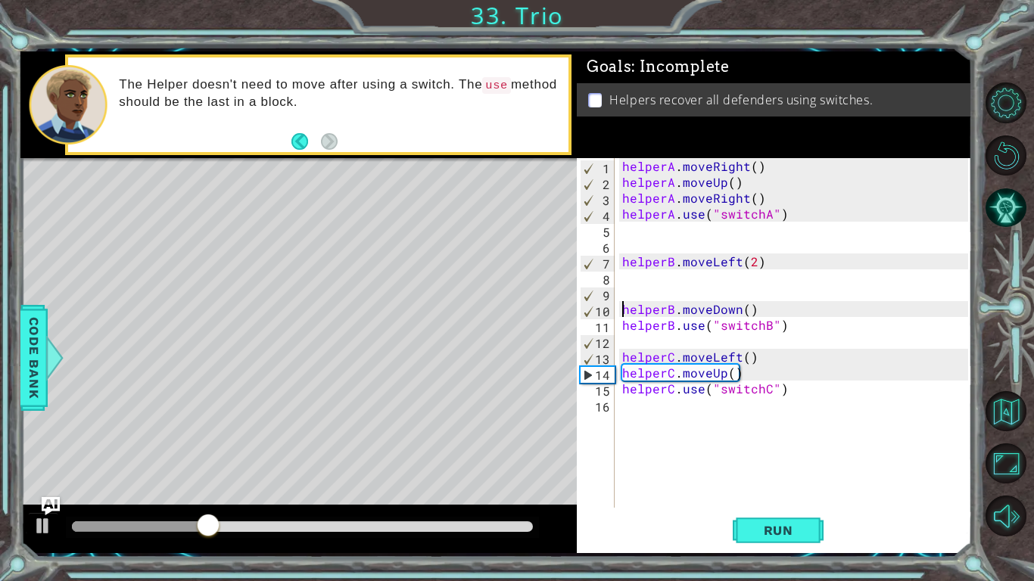
type textarea "helperB.use("switchB")"
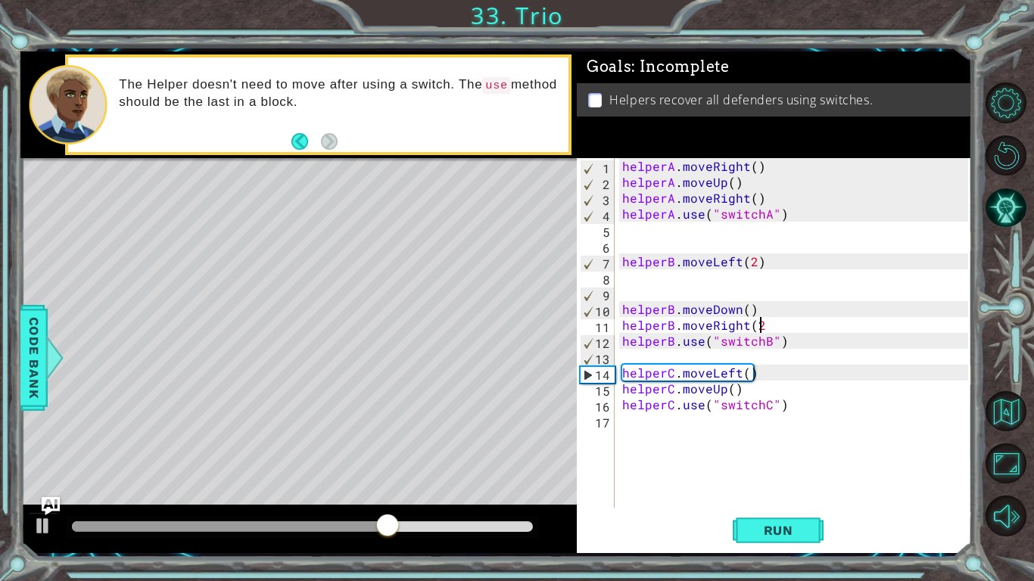
scroll to position [0, 8]
click at [772, 529] on span "Run" at bounding box center [778, 530] width 60 height 15
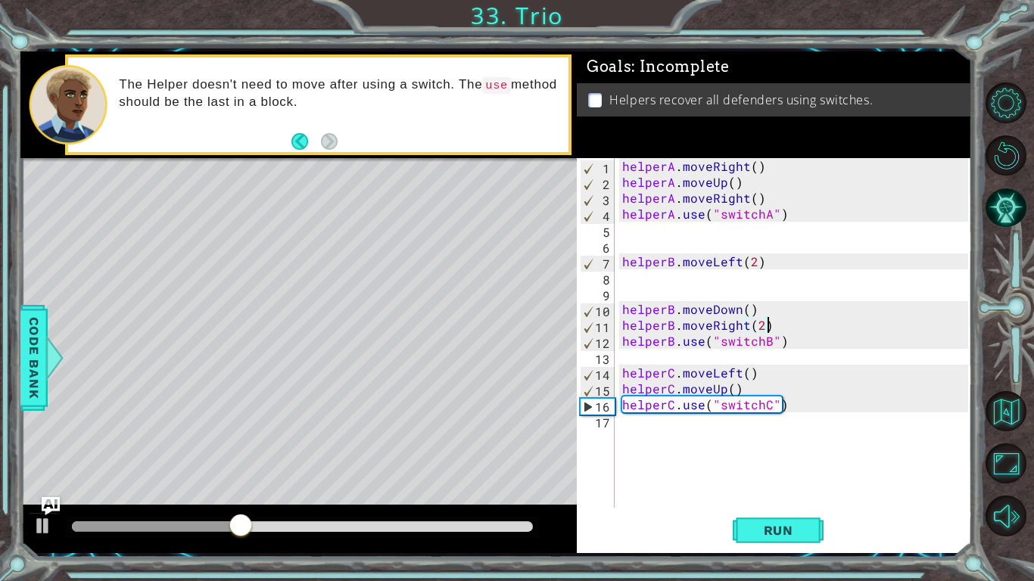
click at [622, 406] on div "helperA . moveRight ( ) helperA . moveUp ( ) helperA . moveRight ( ) helperA . …" at bounding box center [797, 348] width 356 height 381
type textarea "helperC.use("switchC")"
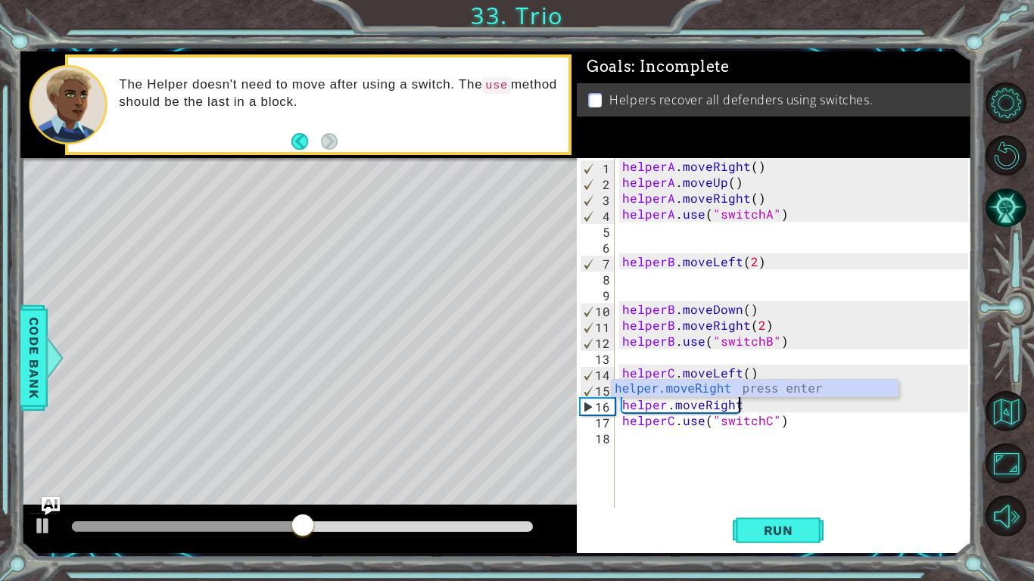
scroll to position [0, 7]
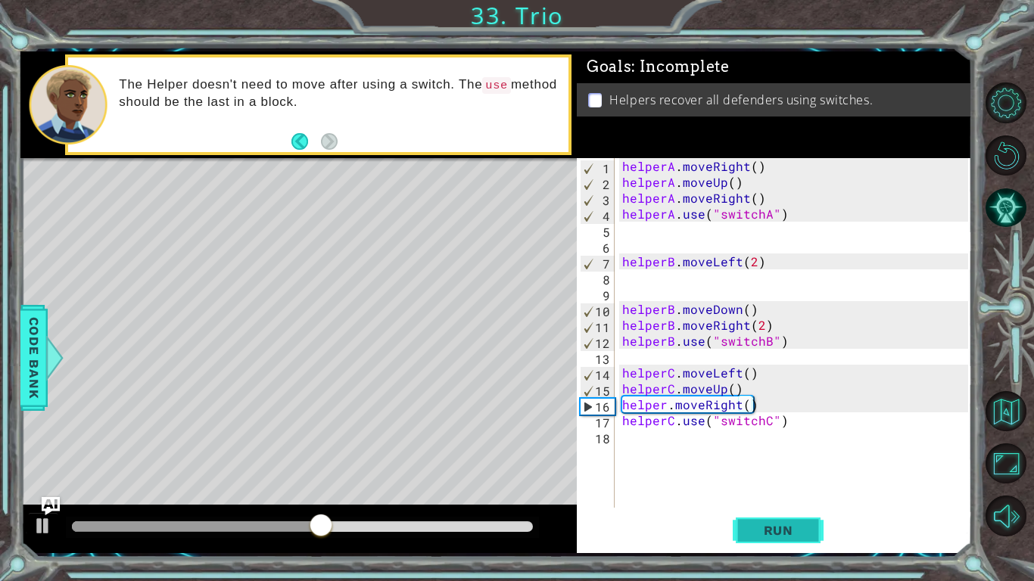
click at [759, 536] on span "Run" at bounding box center [778, 530] width 60 height 15
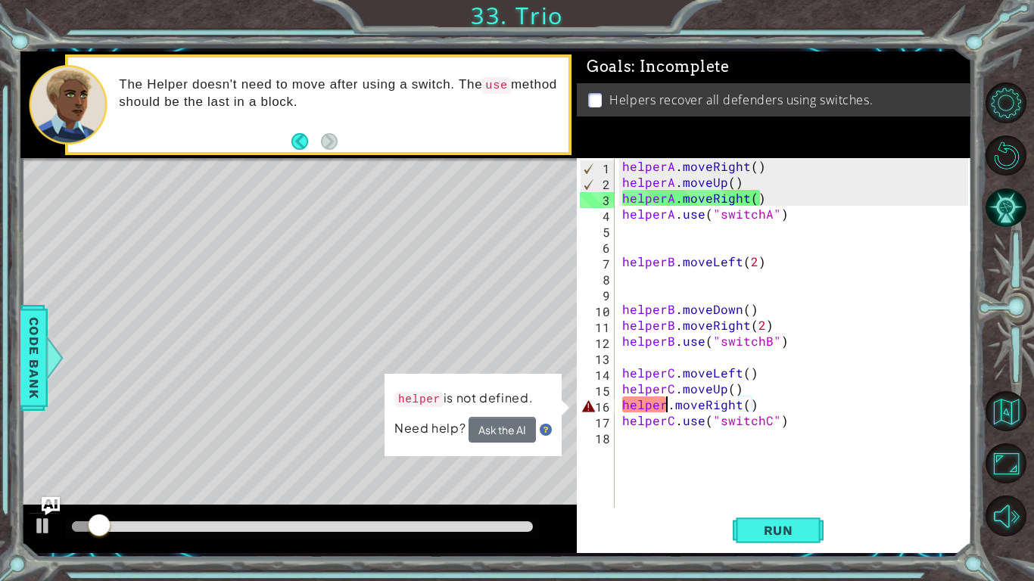
click at [666, 405] on div "helperA . moveRight ( ) helperA . moveUp ( ) helperA . moveRight ( ) helperA . …" at bounding box center [797, 348] width 356 height 381
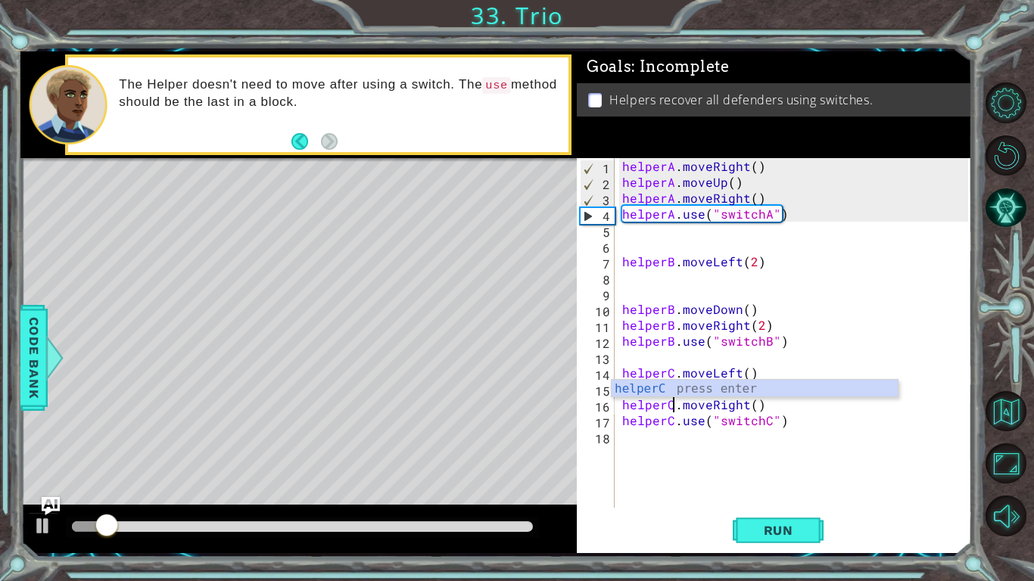
scroll to position [0, 3]
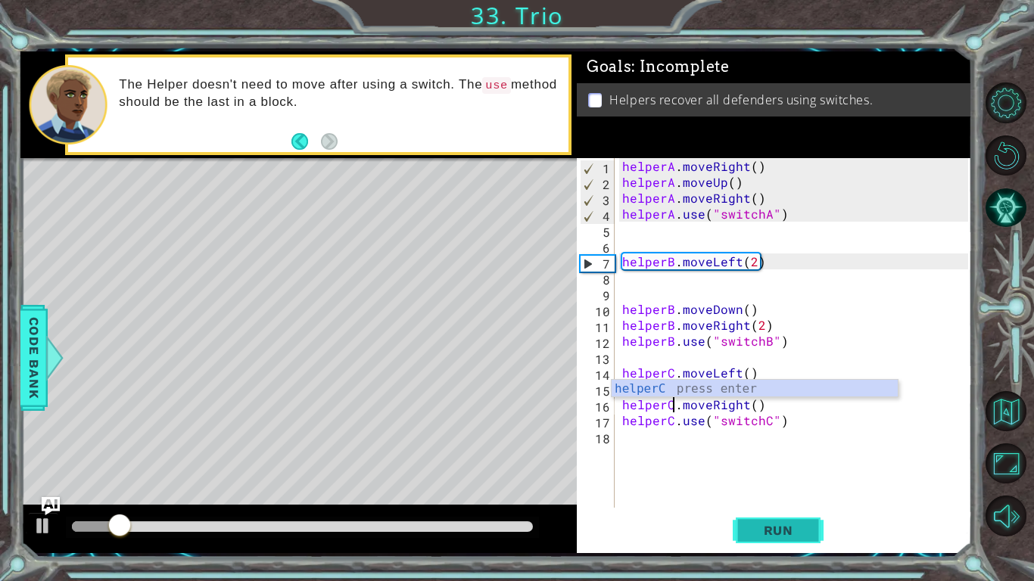
type textarea "helperC.moveRight()"
click at [747, 521] on button "Run" at bounding box center [778, 530] width 91 height 39
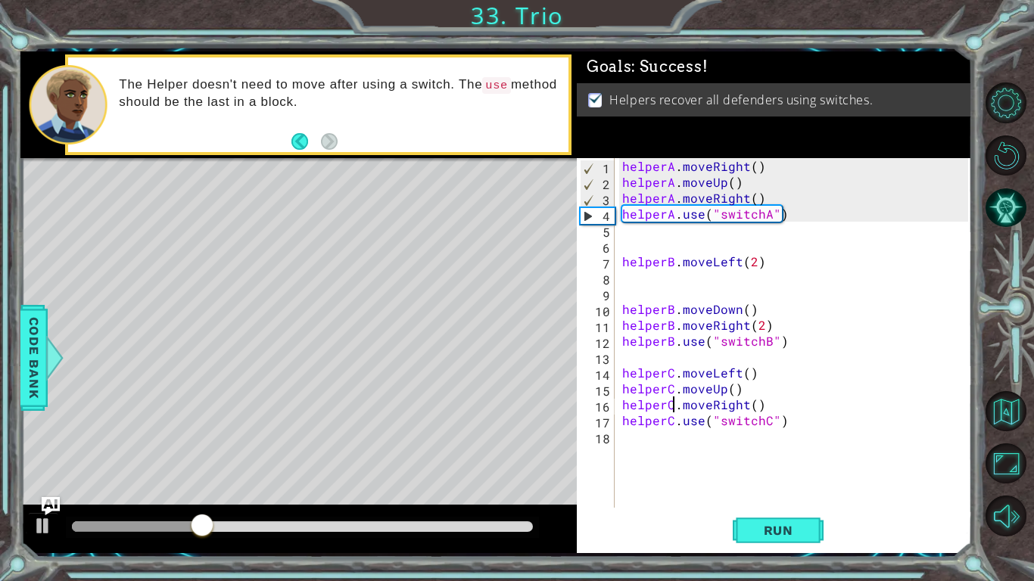
click at [530, 526] on div at bounding box center [302, 526] width 461 height 11
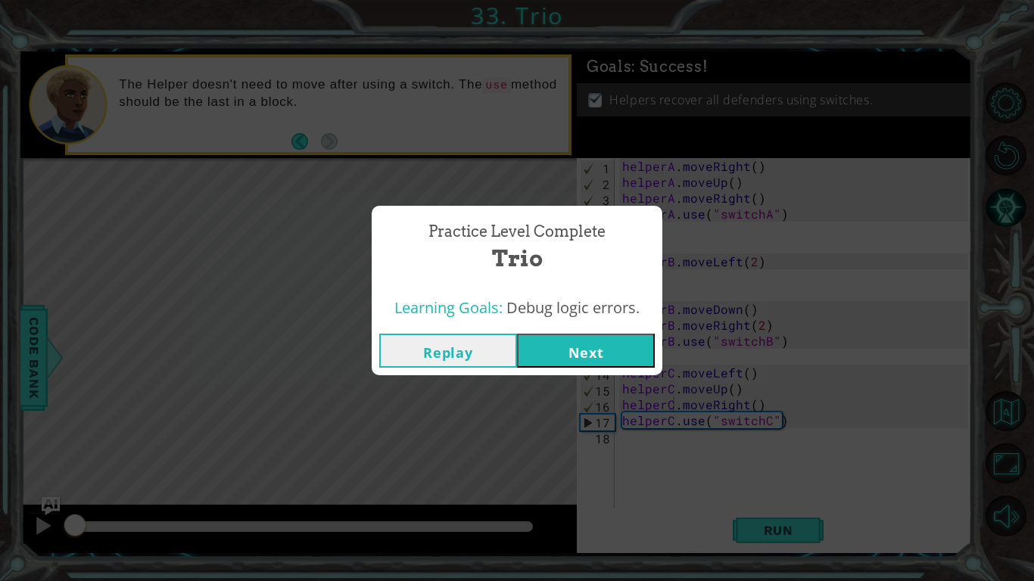
click at [568, 345] on button "Next" at bounding box center [586, 351] width 138 height 34
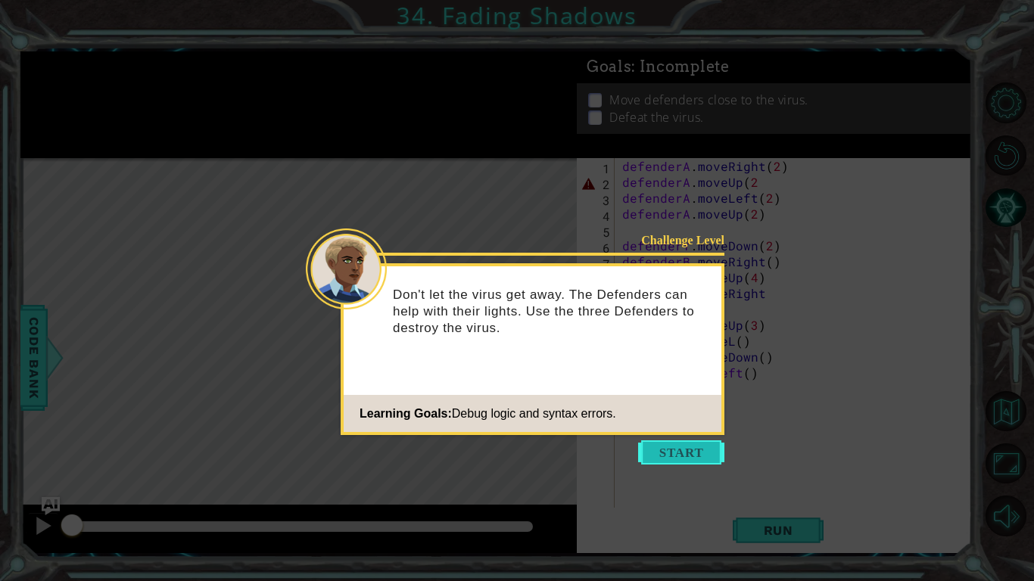
click at [682, 449] on button "Start" at bounding box center [681, 452] width 86 height 24
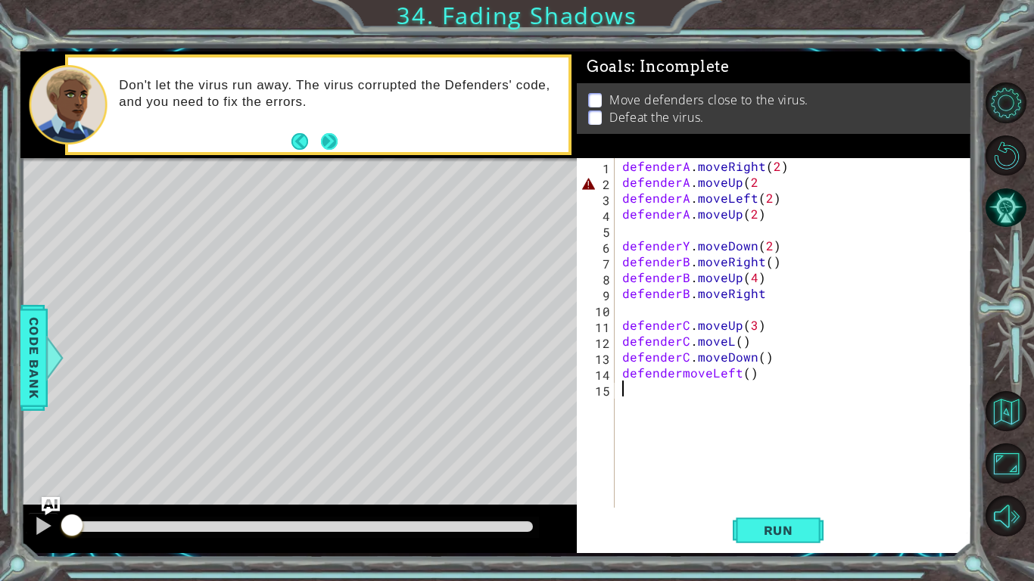
click at [324, 142] on button "Next" at bounding box center [329, 141] width 17 height 17
click at [764, 526] on span "Run" at bounding box center [778, 530] width 60 height 15
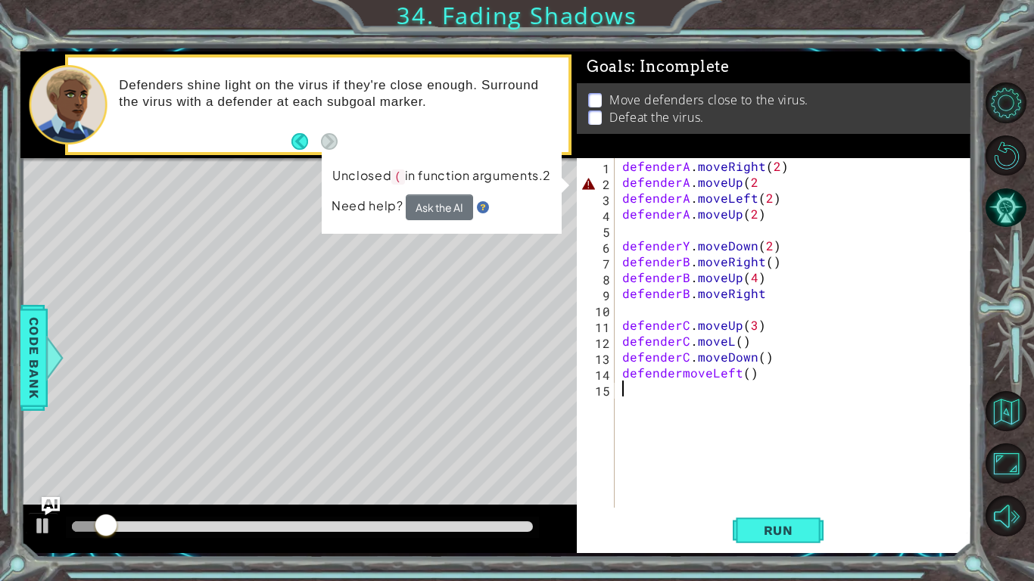
click at [777, 183] on div "defenderA . moveRight ( 2 ) defenderA . moveUp ( 2 defenderA . moveLeft ( 2 ) d…" at bounding box center [797, 348] width 356 height 381
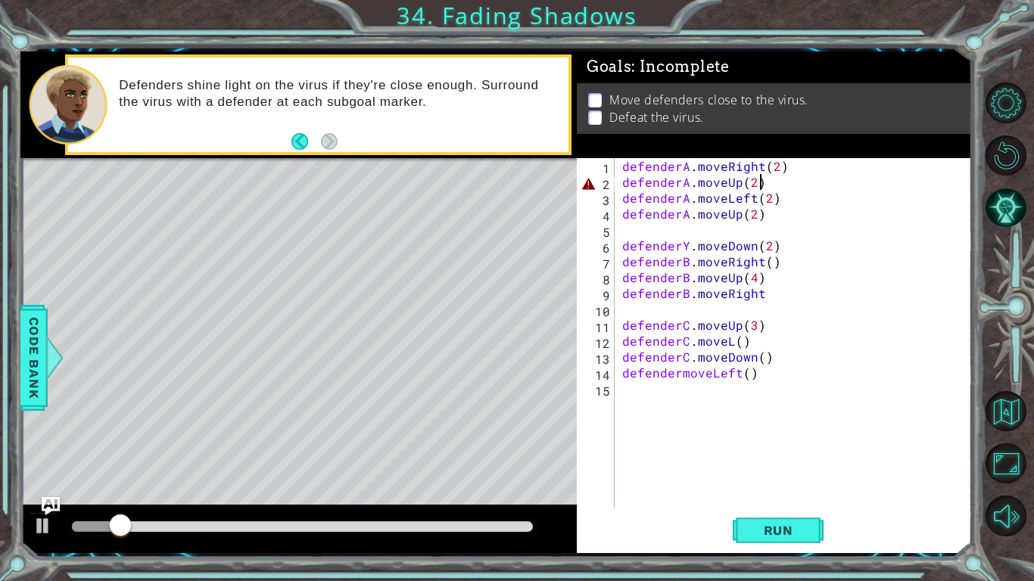
scroll to position [0, 8]
click at [766, 518] on button "Run" at bounding box center [778, 530] width 91 height 39
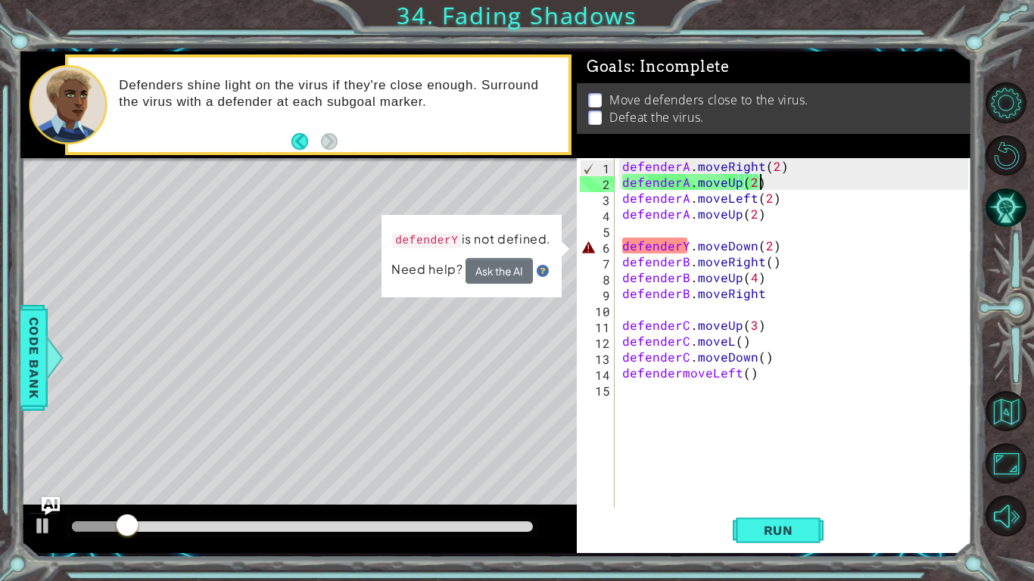
click at [682, 247] on div "defenderA . moveRight ( 2 ) defenderA . moveUp ( 2 ) defenderA . moveLeft ( 2 )…" at bounding box center [797, 348] width 356 height 381
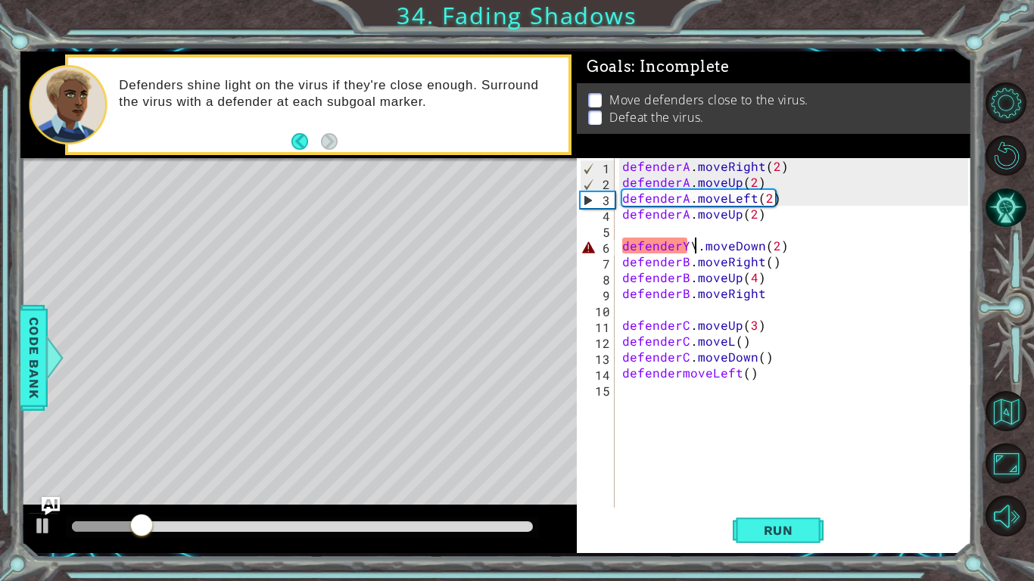
scroll to position [0, 5]
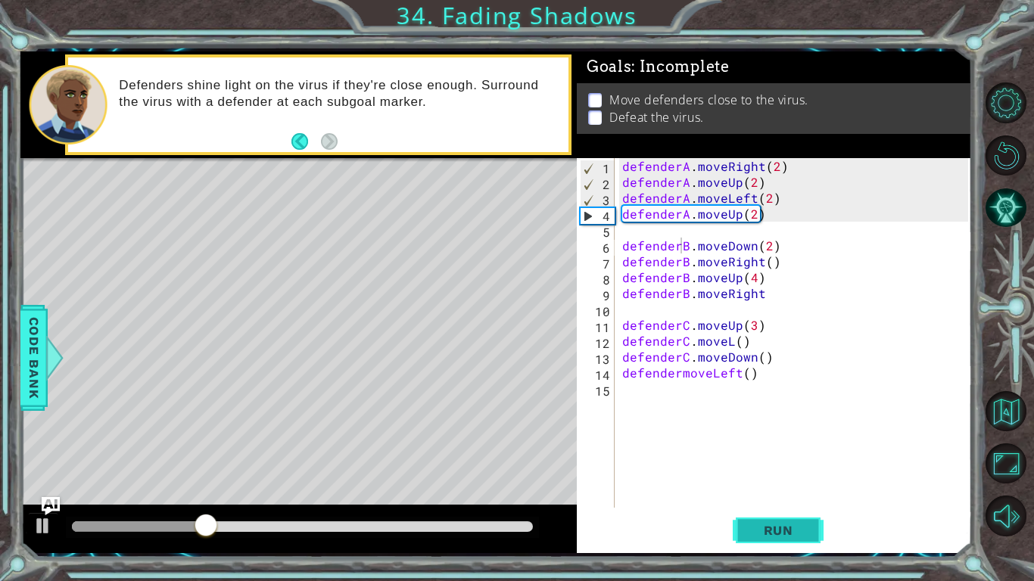
click at [758, 531] on span "Run" at bounding box center [778, 530] width 60 height 15
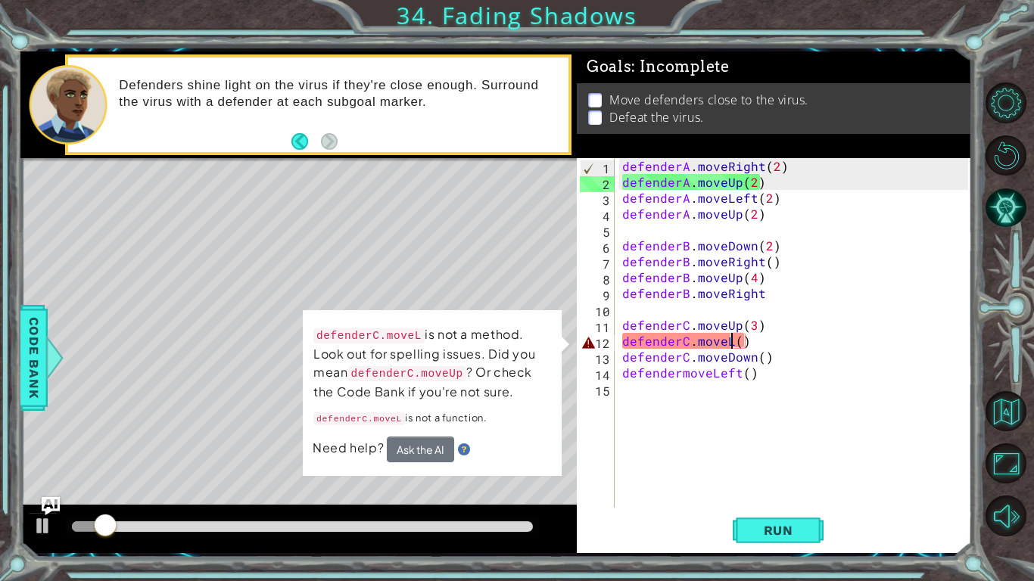
click at [729, 338] on div "defenderA . moveRight ( 2 ) defenderA . moveUp ( 2 ) defenderA . moveLeft ( 2 )…" at bounding box center [797, 348] width 356 height 381
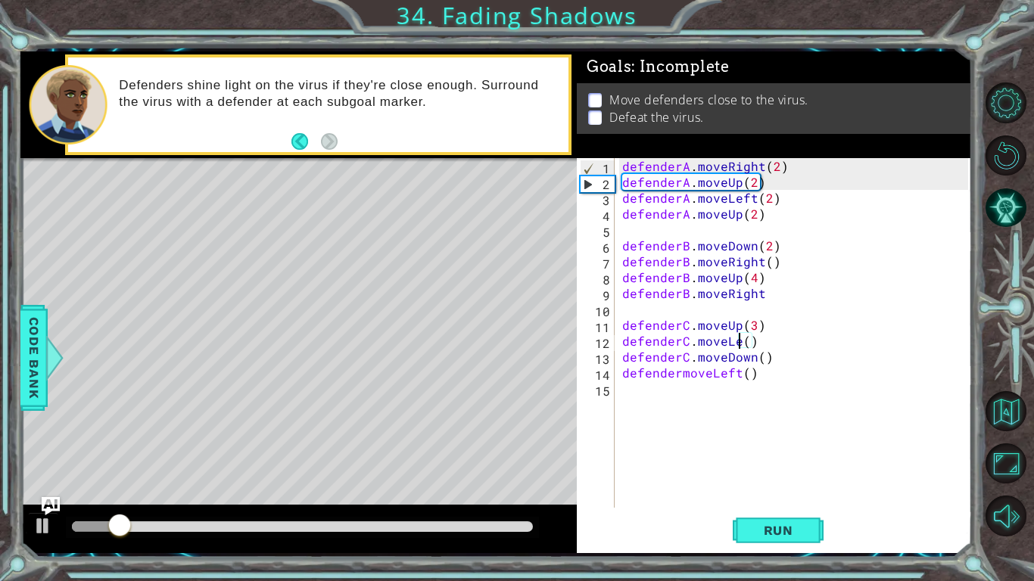
scroll to position [0, 8]
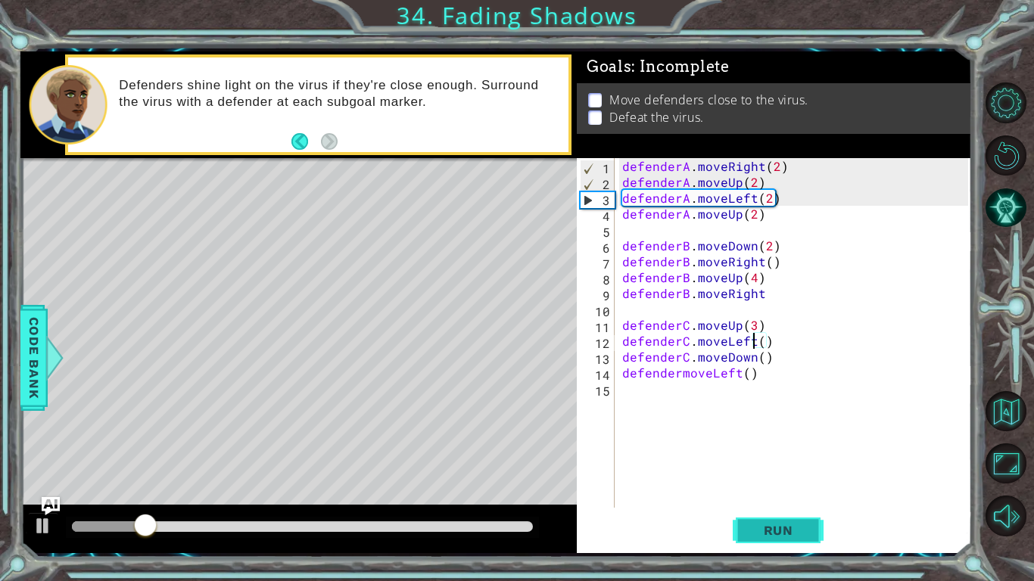
click at [761, 521] on button "Run" at bounding box center [778, 530] width 91 height 39
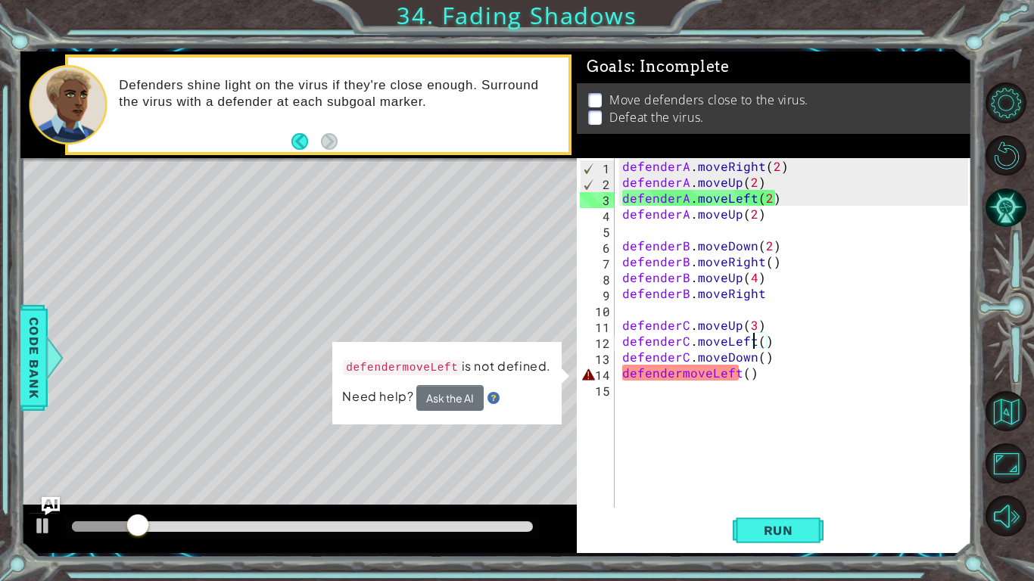
click at [675, 372] on div "defenderA . moveRight ( 2 ) defenderA . moveUp ( 2 ) defenderA . moveLeft ( 2 )…" at bounding box center [797, 348] width 356 height 381
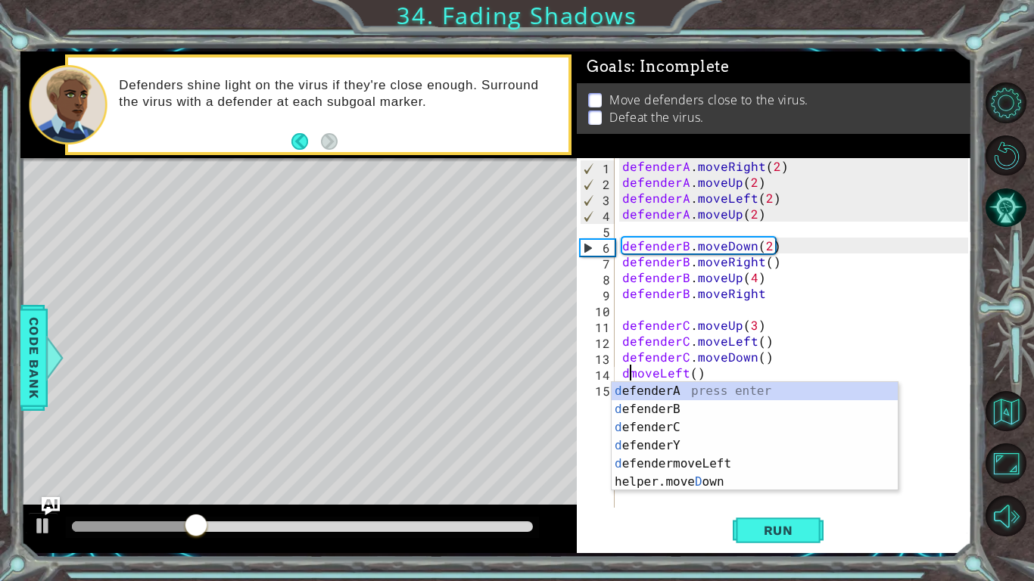
scroll to position [0, 0]
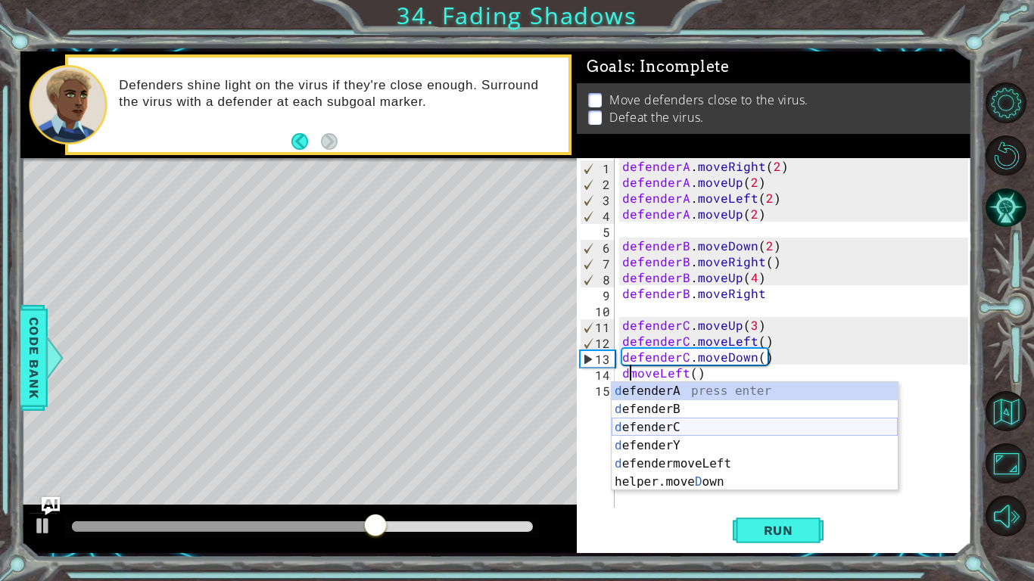
click at [687, 428] on div "d efenderA press enter d efenderB press enter d efenderC press enter d efenderY…" at bounding box center [754, 454] width 286 height 145
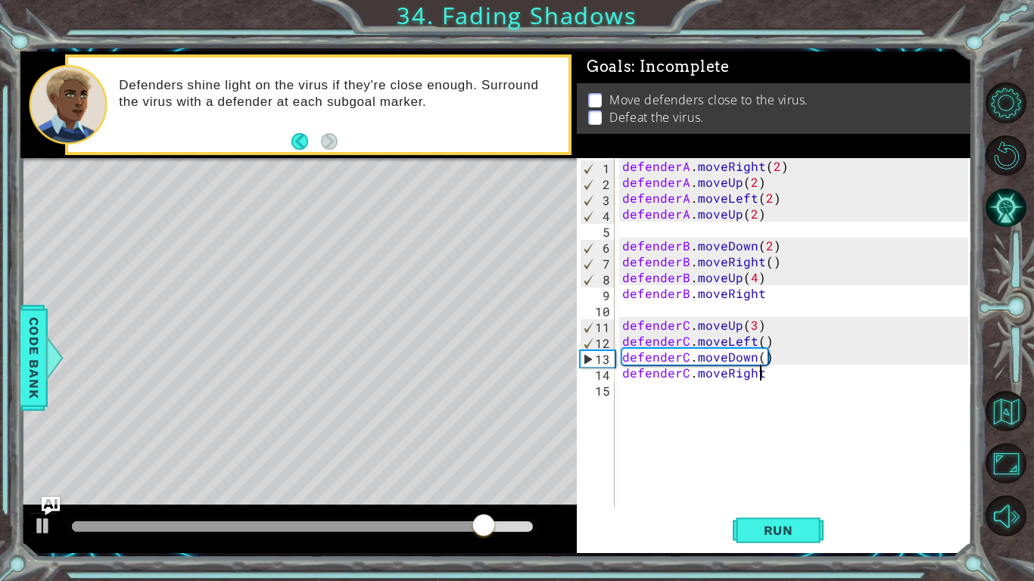
scroll to position [0, 8]
click at [773, 540] on button "Run" at bounding box center [778, 530] width 91 height 39
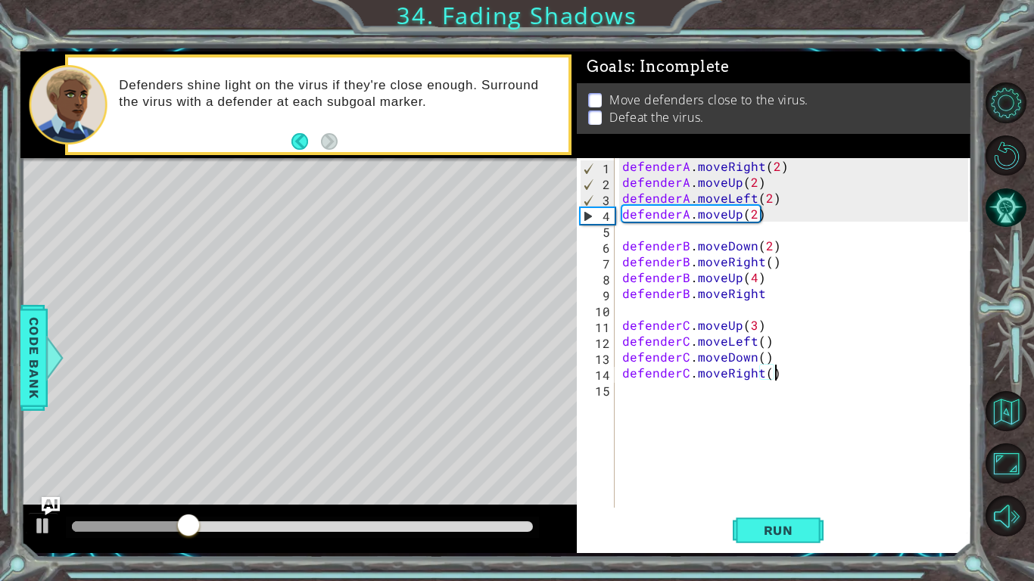
click at [531, 527] on div at bounding box center [302, 526] width 461 height 11
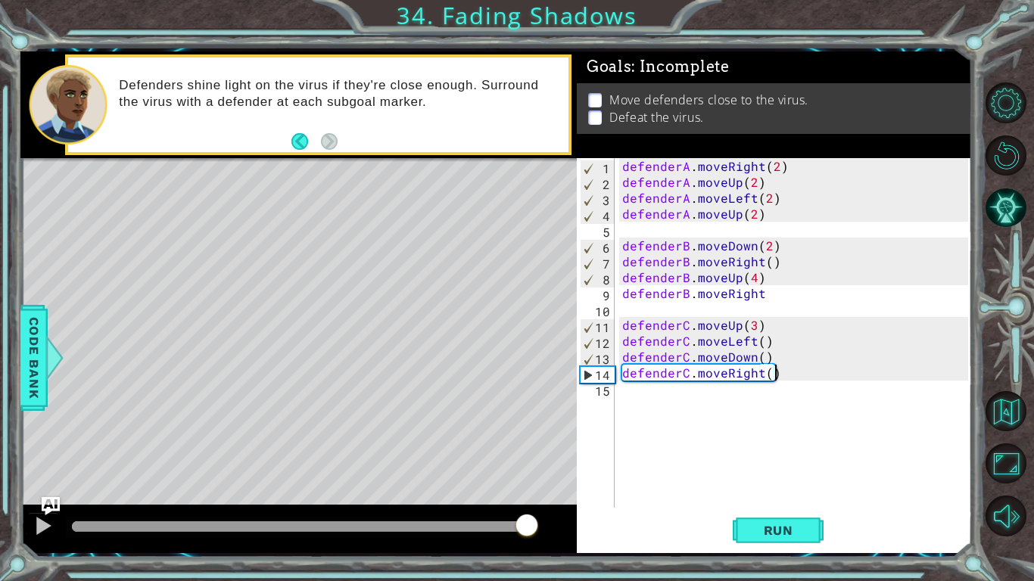
click at [527, 527] on div at bounding box center [302, 526] width 461 height 11
click at [47, 524] on div at bounding box center [43, 526] width 20 height 20
type textarea "defenderC.moveUp(3)"
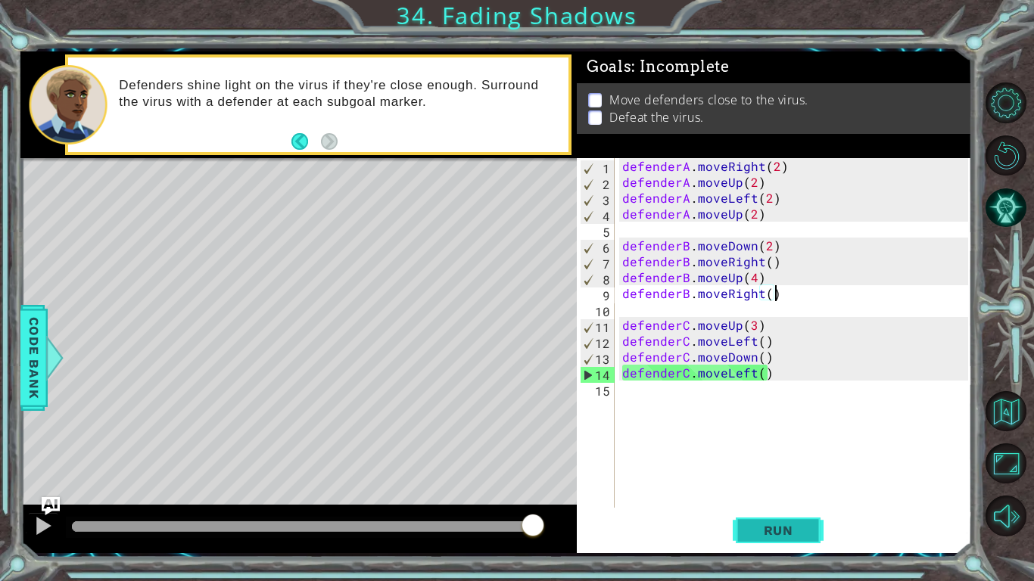
type textarea "defenderB.moveRight()"
click at [789, 525] on span "Run" at bounding box center [778, 530] width 60 height 15
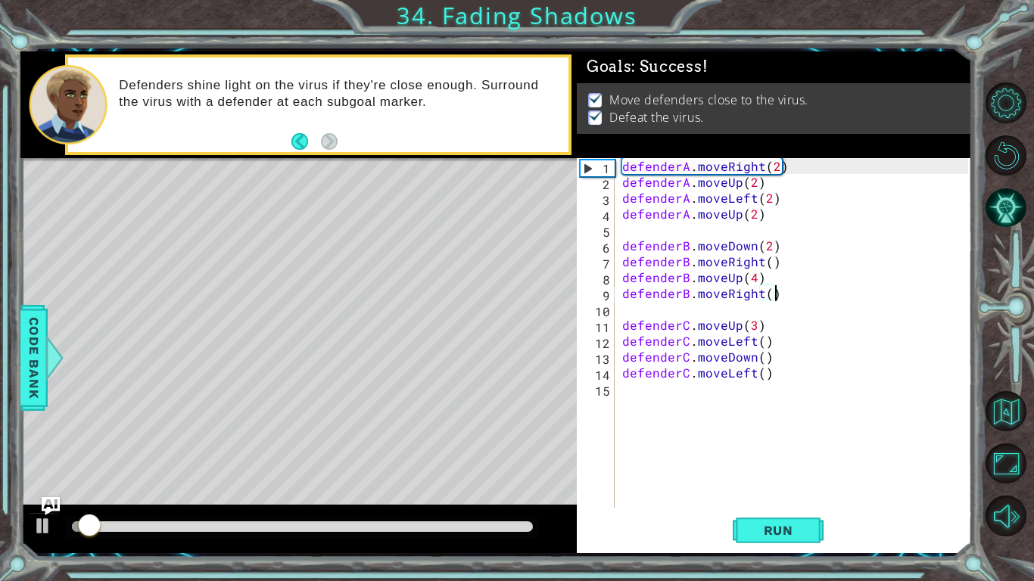
click at [528, 525] on div at bounding box center [302, 526] width 461 height 11
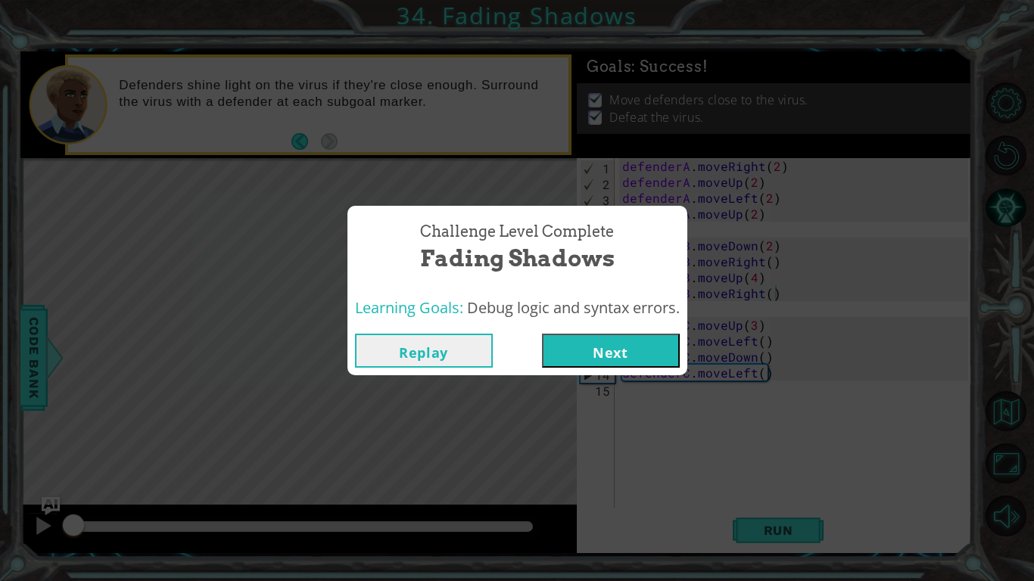
click at [609, 350] on button "Next" at bounding box center [611, 351] width 138 height 34
